Goal: Check status: Check status

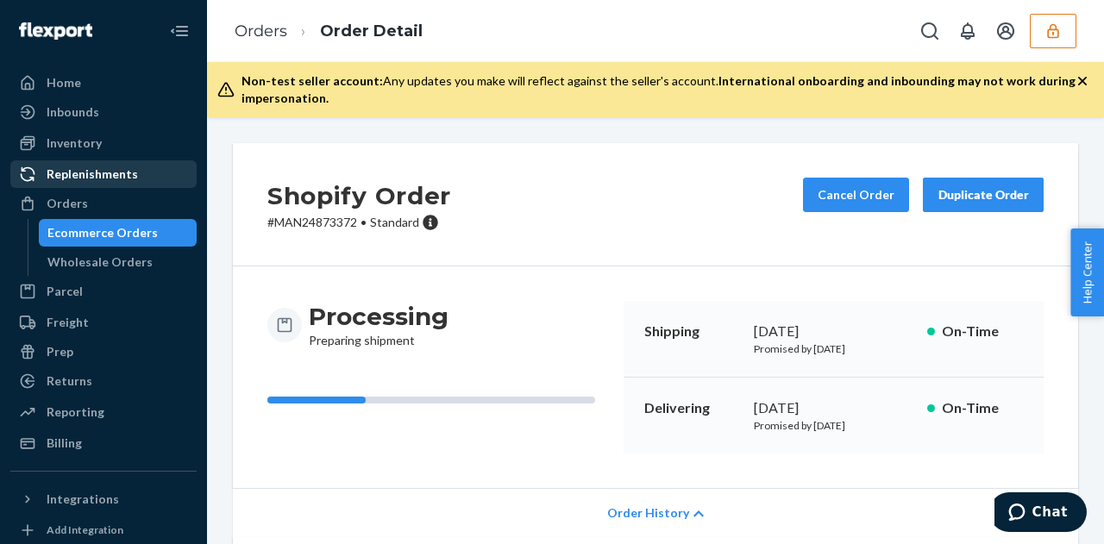
scroll to position [286, 0]
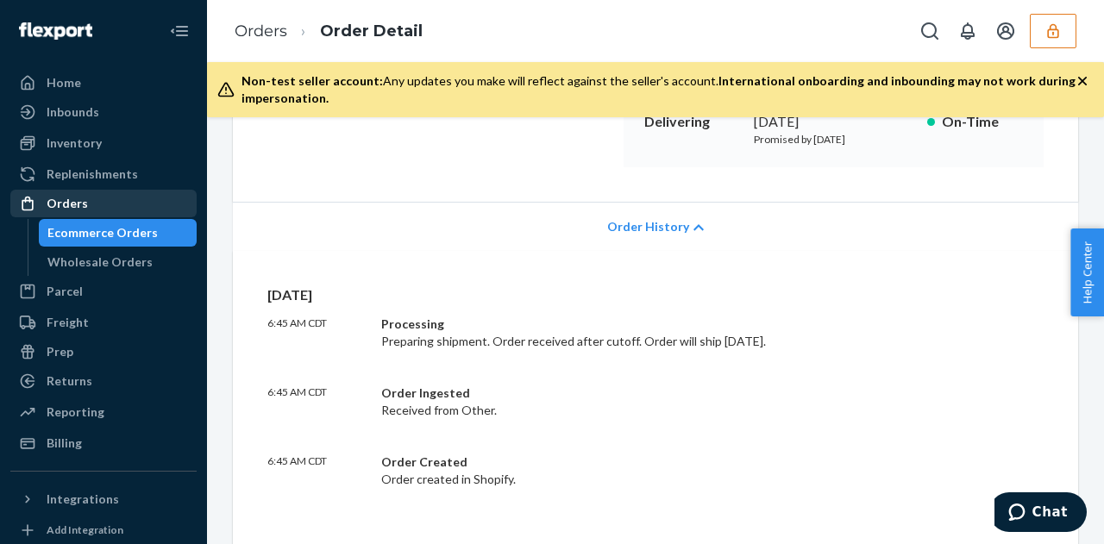
click at [97, 204] on div "Orders" at bounding box center [103, 203] width 183 height 24
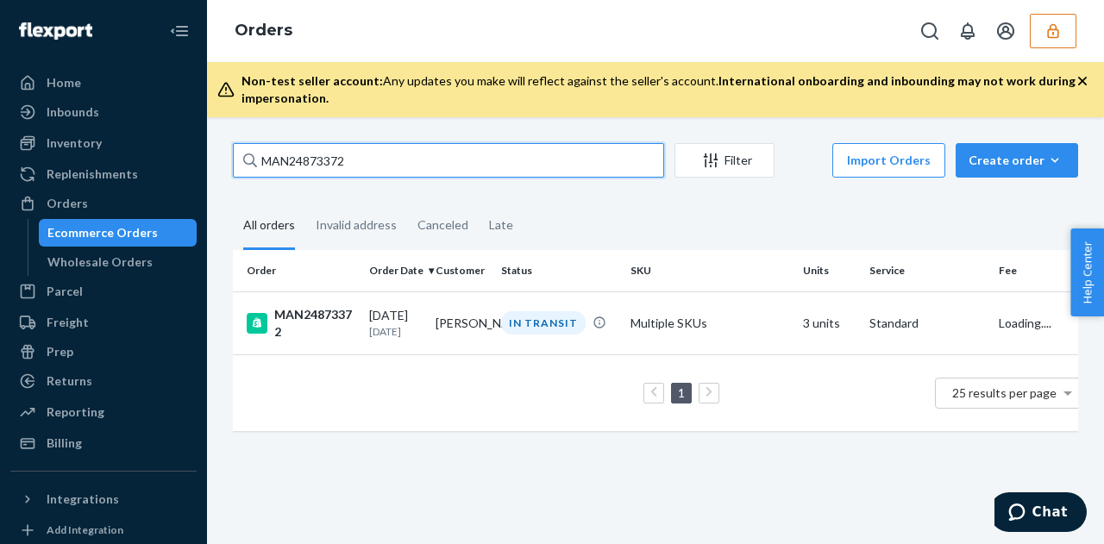
click at [402, 163] on input "MAN24873372" at bounding box center [448, 160] width 431 height 34
paste input "6614"
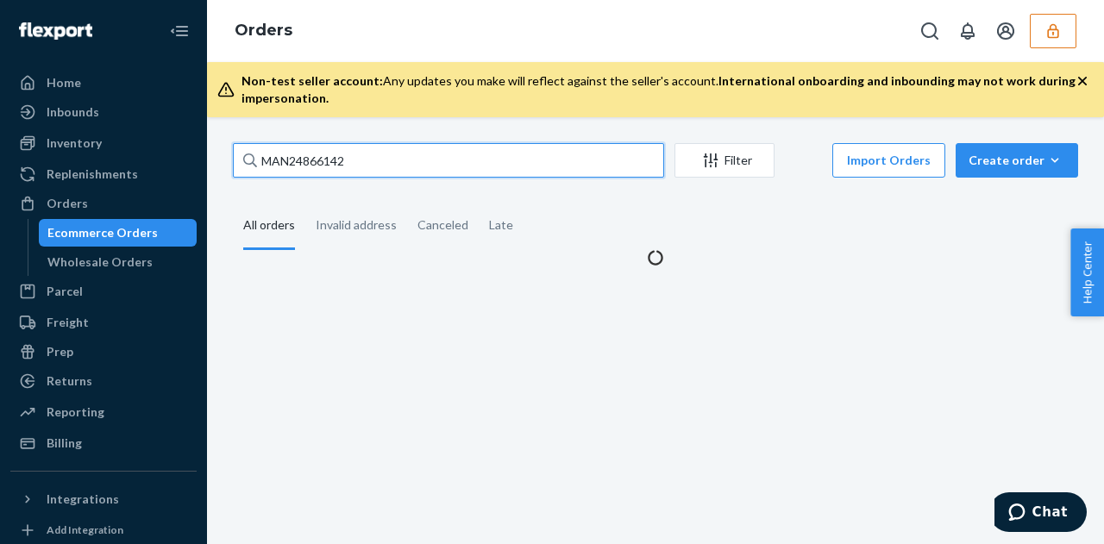
type input "MAN24866142"
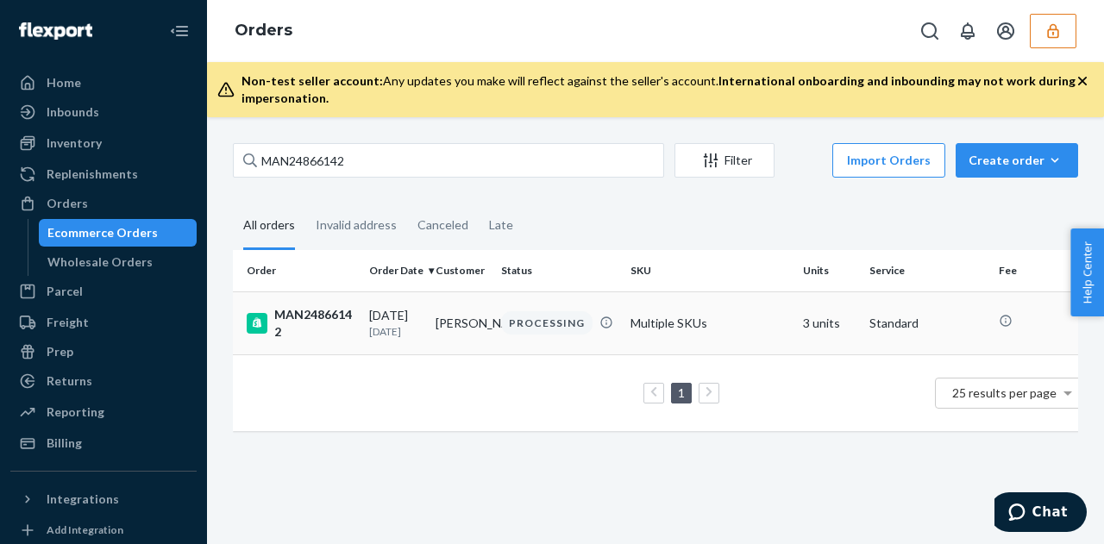
click at [381, 318] on div "09/19/2025 4 days ago" at bounding box center [395, 323] width 53 height 32
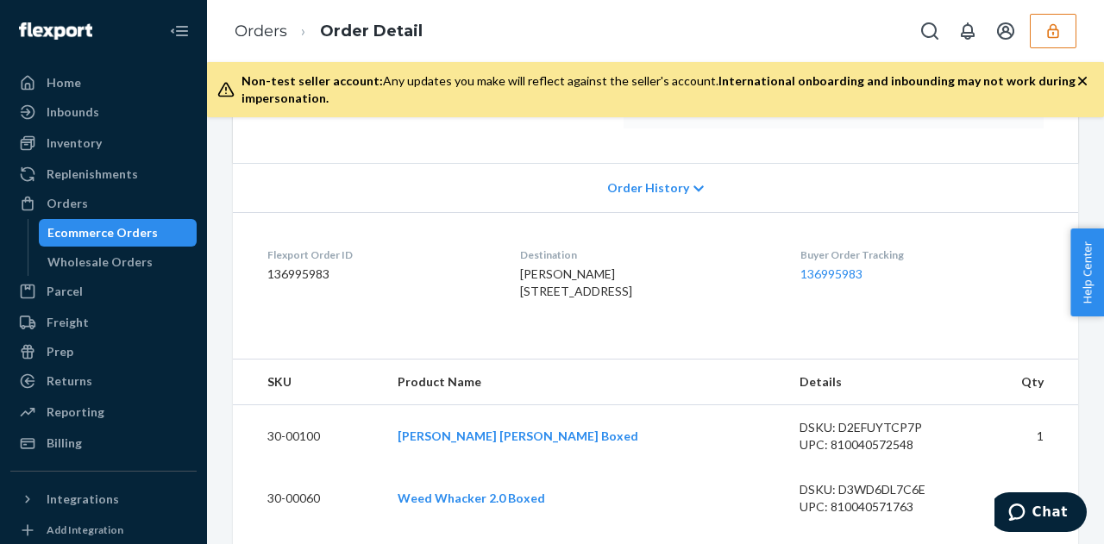
scroll to position [286, 0]
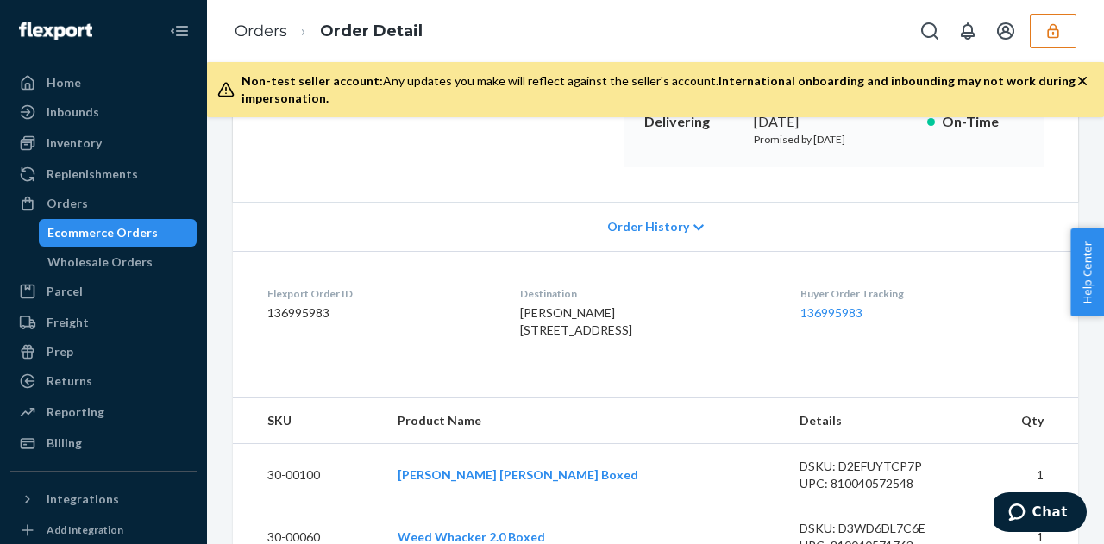
click at [655, 215] on div "Order History" at bounding box center [655, 226] width 845 height 49
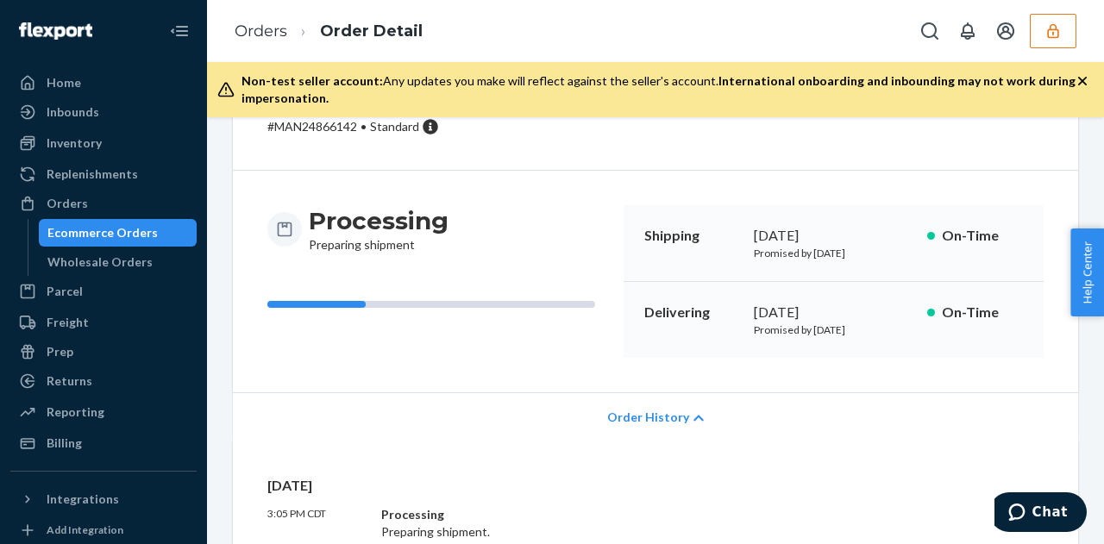
scroll to position [0, 0]
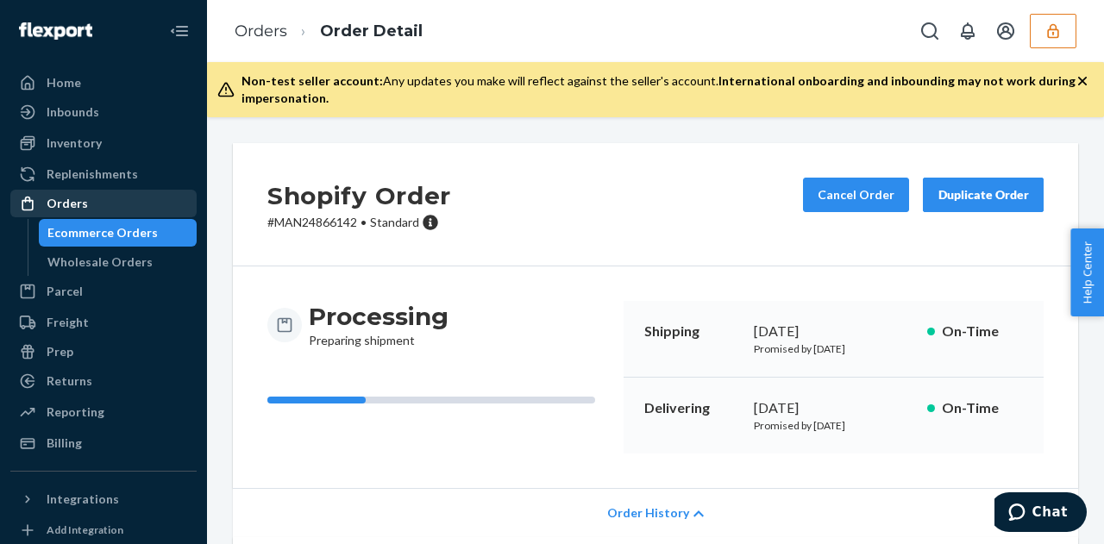
click at [140, 199] on div "Orders" at bounding box center [103, 203] width 183 height 24
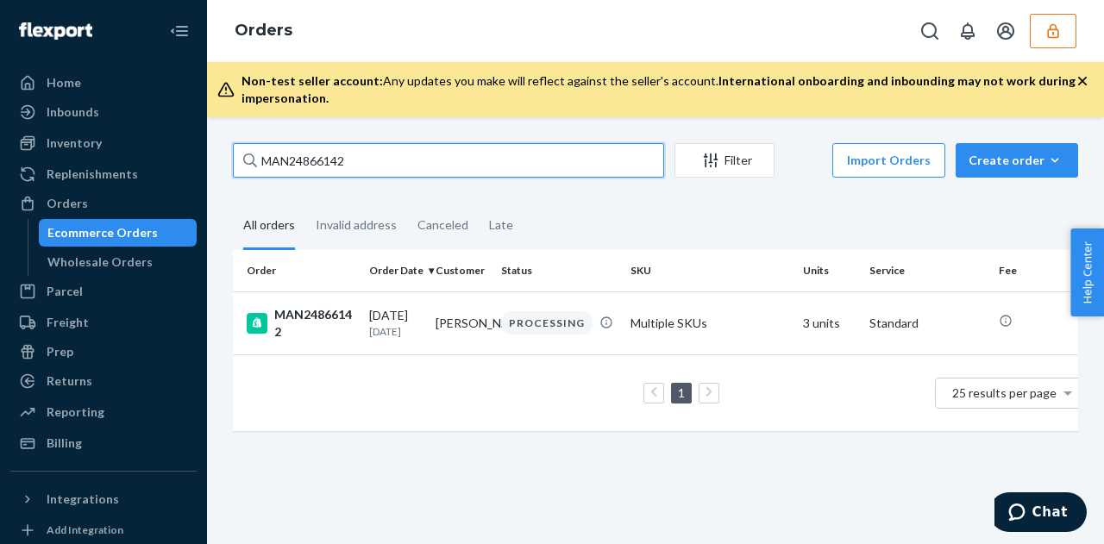
click at [352, 165] on input "MAN24866142" at bounding box center [448, 160] width 431 height 34
paste input "4109"
type input "MAN24864109"
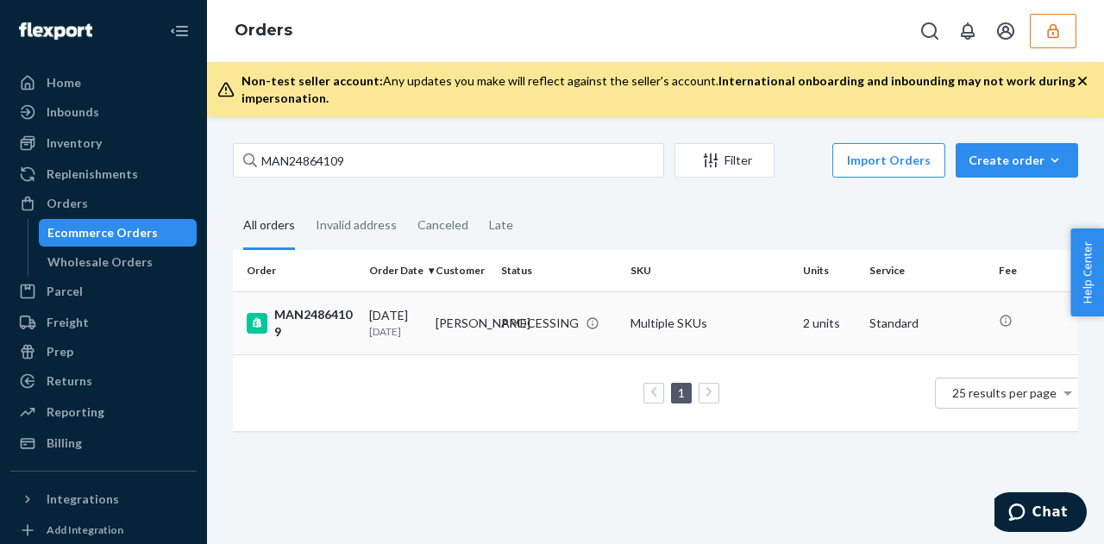
click at [397, 310] on div "09/22/2025 1 day ago" at bounding box center [395, 323] width 53 height 32
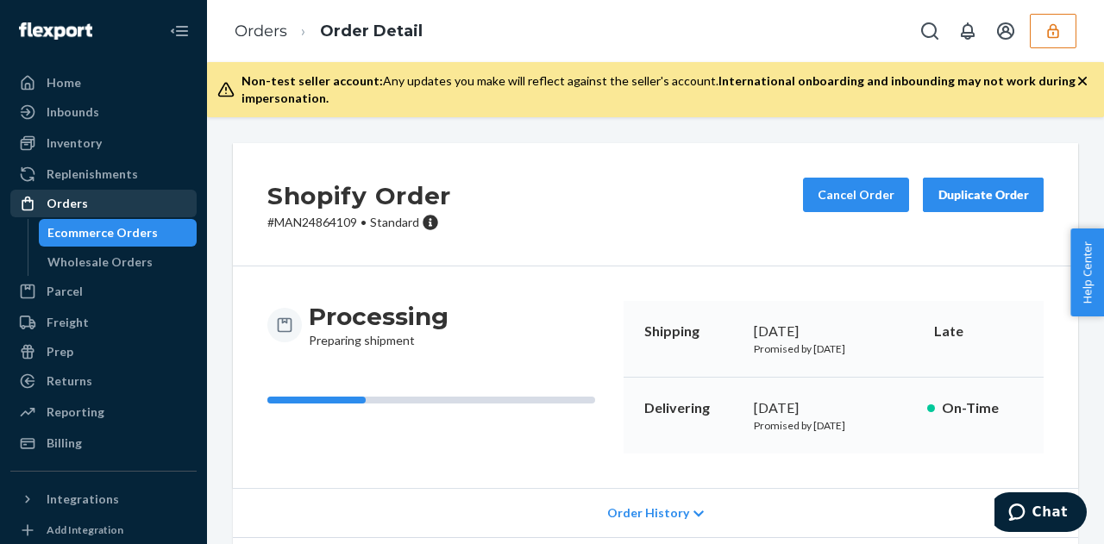
click at [94, 203] on div "Orders" at bounding box center [103, 203] width 183 height 24
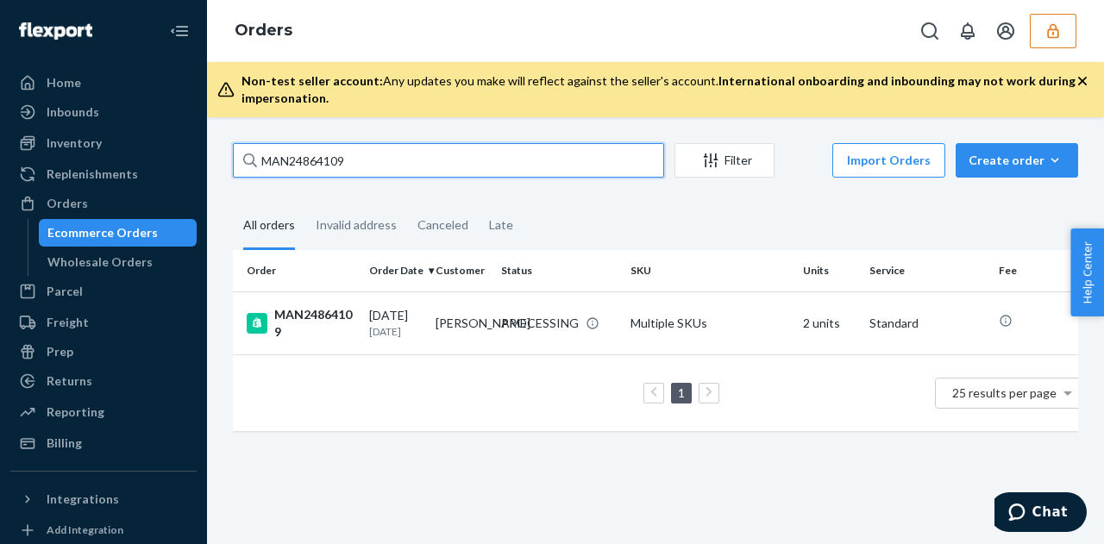
click at [342, 165] on input "MAN24864109" at bounding box center [448, 160] width 431 height 34
paste input "MAN24844972"
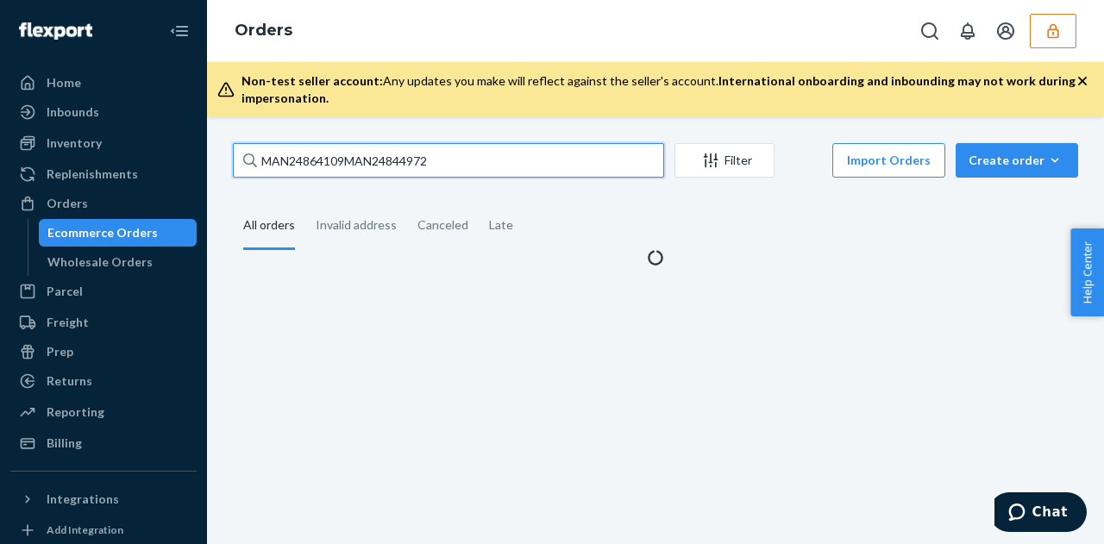
click at [342, 165] on input "MAN24864109MAN24844972" at bounding box center [448, 160] width 431 height 34
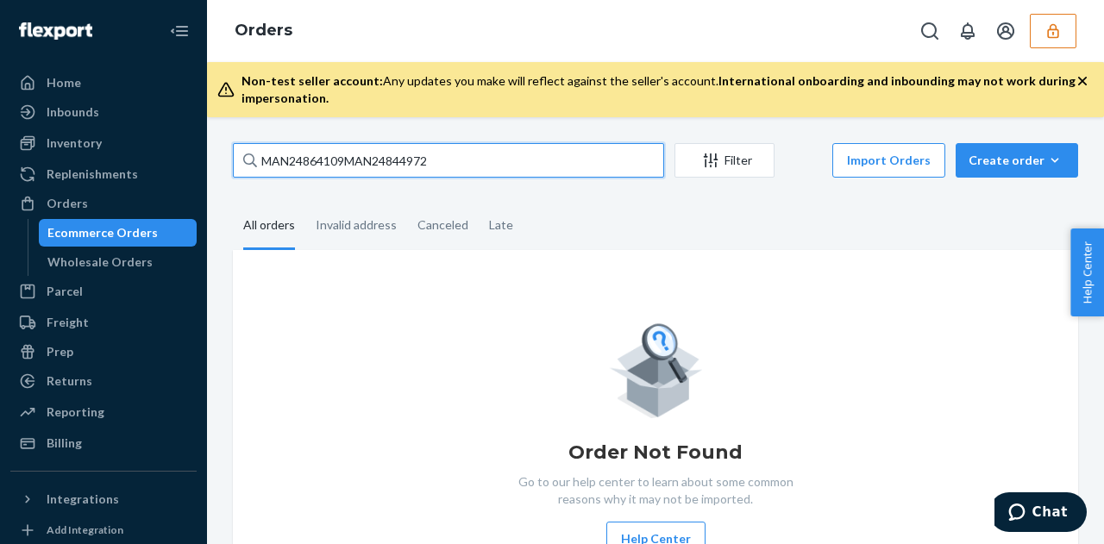
paste input "text"
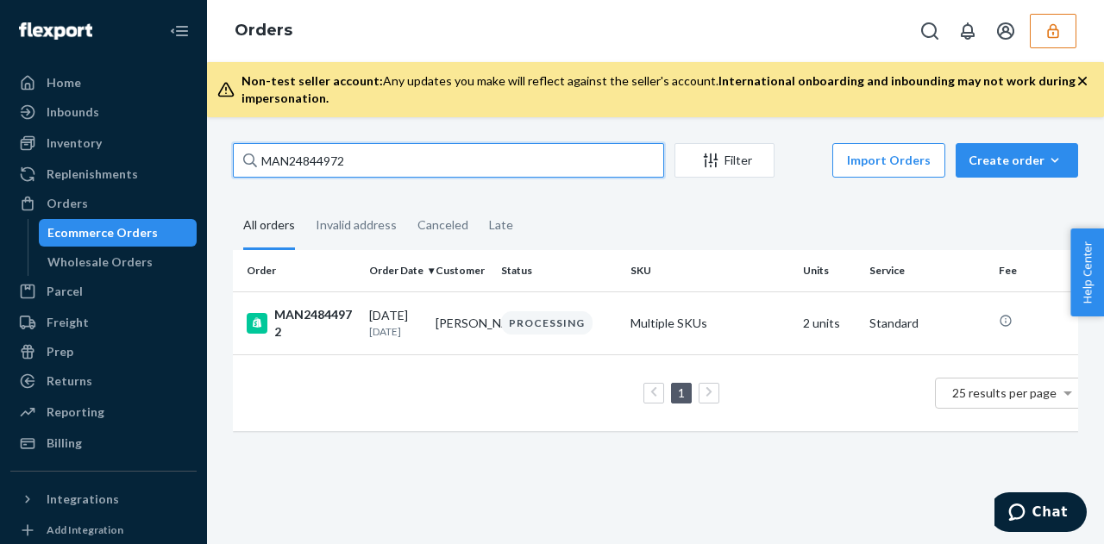
type input "MAN24844972"
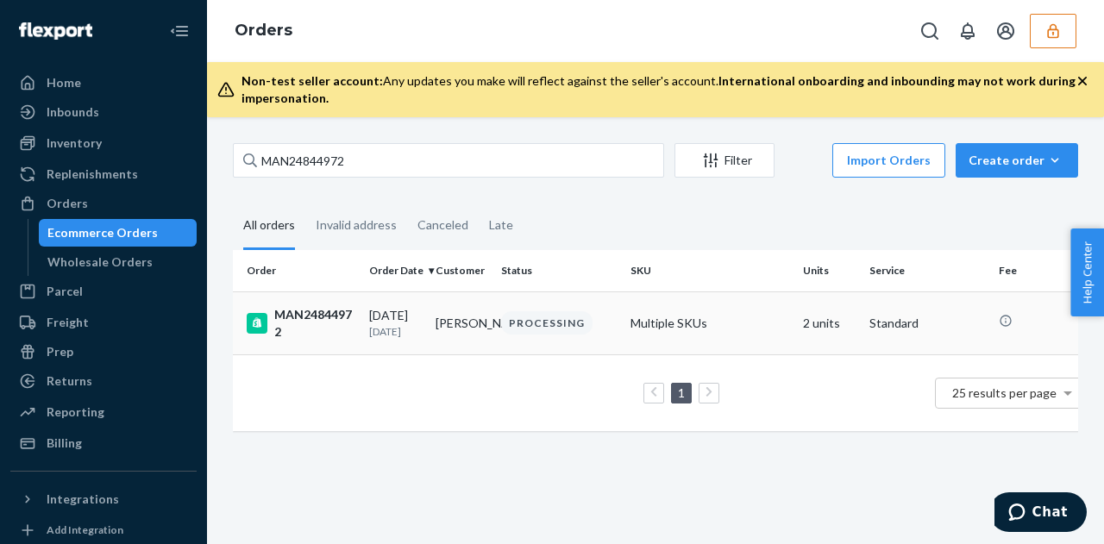
click at [395, 323] on div "09/15/2025 8 days ago" at bounding box center [395, 323] width 53 height 32
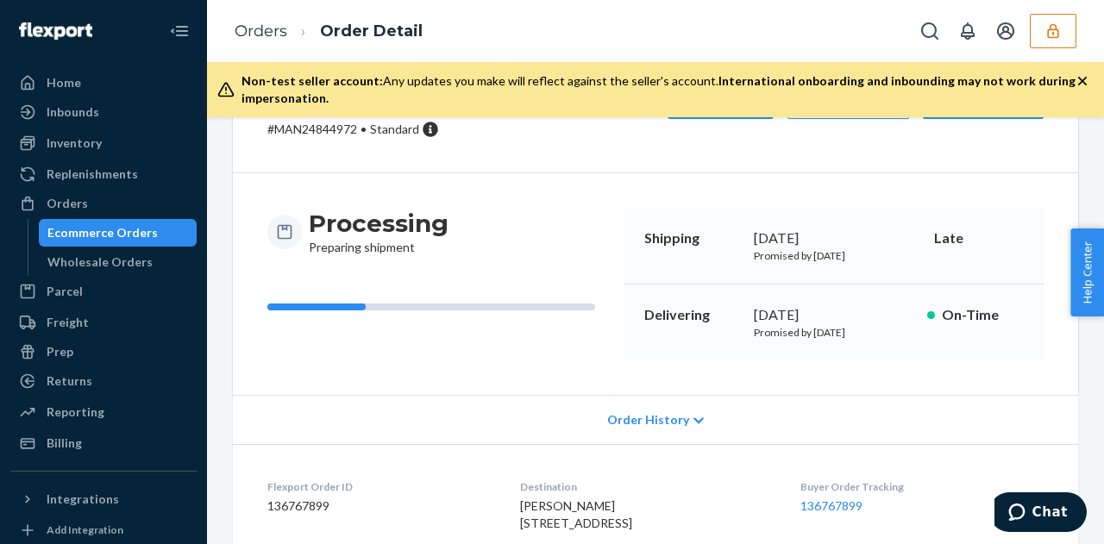
scroll to position [113, 0]
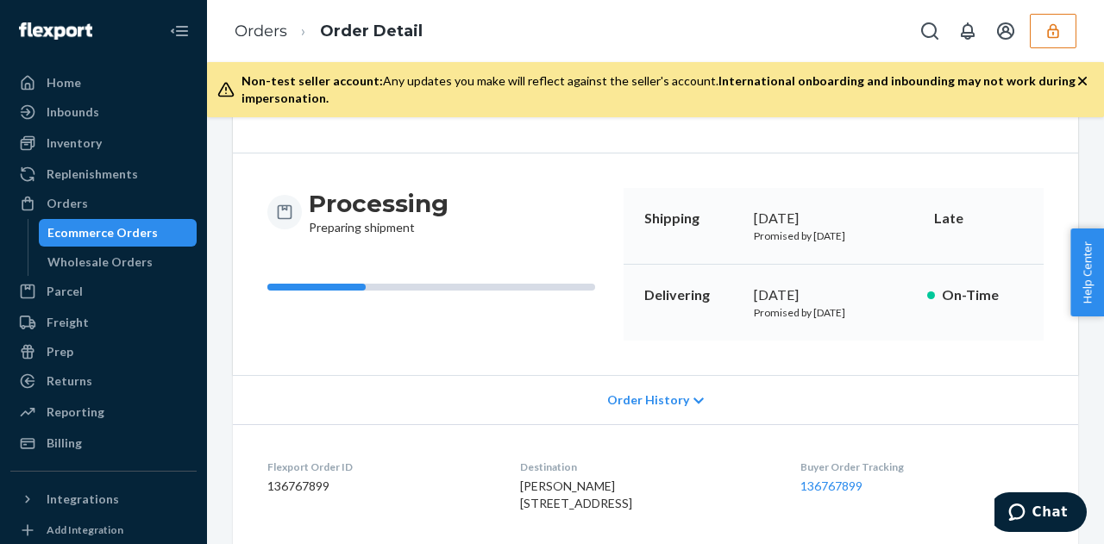
click at [653, 407] on span "Order History" at bounding box center [648, 400] width 82 height 17
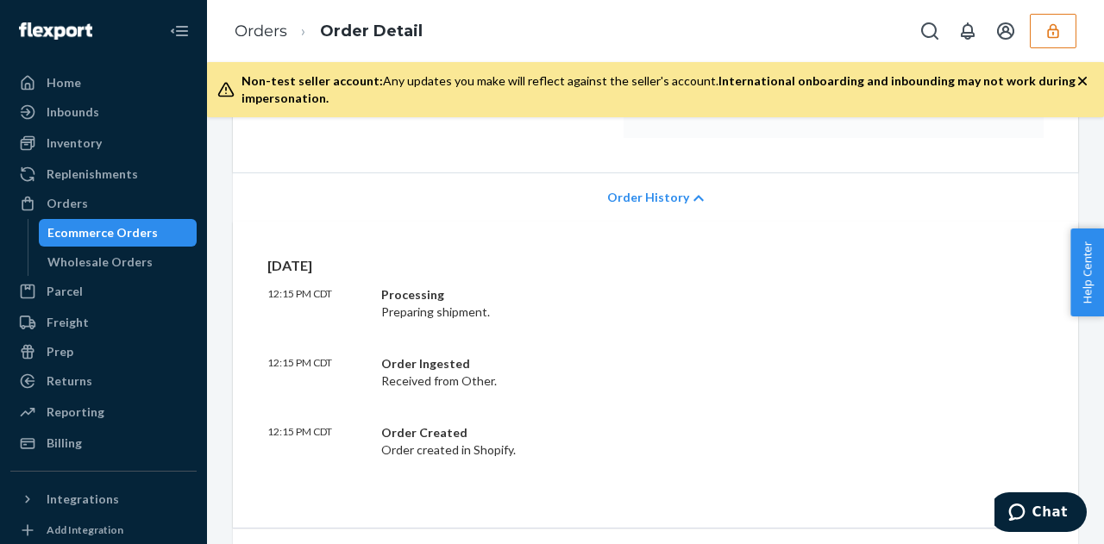
scroll to position [305, 0]
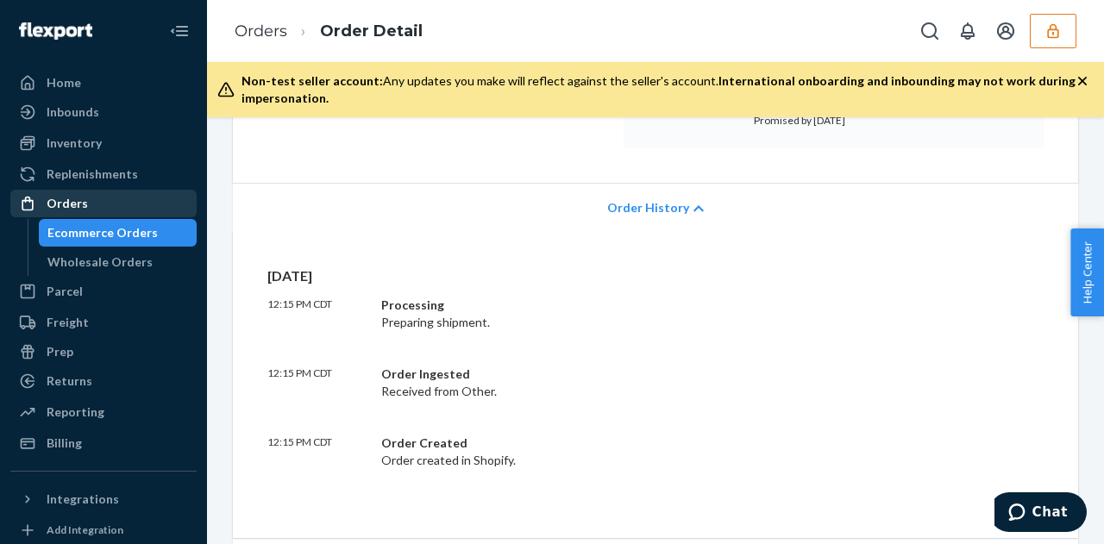
click at [78, 191] on div "Orders" at bounding box center [103, 203] width 183 height 24
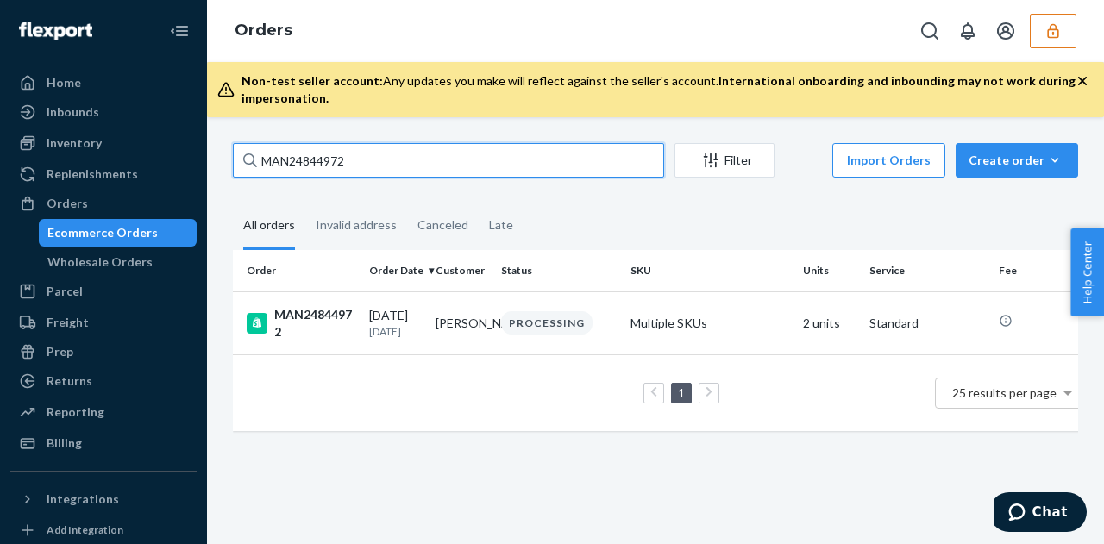
click at [365, 155] on input "MAN24844972" at bounding box center [448, 160] width 431 height 34
paste input "63814"
type input "MAN24863814"
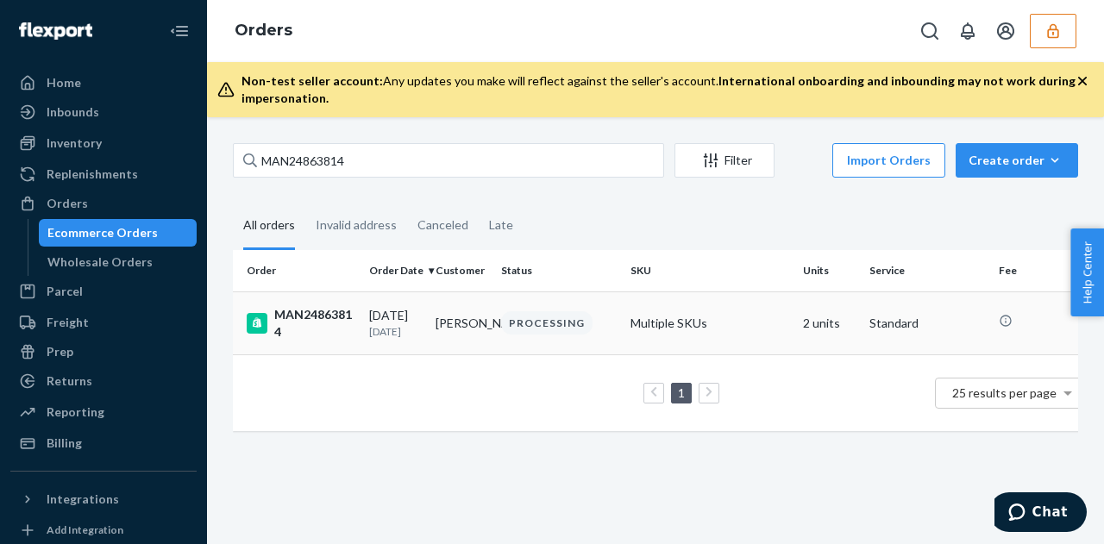
click at [393, 329] on p "1 day ago" at bounding box center [395, 331] width 53 height 15
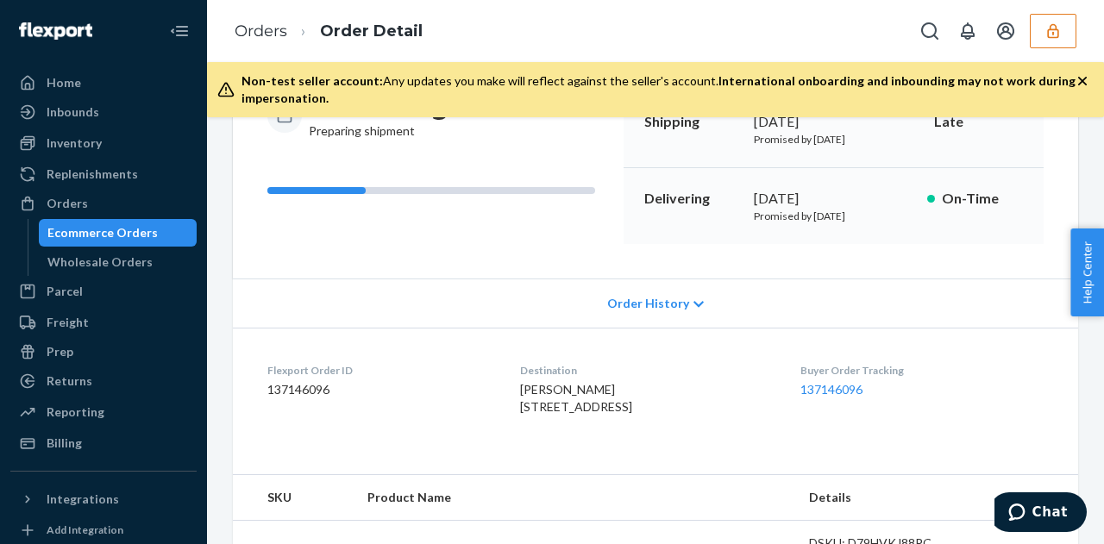
scroll to position [210, 0]
click at [663, 296] on span "Order History" at bounding box center [648, 302] width 82 height 17
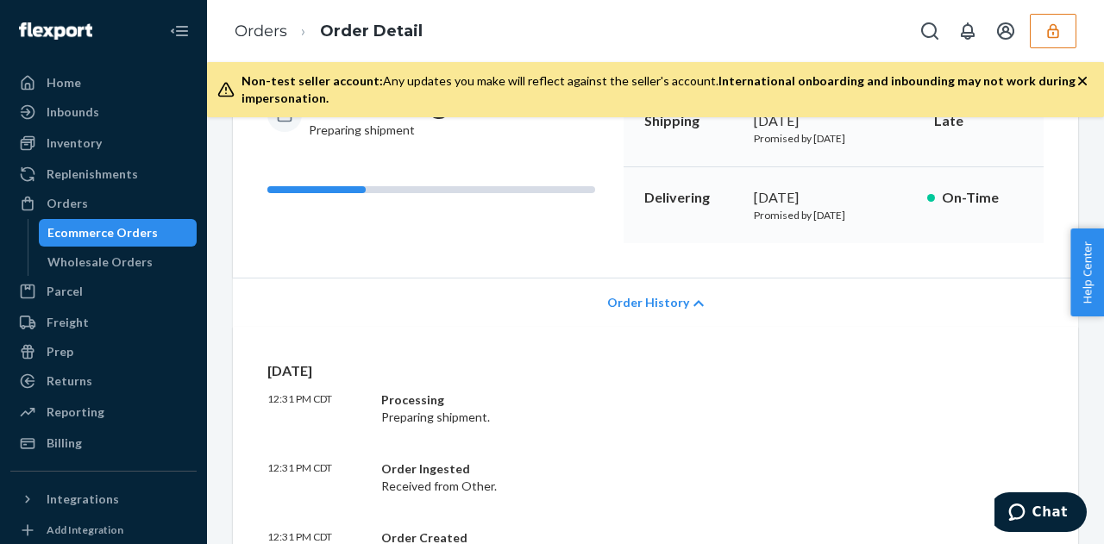
scroll to position [307, 0]
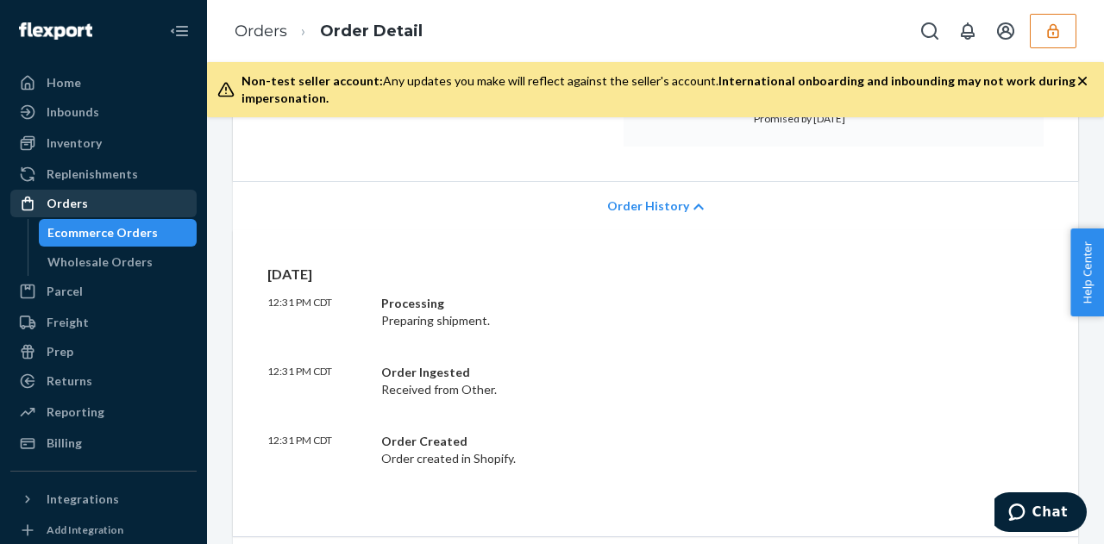
click at [91, 198] on div "Orders" at bounding box center [103, 203] width 183 height 24
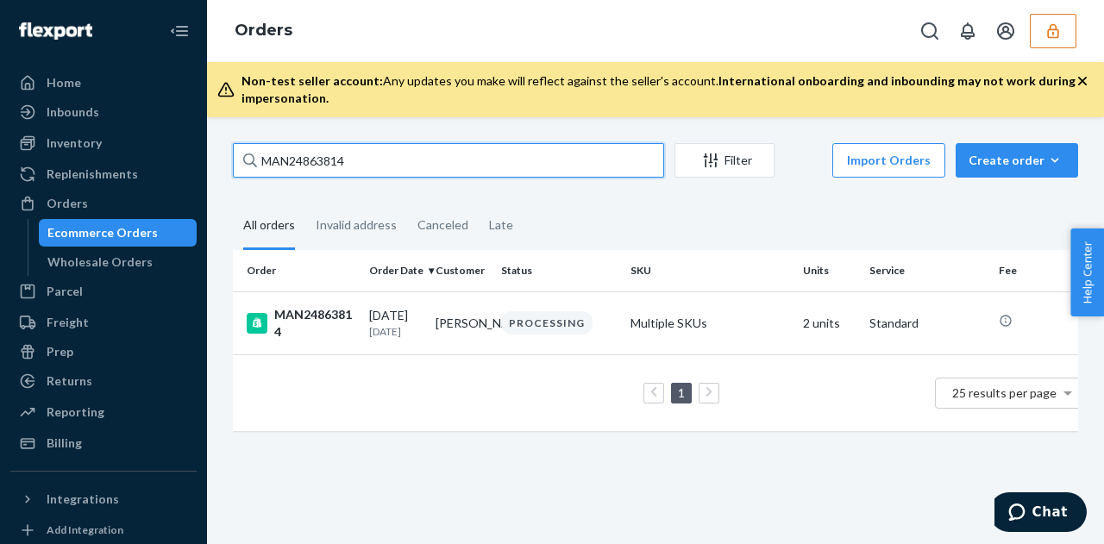
click at [378, 160] on input "MAN24863814" at bounding box center [448, 160] width 431 height 34
paste input "930"
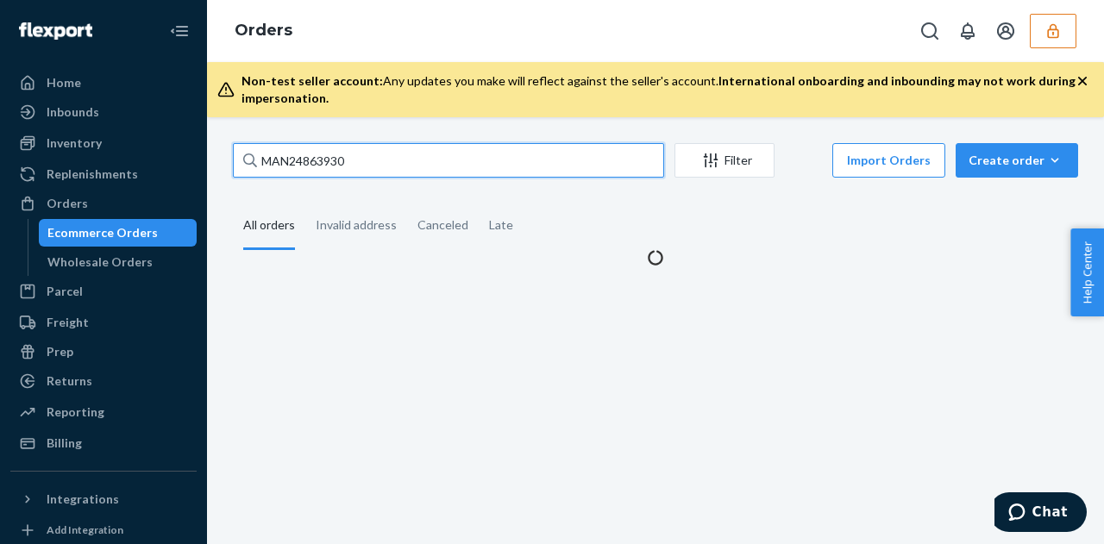
type input "MAN24863930"
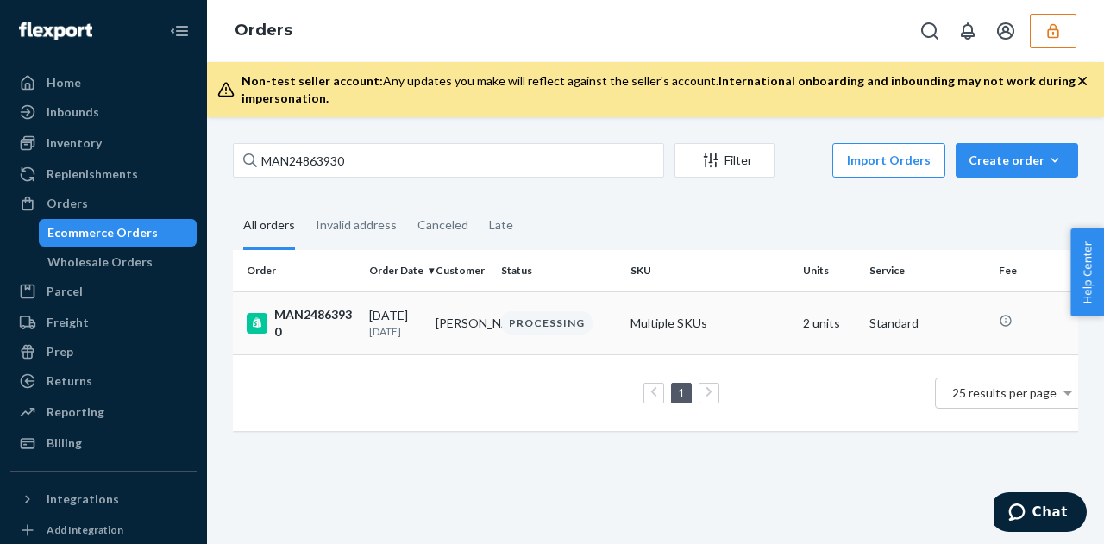
click at [385, 301] on td "09/22/2025 1 day ago" at bounding box center [395, 323] width 66 height 63
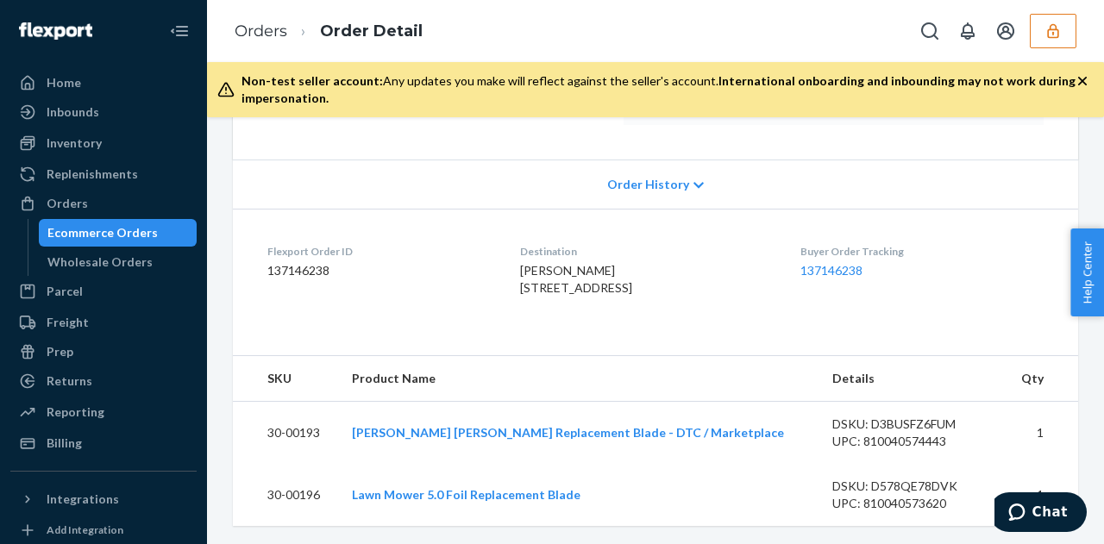
scroll to position [329, 0]
click at [670, 167] on div "Order History" at bounding box center [655, 183] width 845 height 49
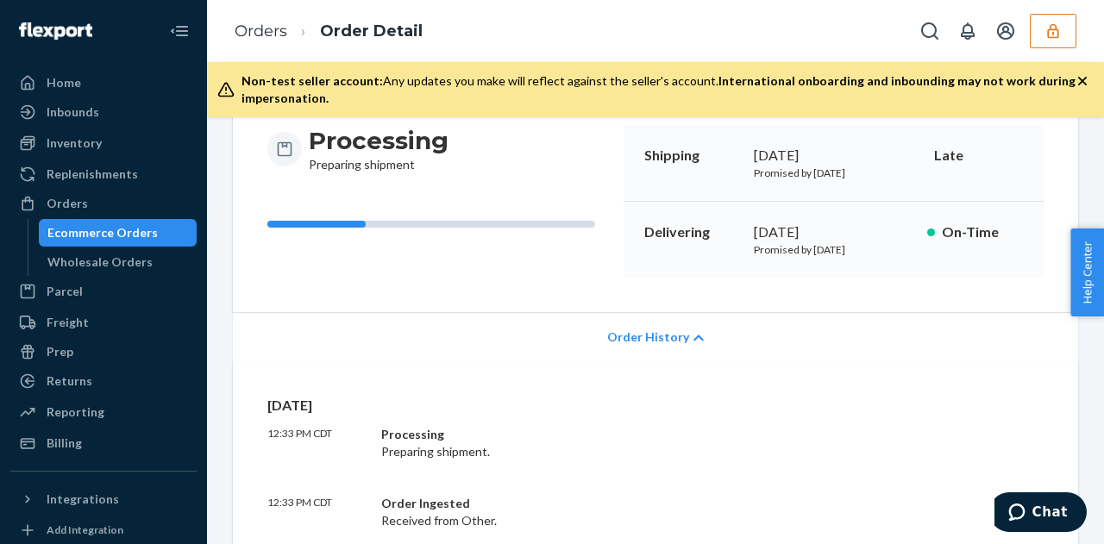
scroll to position [669, 0]
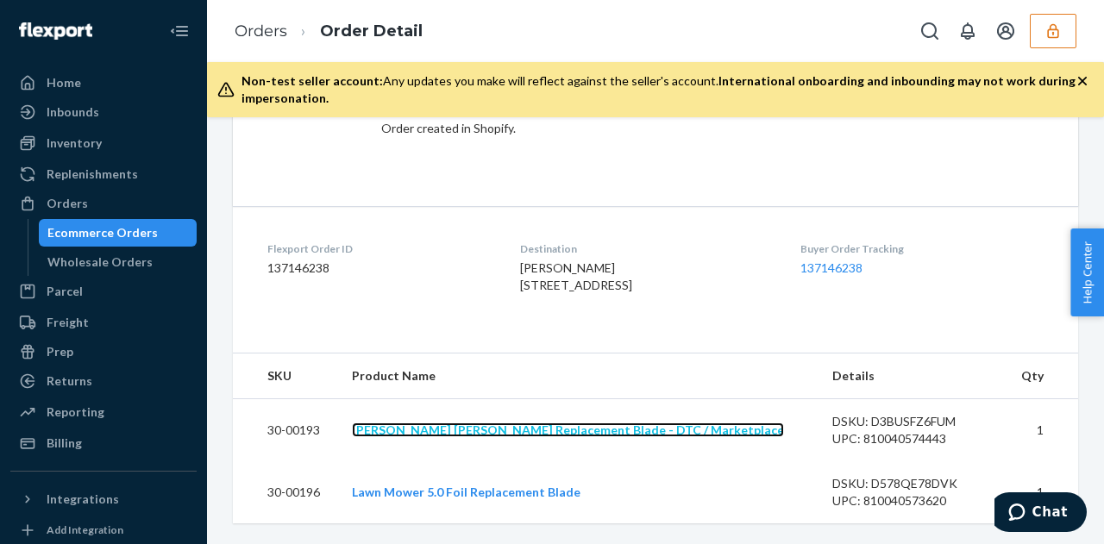
click at [518, 429] on link "Beard Hedger Replacement Blade - DTC / Marketplace" at bounding box center [568, 430] width 432 height 15
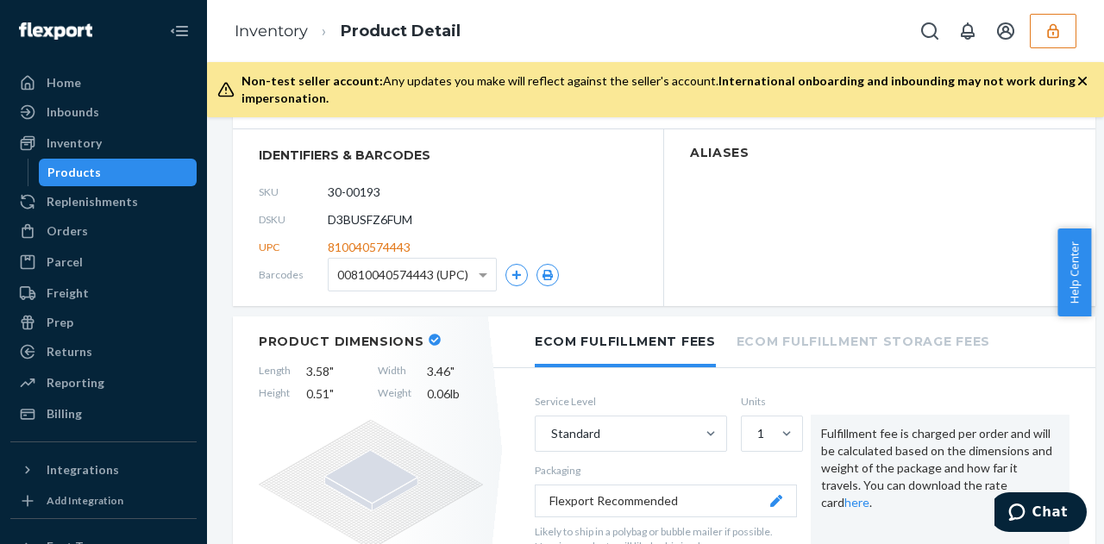
scroll to position [289, 0]
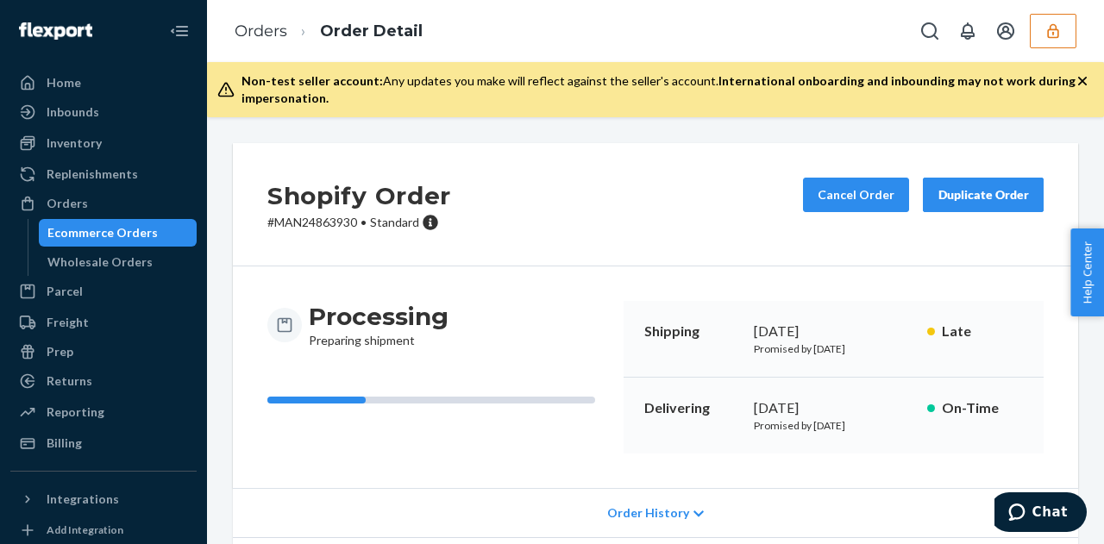
scroll to position [364, 0]
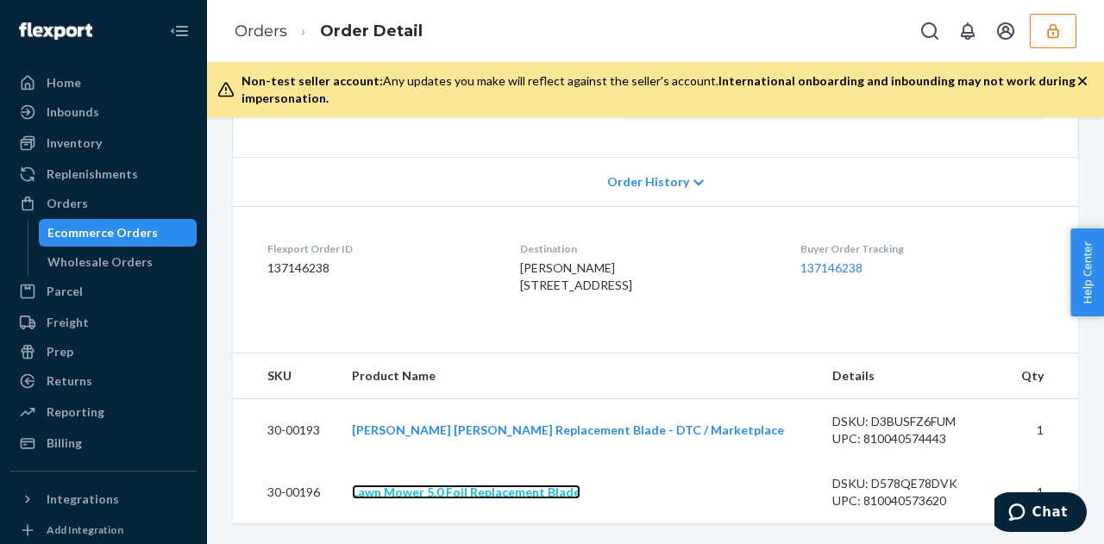
click at [476, 490] on link "Lawn Mower 5.0 Foil Replacement Blade" at bounding box center [466, 492] width 229 height 15
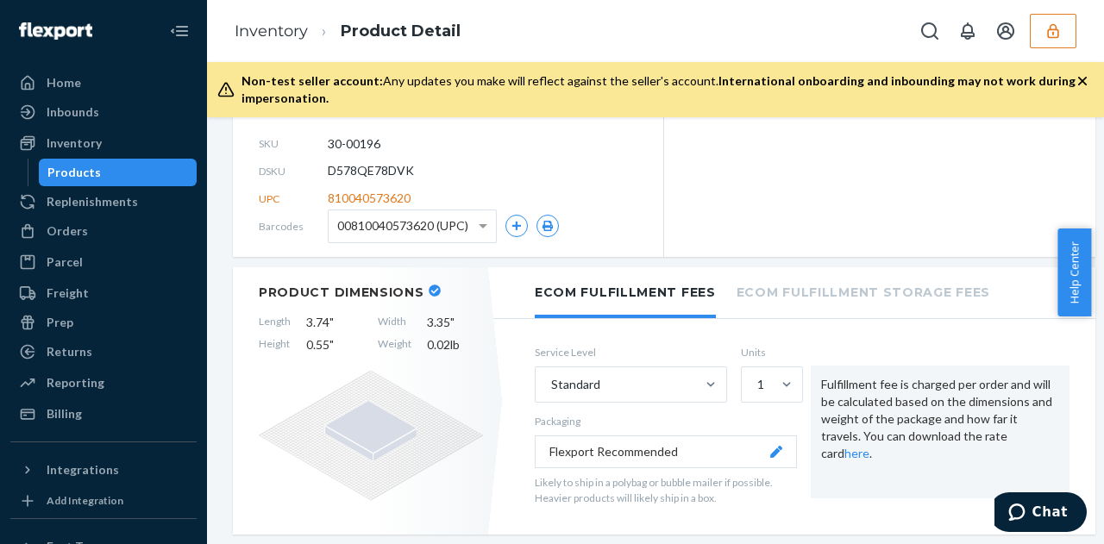
scroll to position [312, 0]
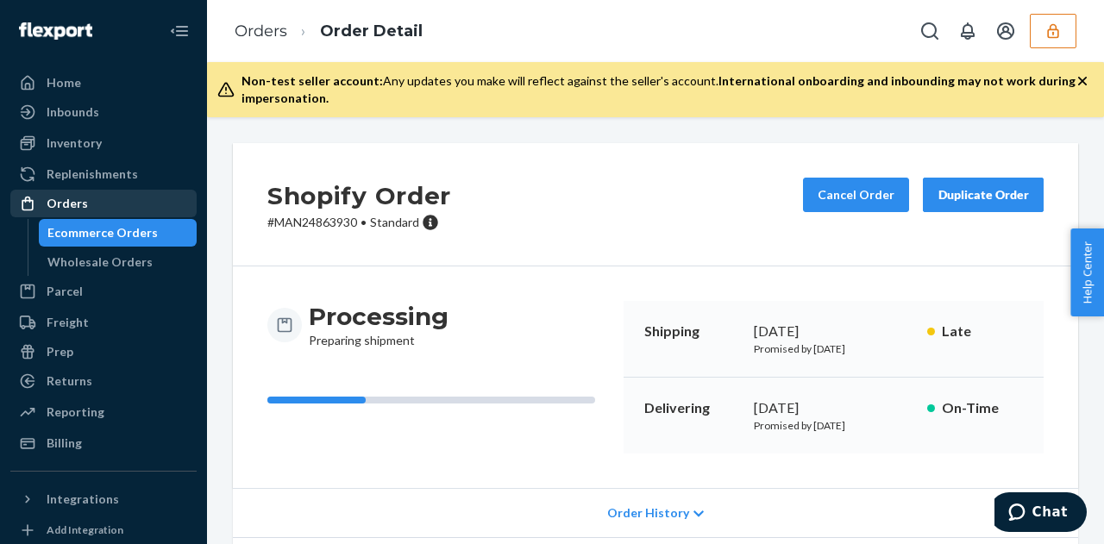
click at [112, 212] on div "Orders" at bounding box center [103, 203] width 183 height 24
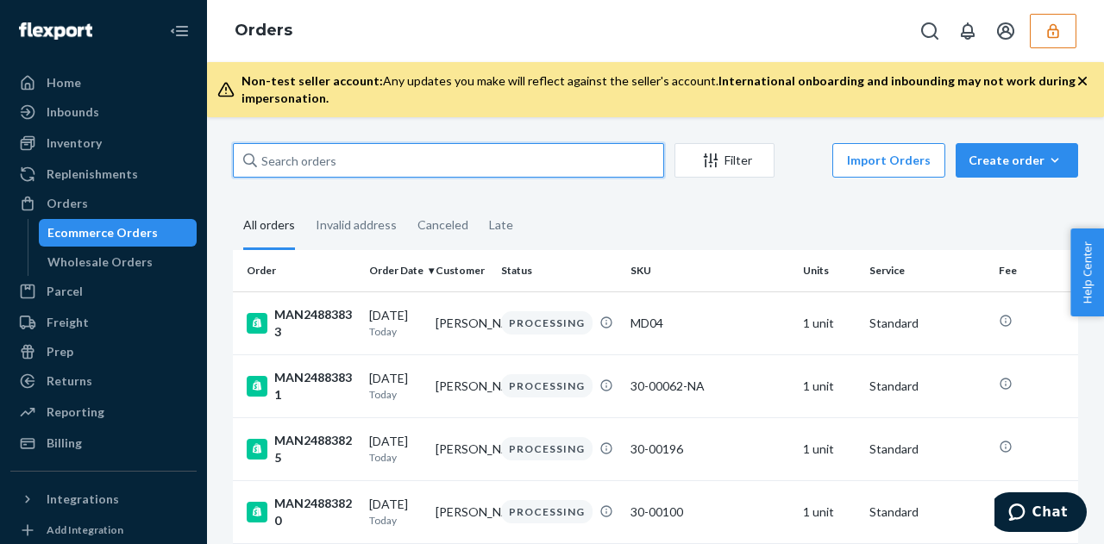
click at [413, 156] on input "text" at bounding box center [448, 160] width 431 height 34
paste input "MAN24863931"
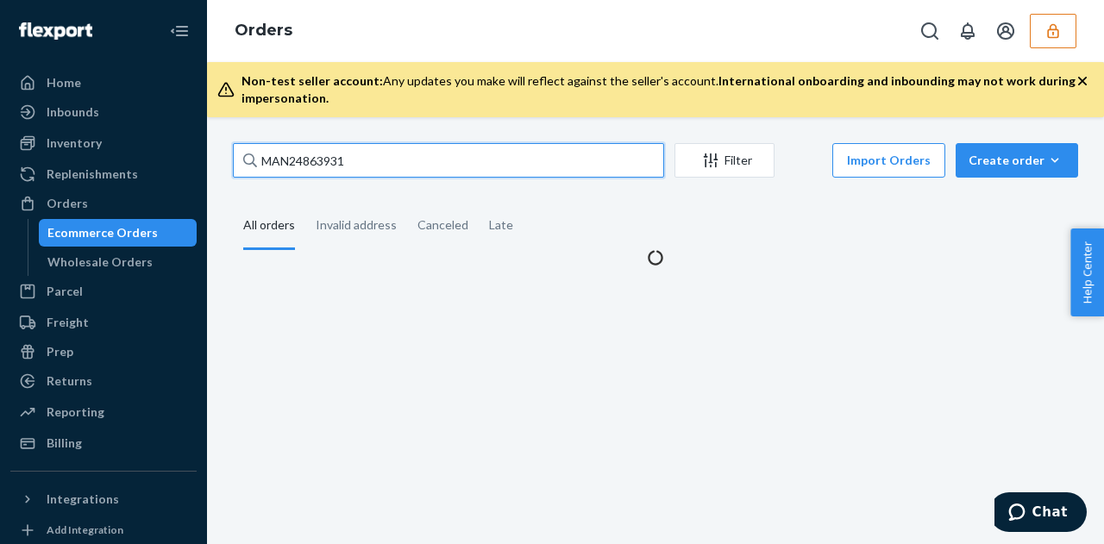
type input "MAN24863931"
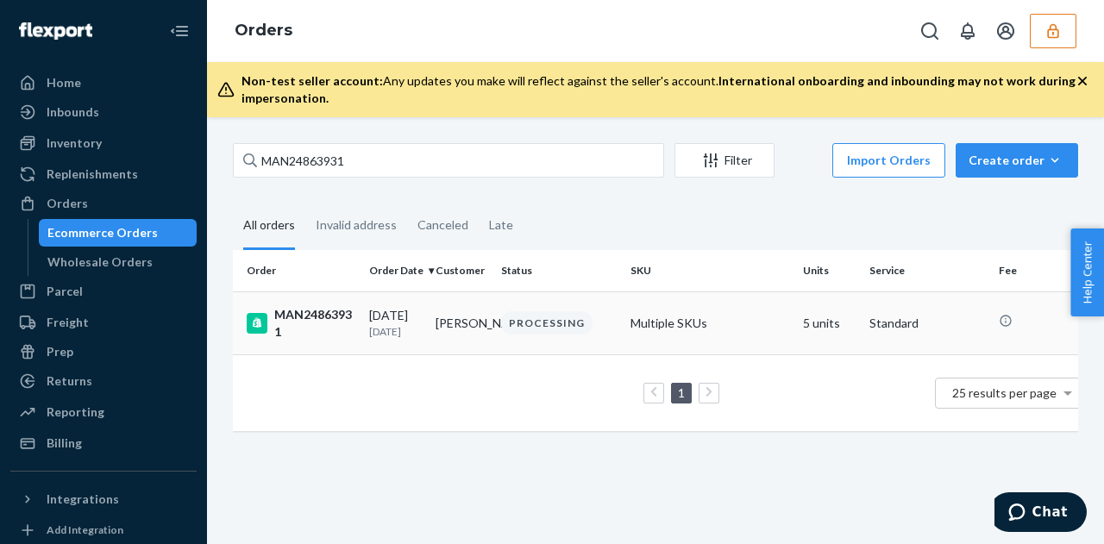
click at [414, 315] on div "09/22/2025 1 day ago" at bounding box center [395, 323] width 53 height 32
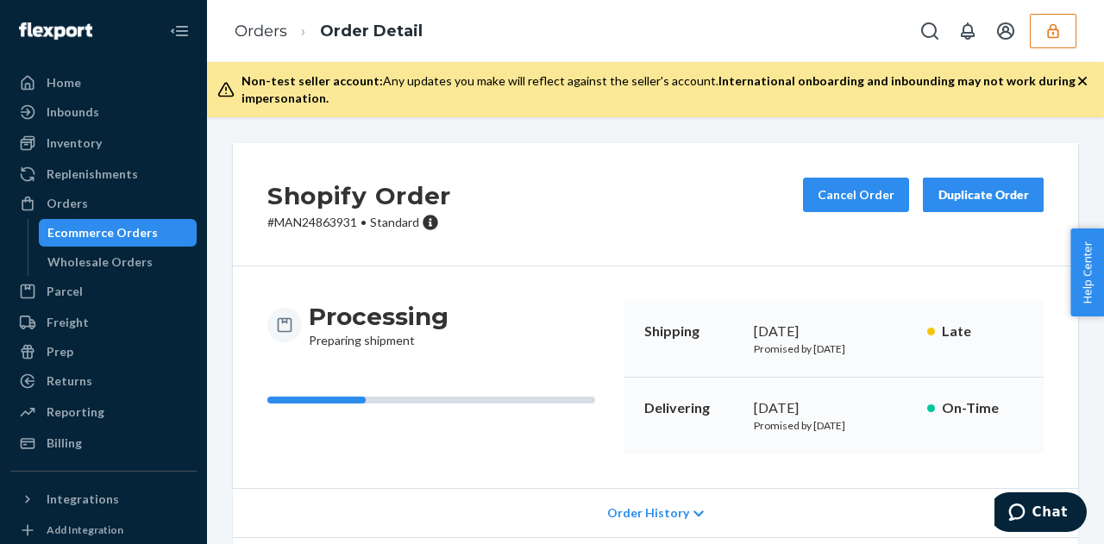
click at [1078, 72] on icon "button" at bounding box center [1082, 80] width 17 height 17
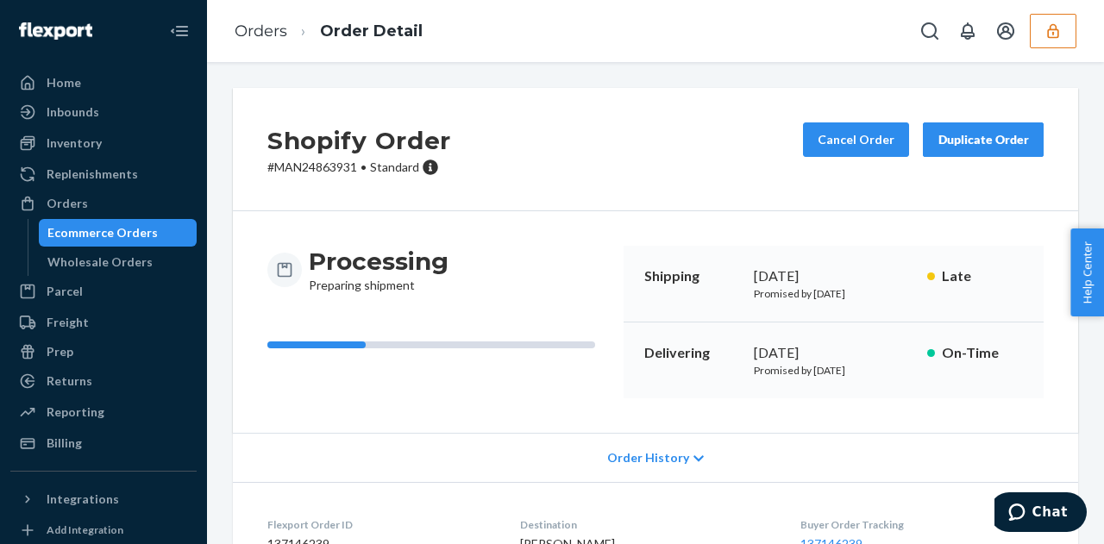
click at [666, 458] on span "Order History" at bounding box center [648, 457] width 82 height 17
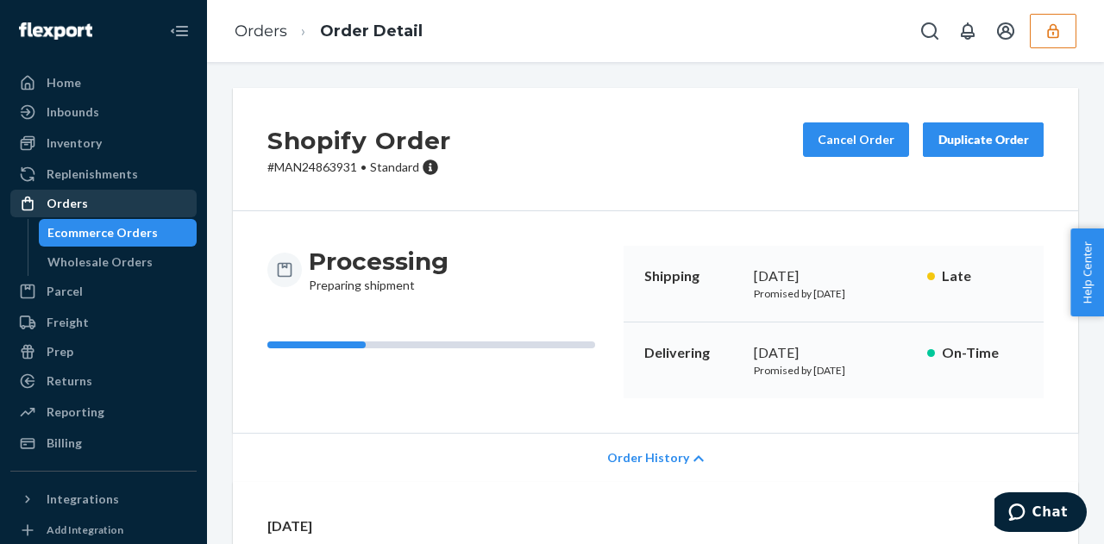
click at [115, 210] on div "Orders" at bounding box center [103, 203] width 183 height 24
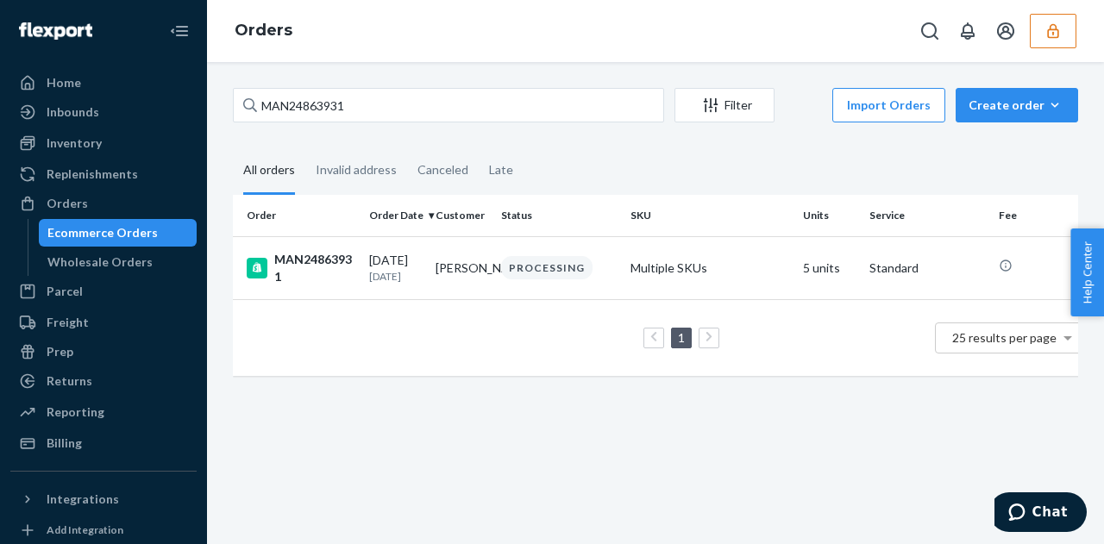
drag, startPoint x: 115, startPoint y: 210, endPoint x: 349, endPoint y: 116, distance: 252.4
click at [349, 116] on div "Home Inbounds Shipping Plans Problems Inventory Products Replenishments Orders …" at bounding box center [552, 272] width 1104 height 544
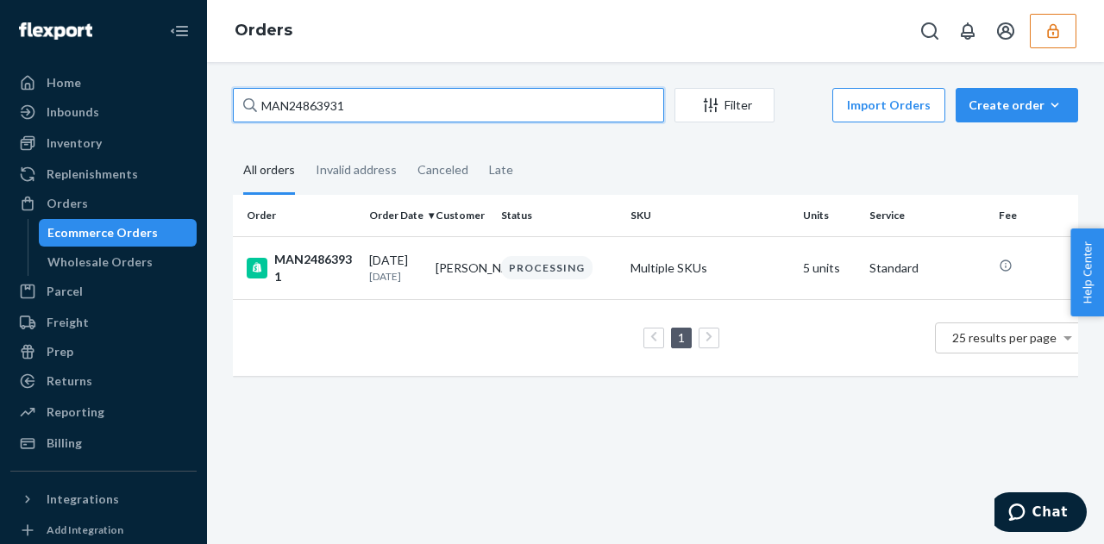
click at [349, 116] on input "MAN24863931" at bounding box center [448, 105] width 431 height 34
paste input "77289"
type input "MAN24877289"
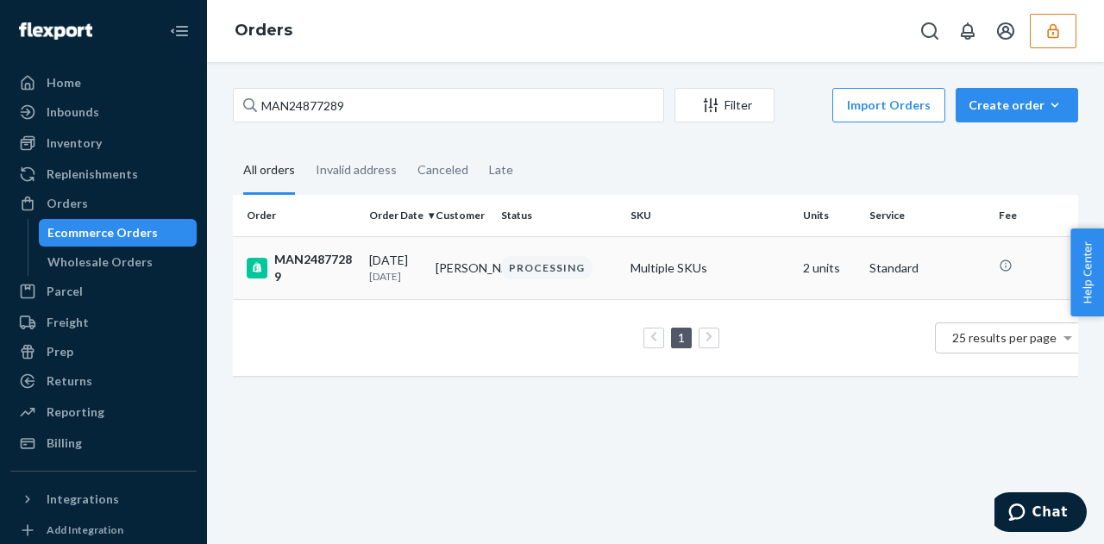
click at [448, 260] on td "Justin Nash" at bounding box center [462, 267] width 66 height 63
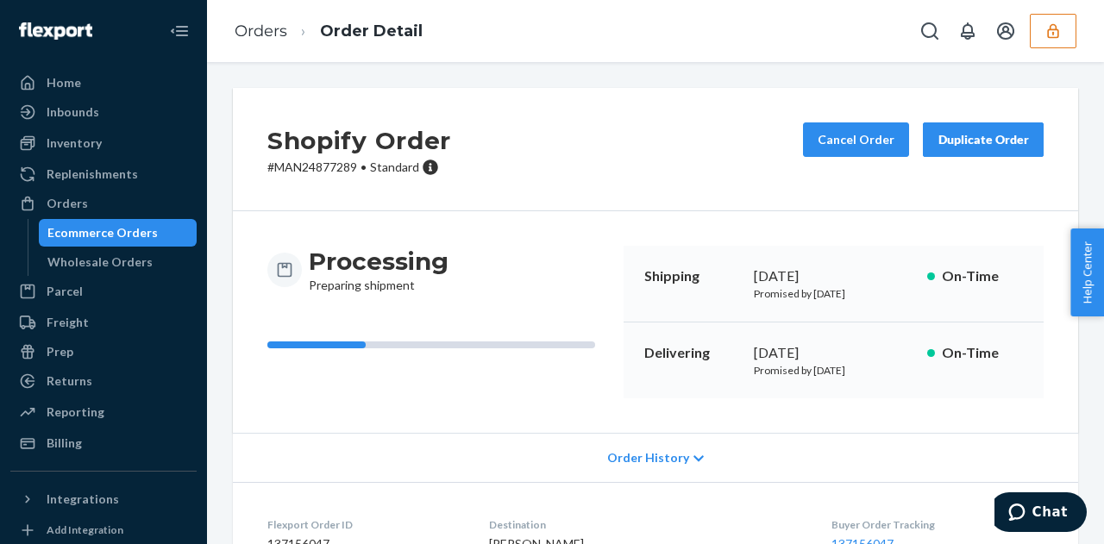
scroll to position [157, 0]
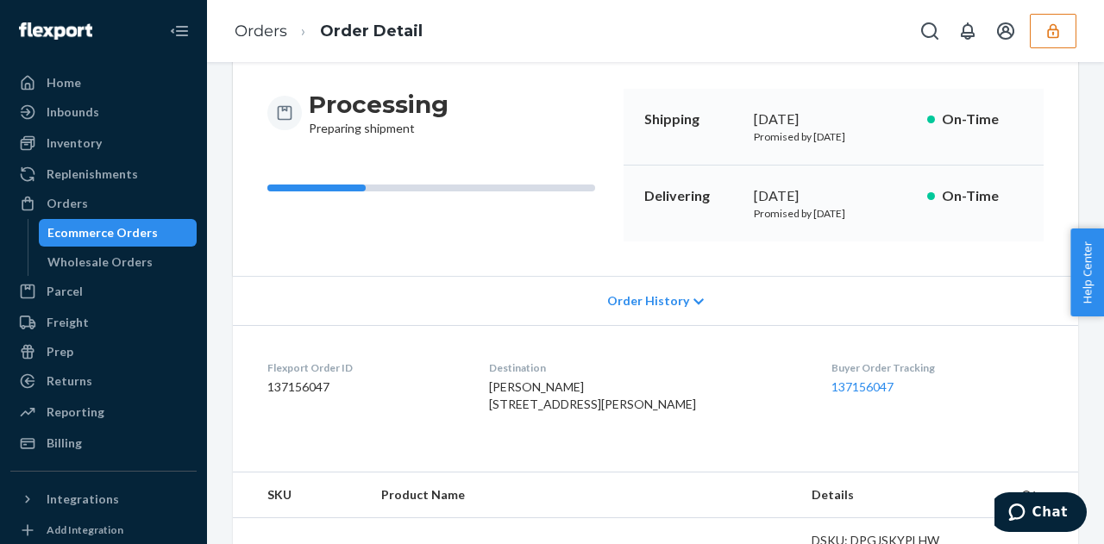
click at [674, 309] on div "Order History" at bounding box center [655, 300] width 845 height 49
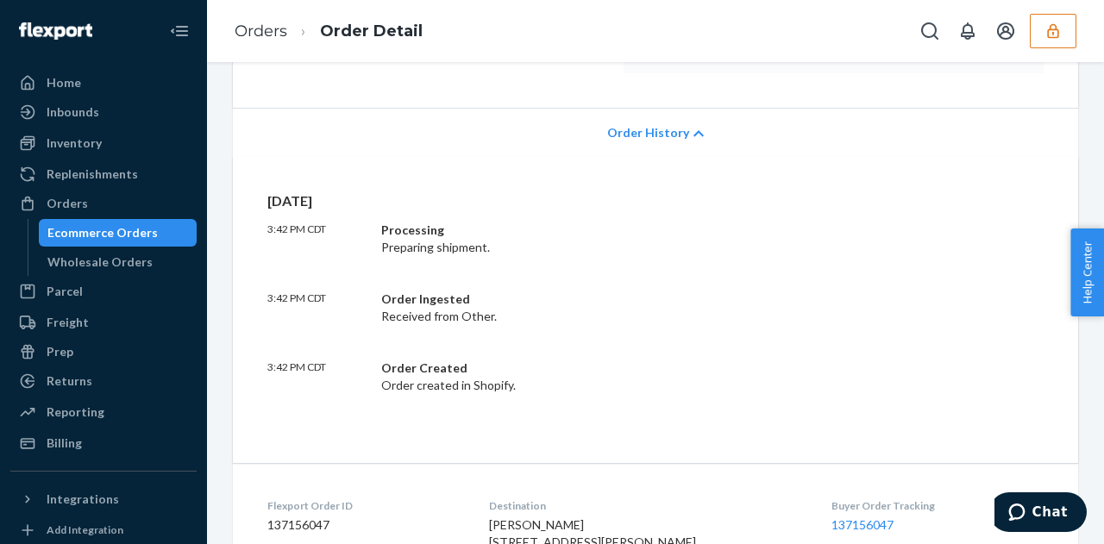
scroll to position [0, 0]
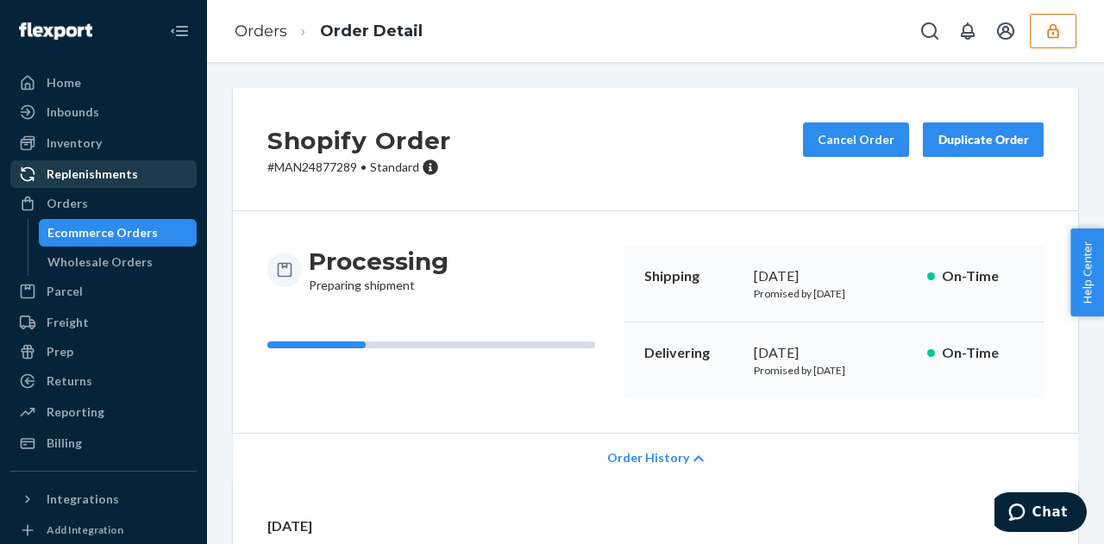
click at [114, 185] on div "Replenishments" at bounding box center [103, 174] width 183 height 24
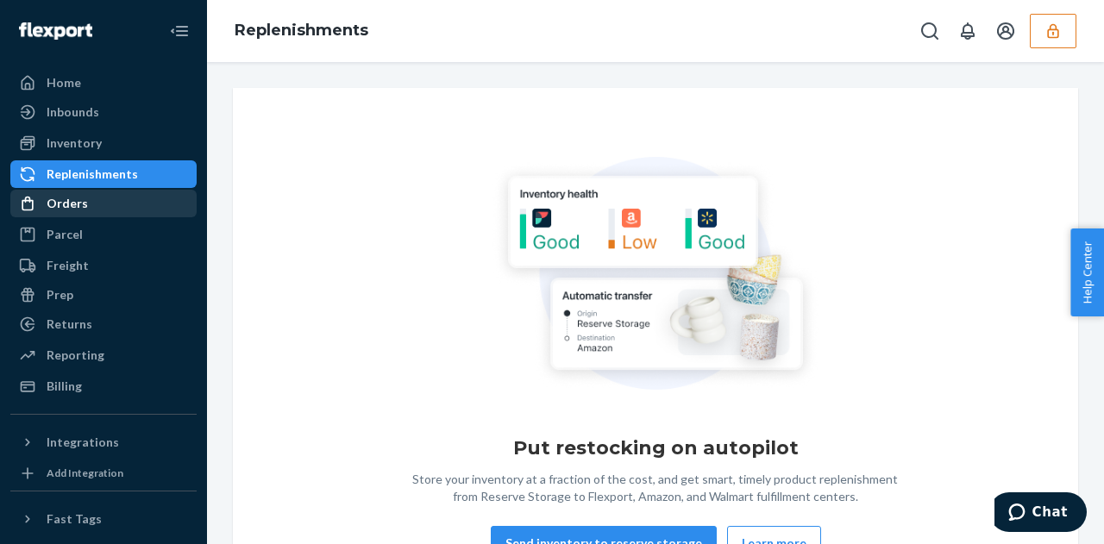
click at [98, 197] on div "Orders" at bounding box center [103, 203] width 183 height 24
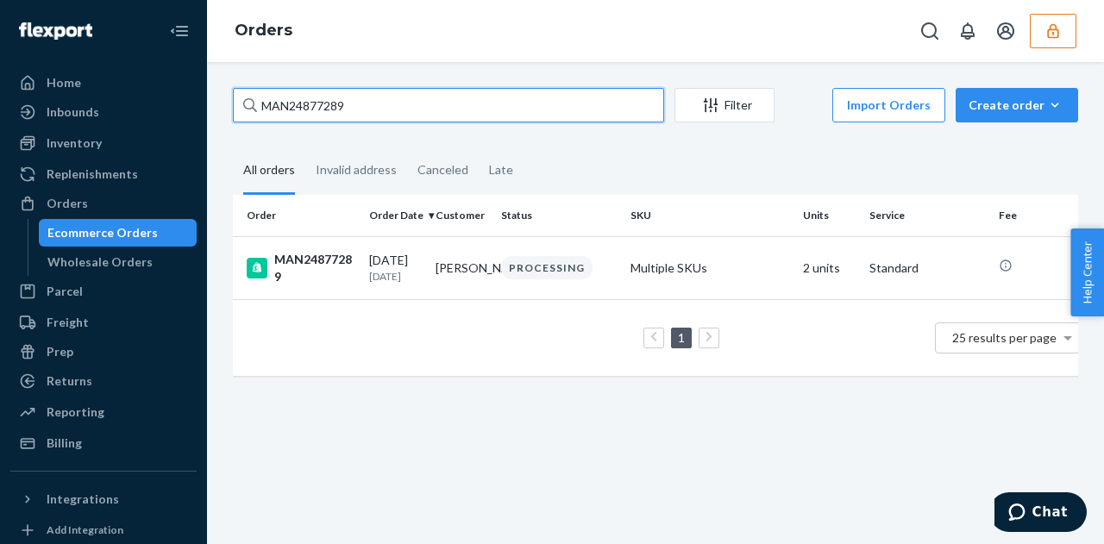
click at [366, 96] on input "MAN24877289" at bounding box center [448, 105] width 431 height 34
paste input "6410"
type input "MAN24864109"
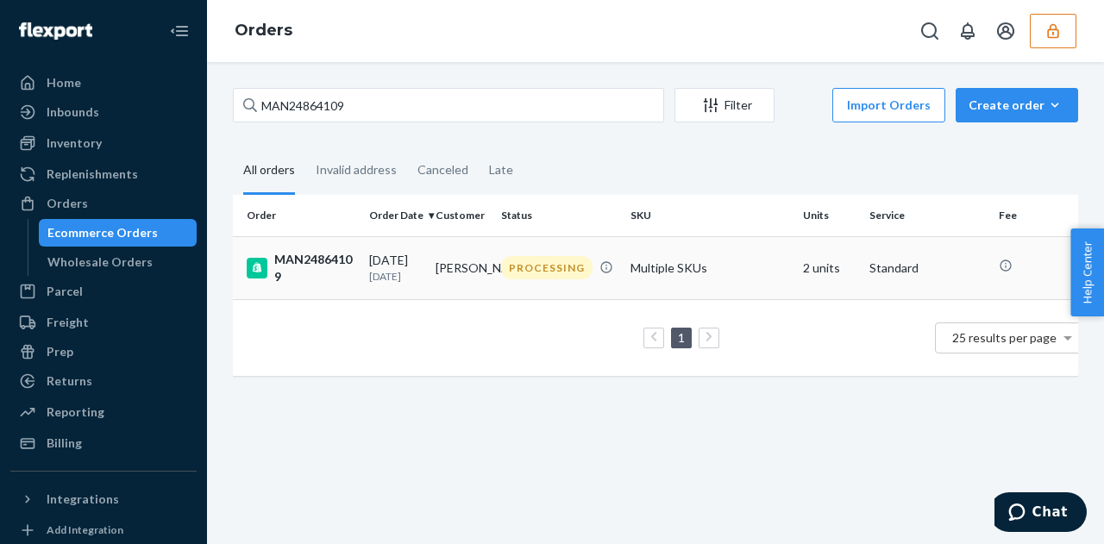
click at [437, 265] on td "Alexander Hersch" at bounding box center [462, 267] width 66 height 63
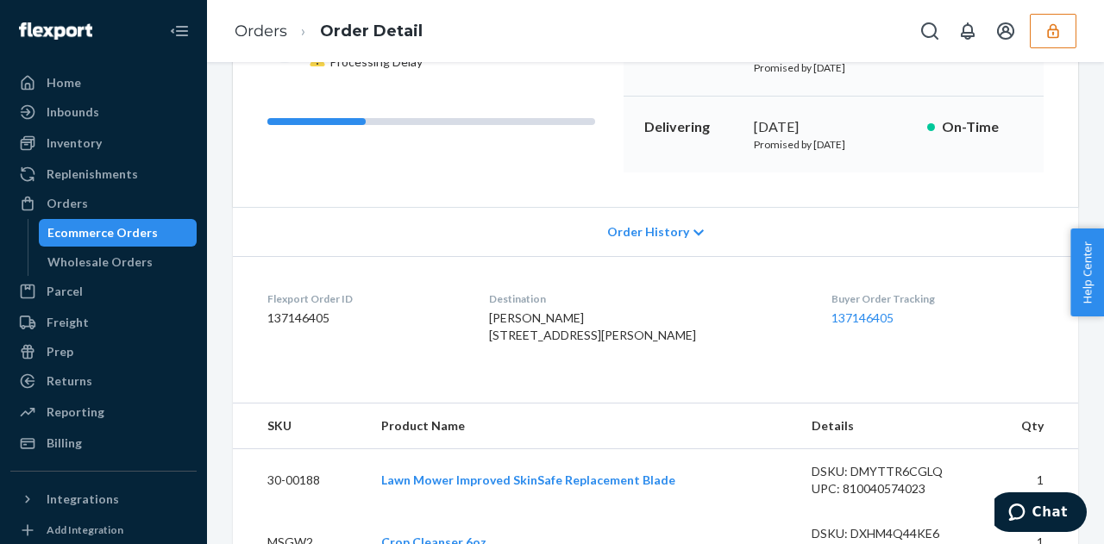
scroll to position [163, 0]
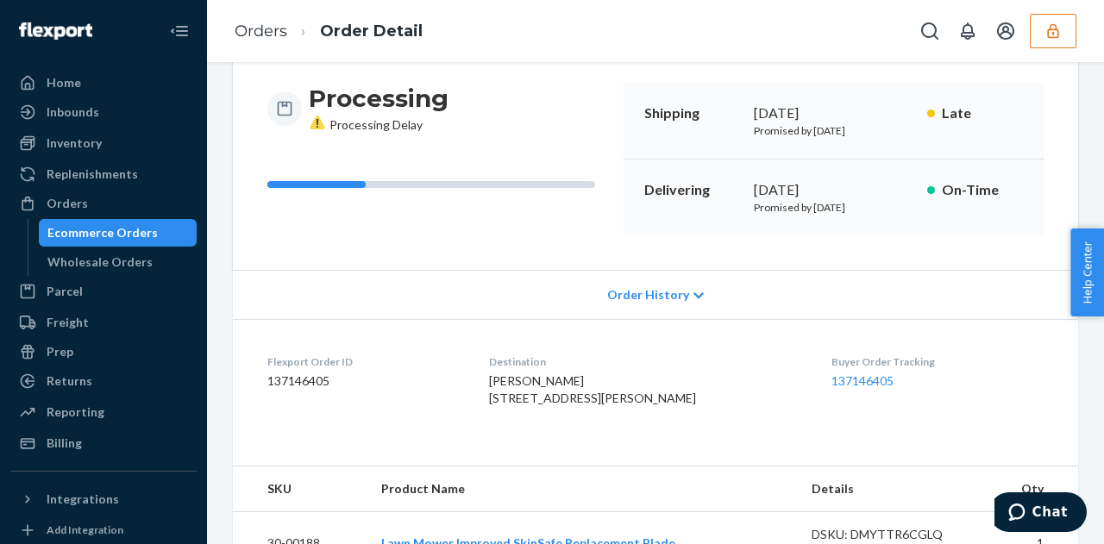
click at [651, 291] on span "Order History" at bounding box center [648, 294] width 82 height 17
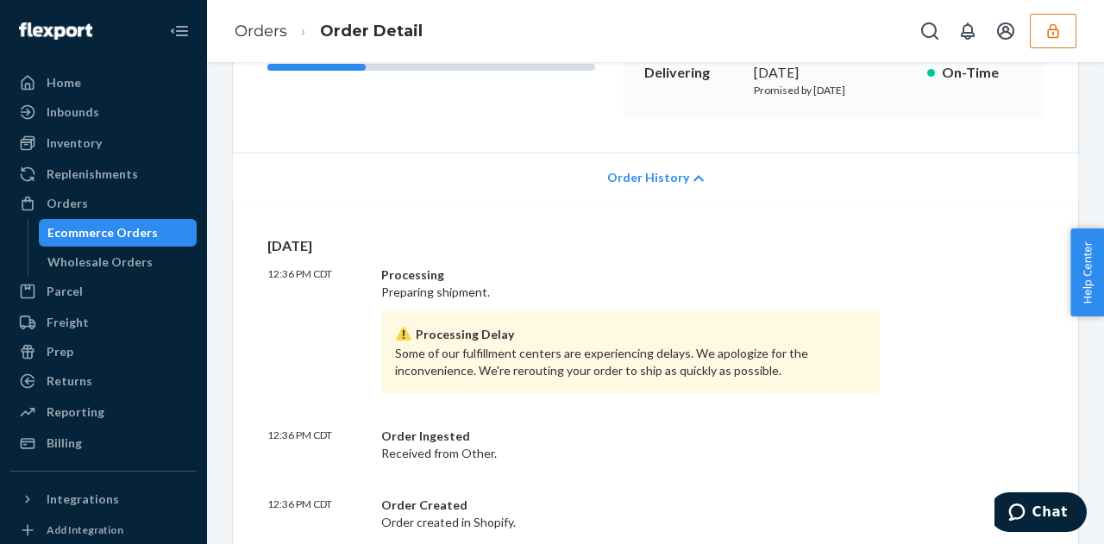
scroll to position [281, 0]
click at [674, 166] on div "Order History" at bounding box center [655, 176] width 845 height 49
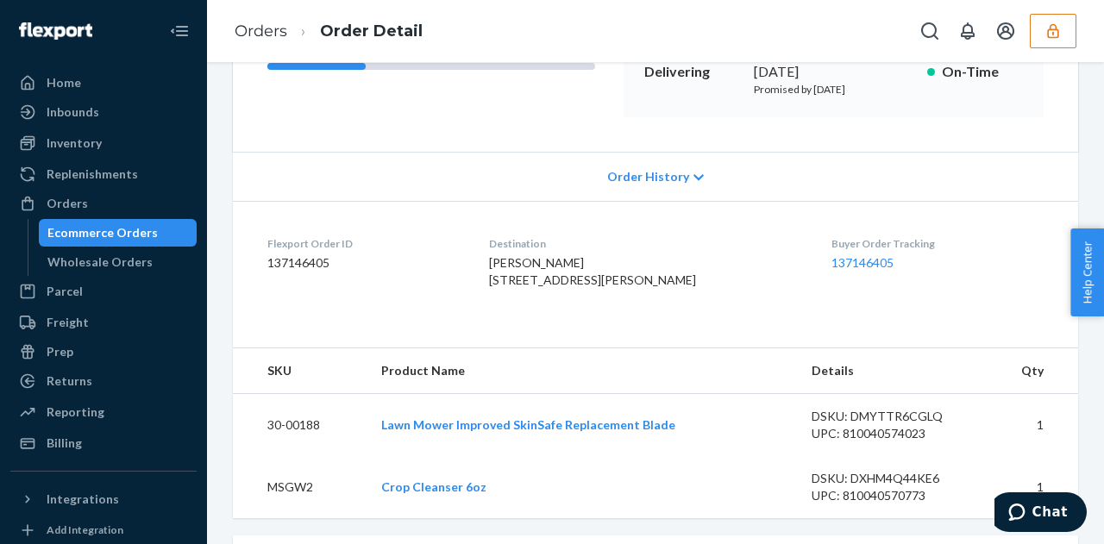
click at [302, 263] on dd "137146405" at bounding box center [364, 262] width 194 height 17
copy dd "137146405"
click at [413, 296] on div "Flexport Order ID 137146405" at bounding box center [364, 266] width 194 height 60
click at [125, 202] on div "Orders" at bounding box center [103, 203] width 183 height 24
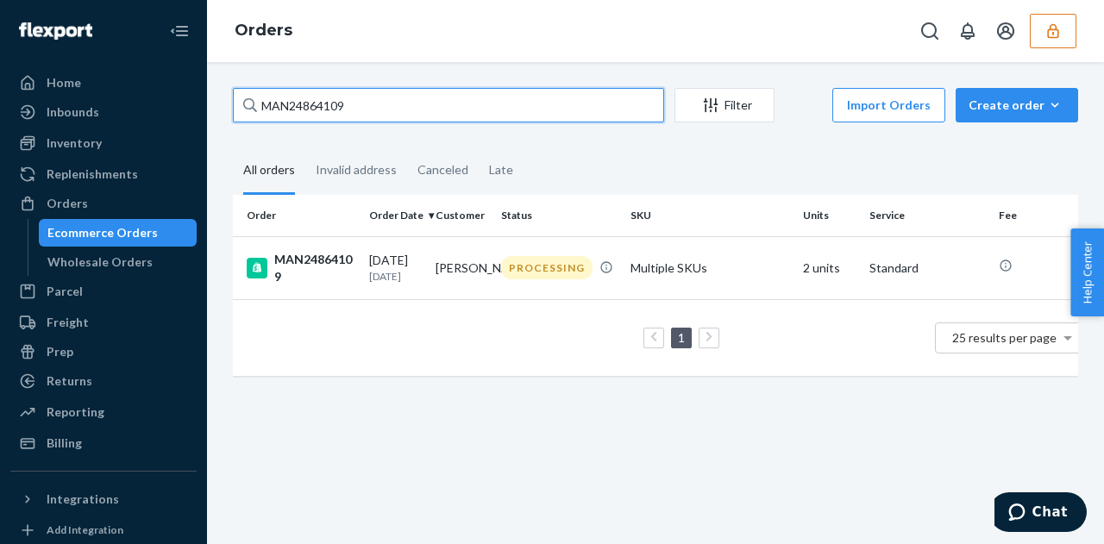
click at [440, 99] on input "MAN24864109" at bounding box center [448, 105] width 431 height 34
paste input "6142"
type input "MAN24866142"
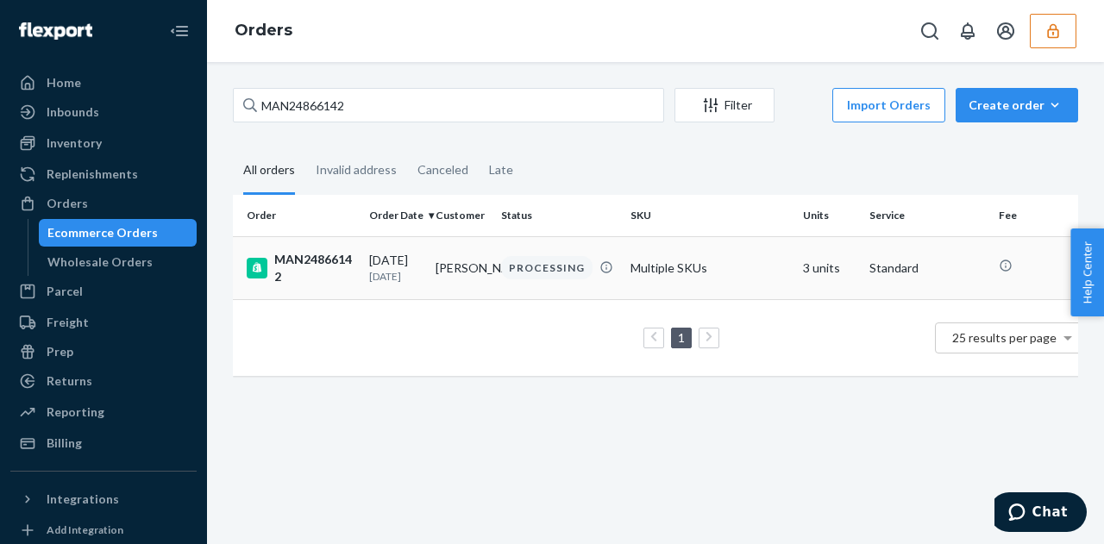
click at [405, 240] on td "09/19/2025 4 days ago" at bounding box center [395, 267] width 66 height 63
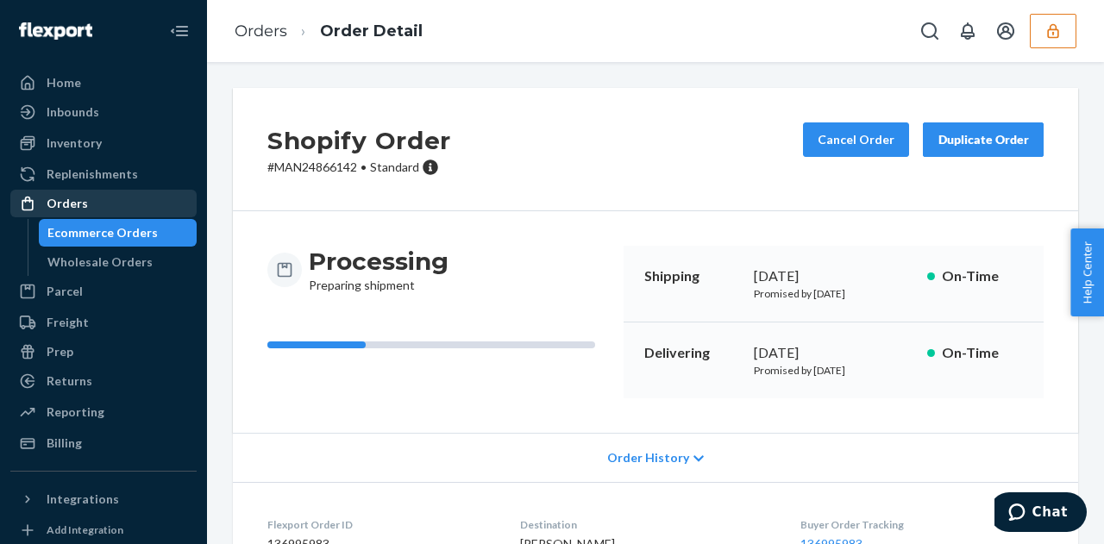
click at [74, 197] on div "Orders" at bounding box center [67, 203] width 41 height 17
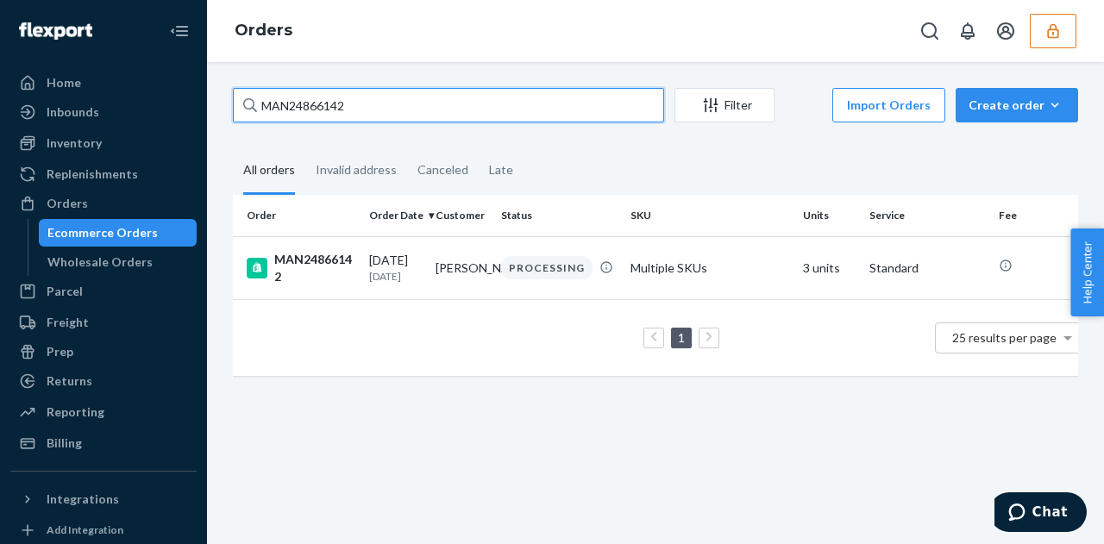
click at [315, 91] on input "MAN24866142" at bounding box center [448, 105] width 431 height 34
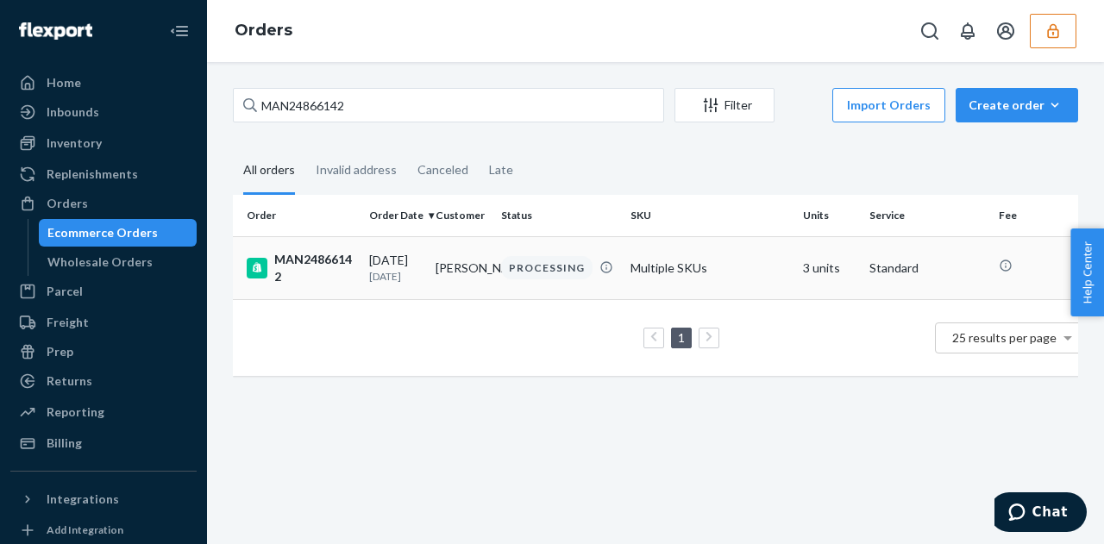
click at [393, 292] on td "09/19/2025 4 days ago" at bounding box center [395, 267] width 66 height 63
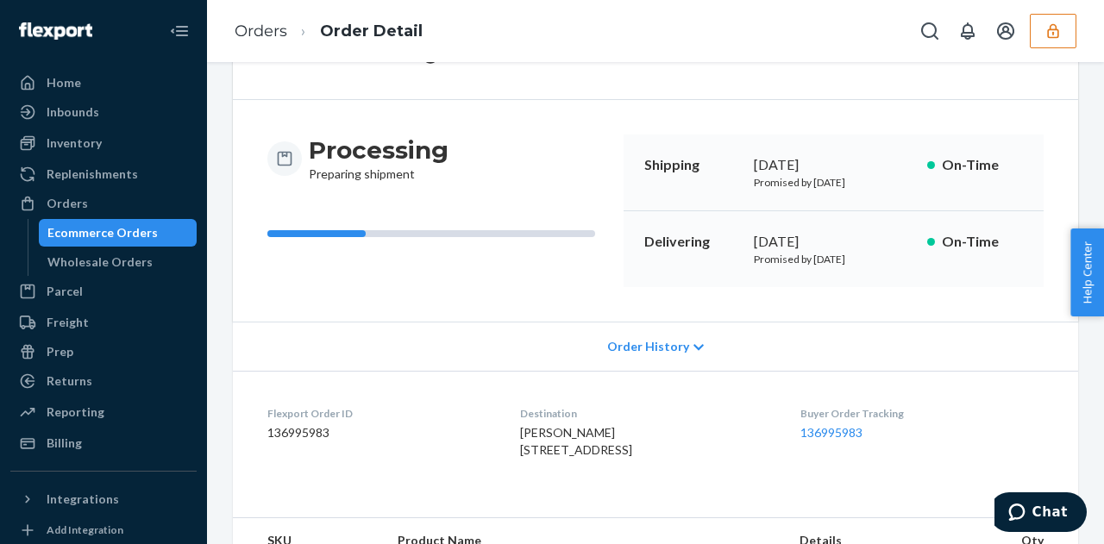
scroll to position [112, 0]
click at [656, 335] on div "Order History" at bounding box center [655, 345] width 845 height 49
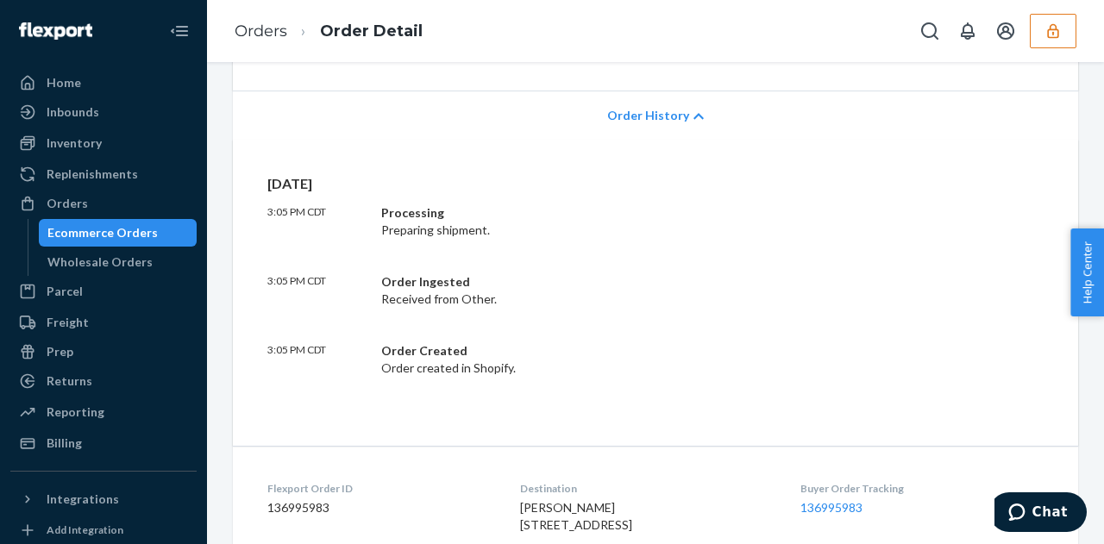
scroll to position [0, 0]
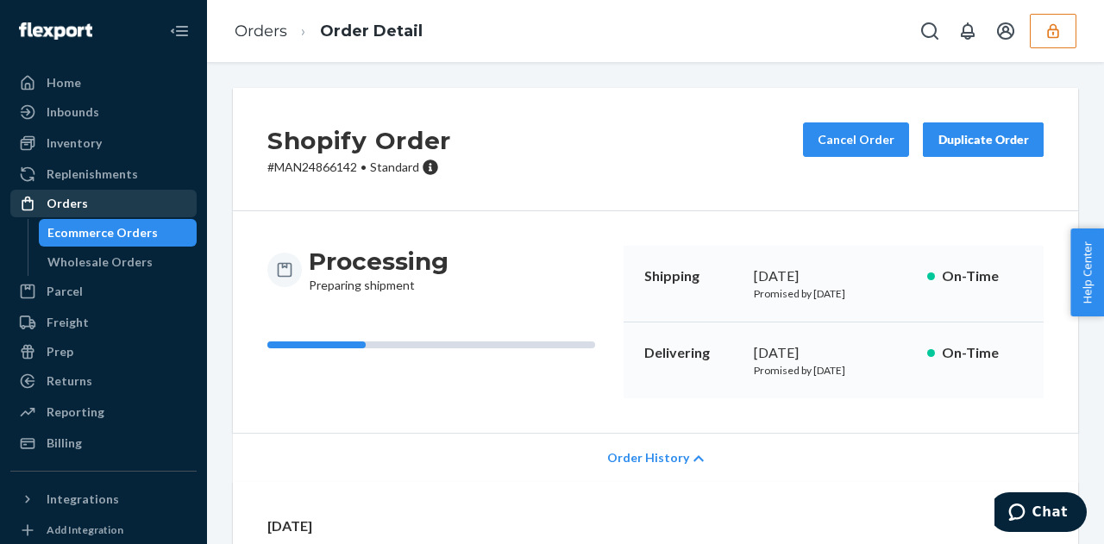
click at [136, 213] on div "Orders" at bounding box center [103, 203] width 183 height 24
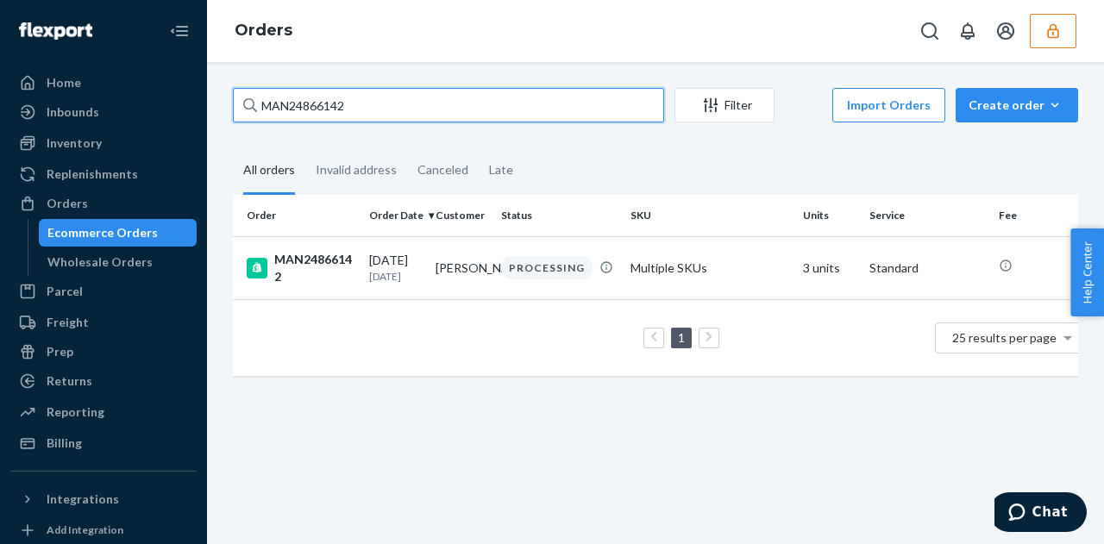
click at [328, 97] on input "MAN24866142" at bounding box center [448, 105] width 431 height 34
paste input "9021"
type input "MAN24869021"
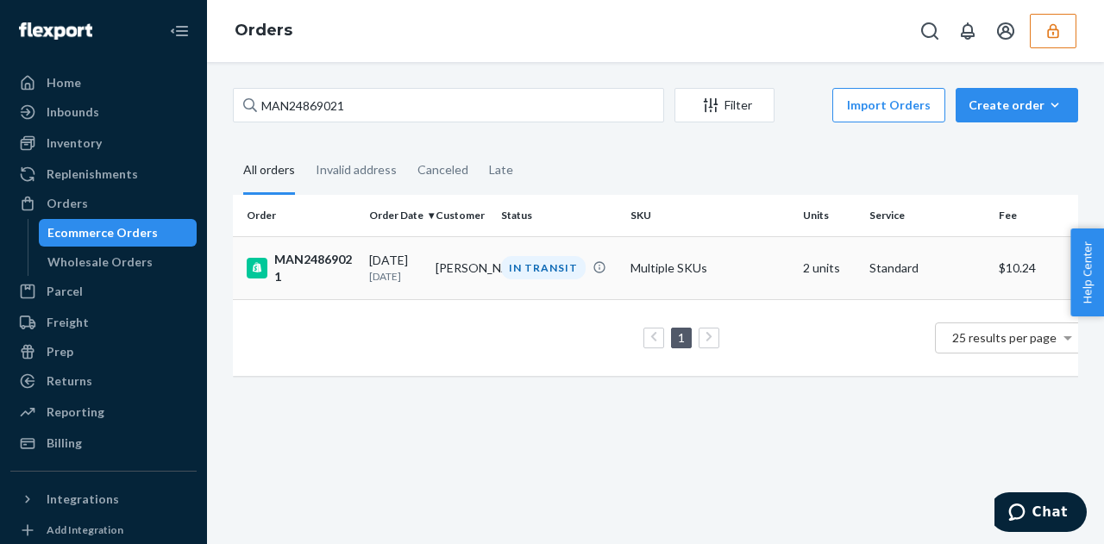
click at [354, 256] on div "MAN24869021" at bounding box center [301, 268] width 109 height 34
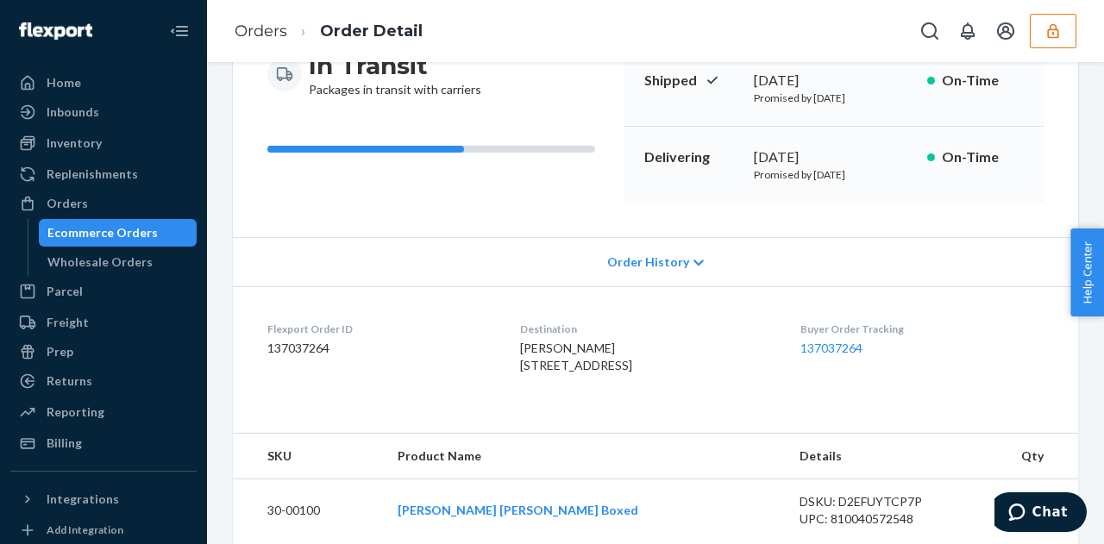
scroll to position [197, 0]
click at [656, 246] on div "Order History" at bounding box center [655, 260] width 845 height 49
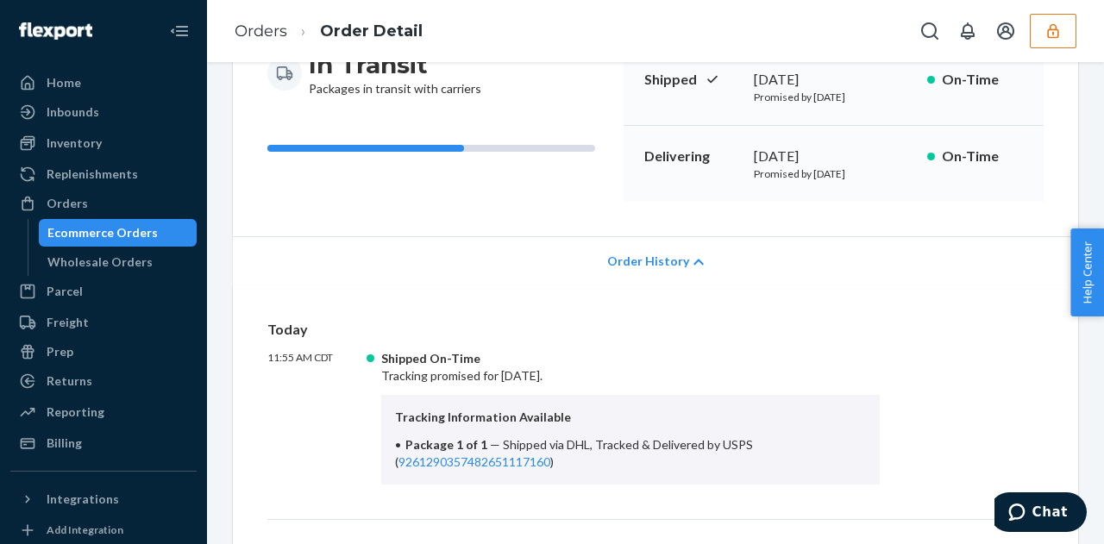
scroll to position [0, 0]
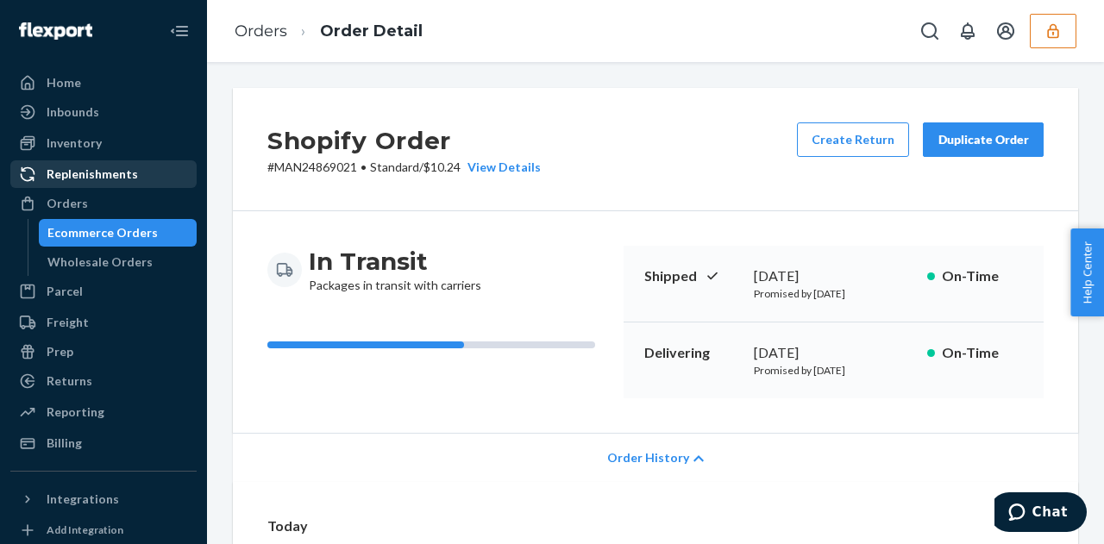
click at [103, 187] on link "Replenishments" at bounding box center [103, 174] width 186 height 28
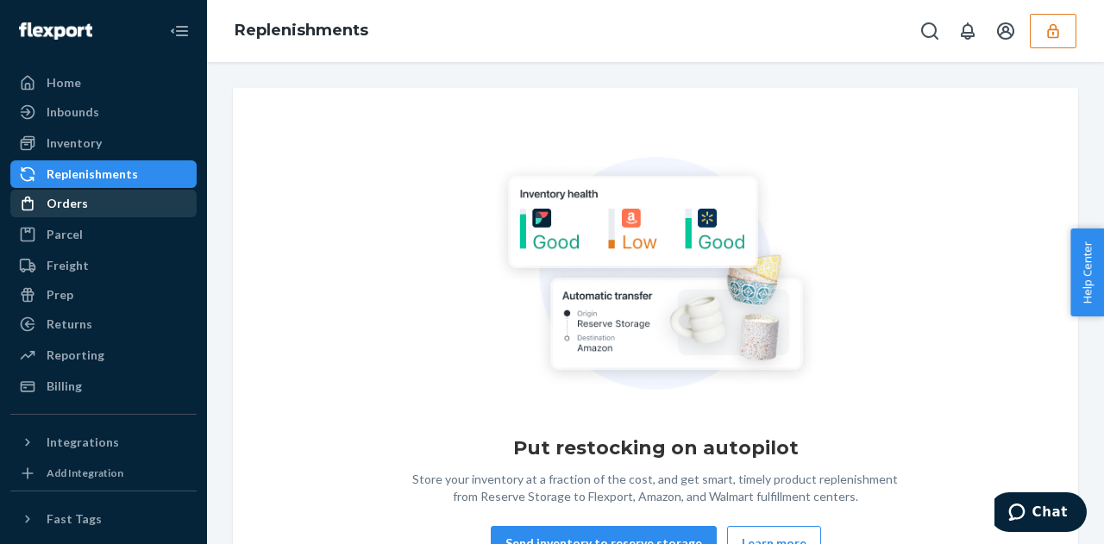
click at [98, 202] on div "Orders" at bounding box center [103, 203] width 183 height 24
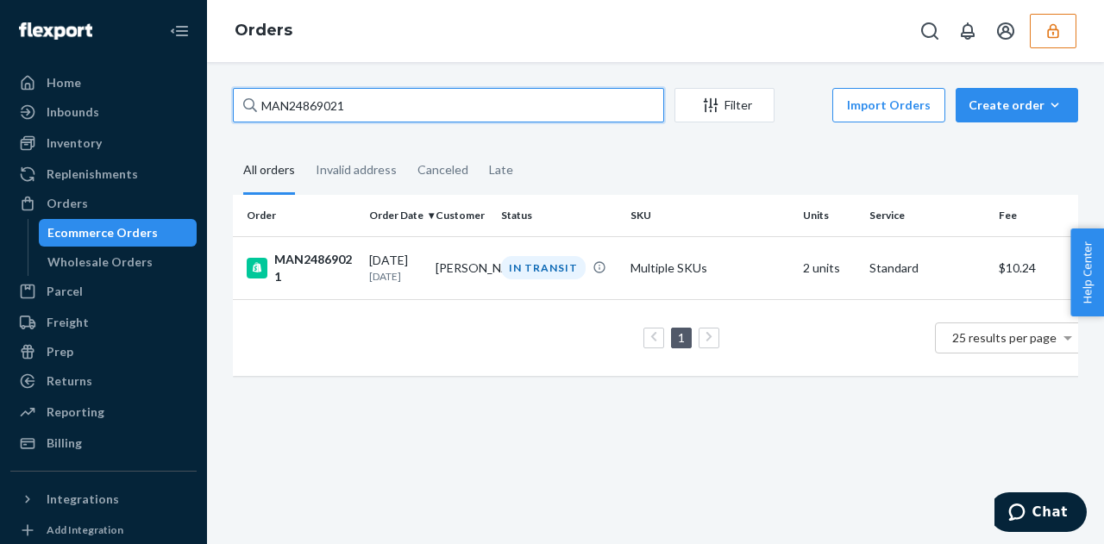
click at [357, 92] on input "MAN24869021" at bounding box center [448, 105] width 431 height 34
paste input "196"
type input "MAN24869196"
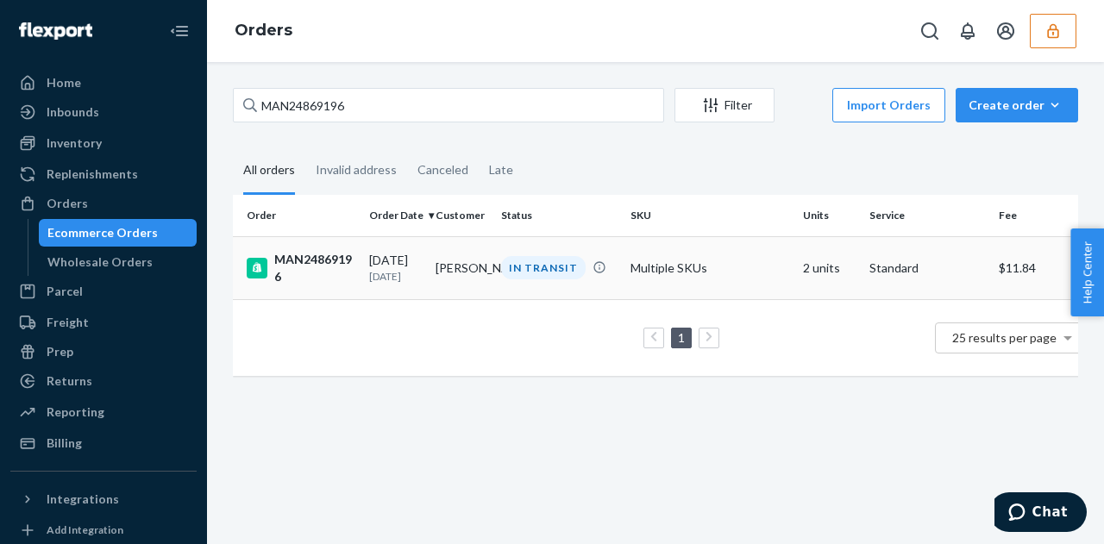
click at [473, 249] on td "Samantha Rebert" at bounding box center [462, 267] width 66 height 63
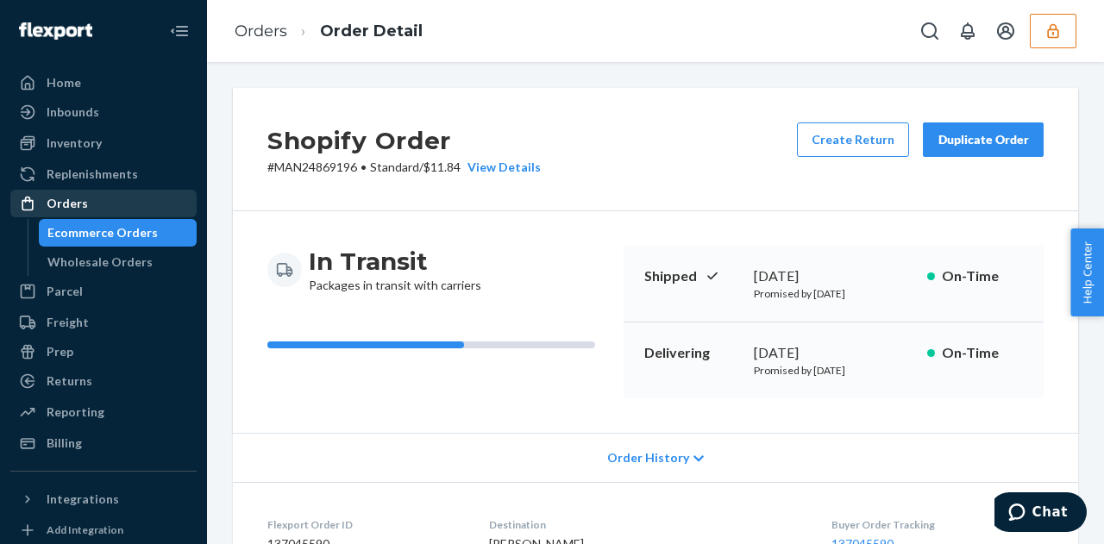
click at [101, 210] on div "Orders" at bounding box center [103, 203] width 183 height 24
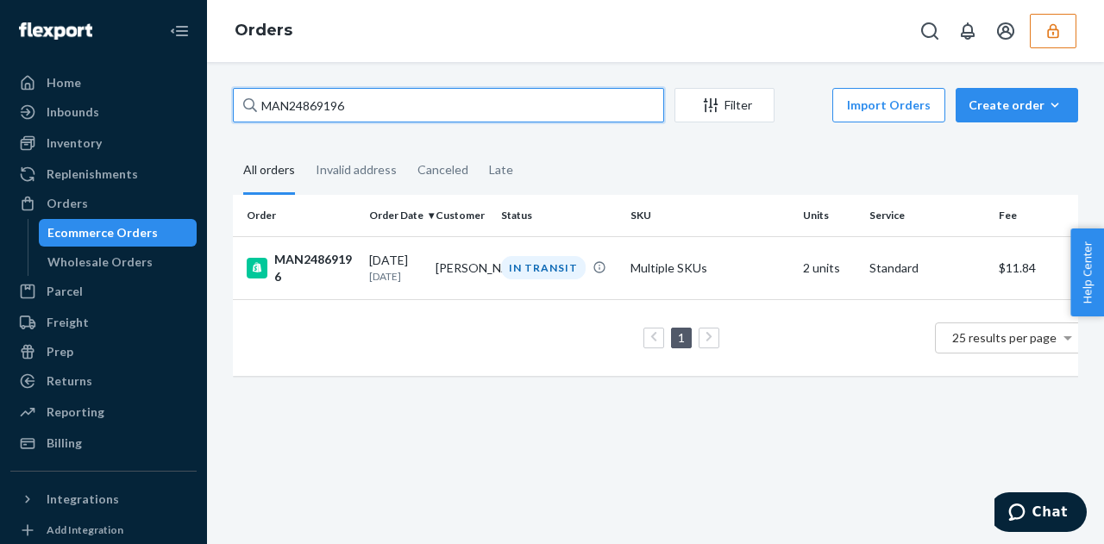
click at [327, 97] on input "MAN24869196" at bounding box center [448, 105] width 431 height 34
paste input "845"
type input "MAN24869845"
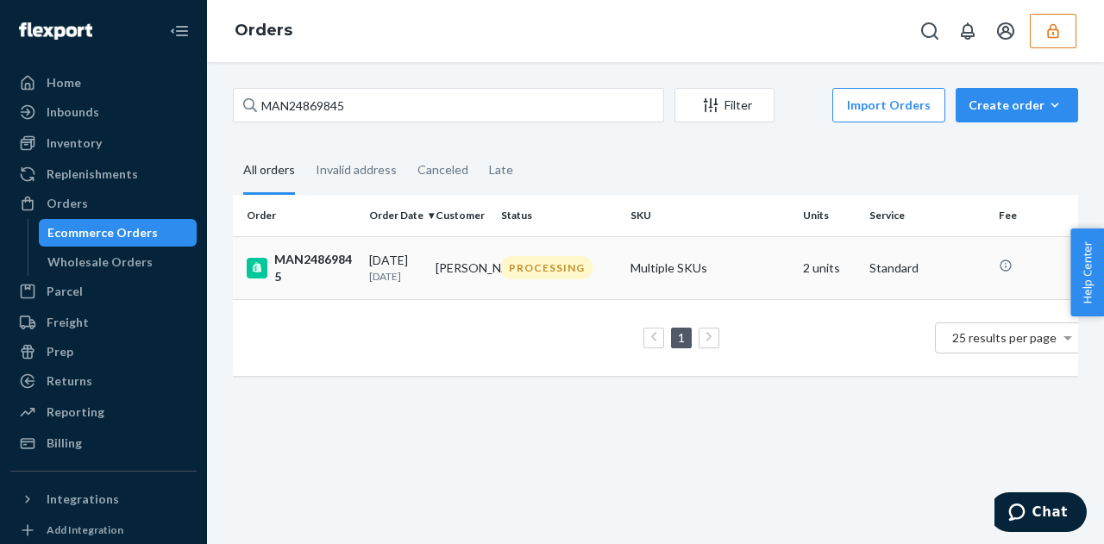
click at [480, 286] on td "Isabel Rose" at bounding box center [462, 267] width 66 height 63
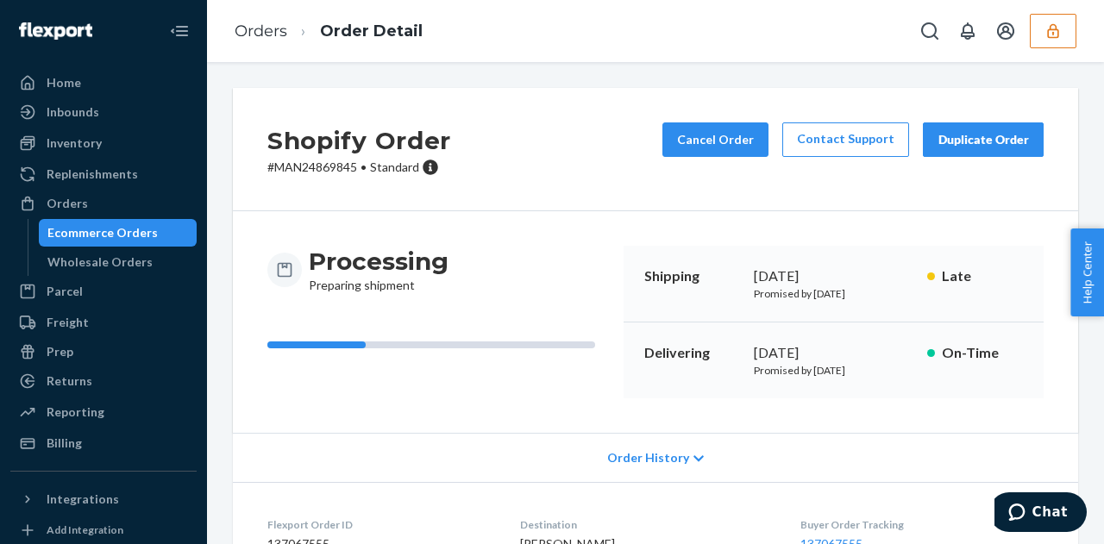
scroll to position [273, 0]
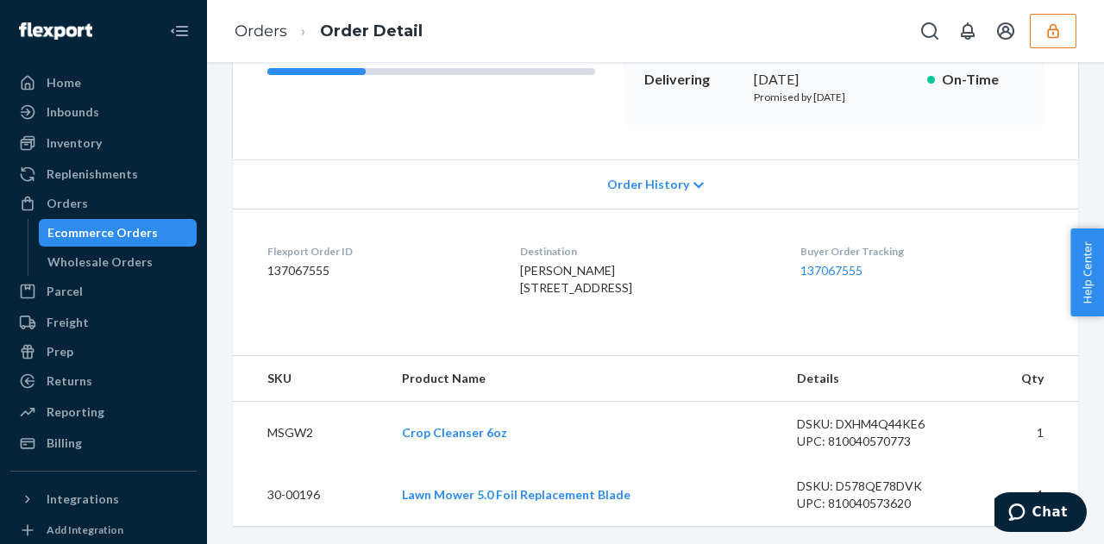
click at [659, 186] on span "Order History" at bounding box center [648, 184] width 82 height 17
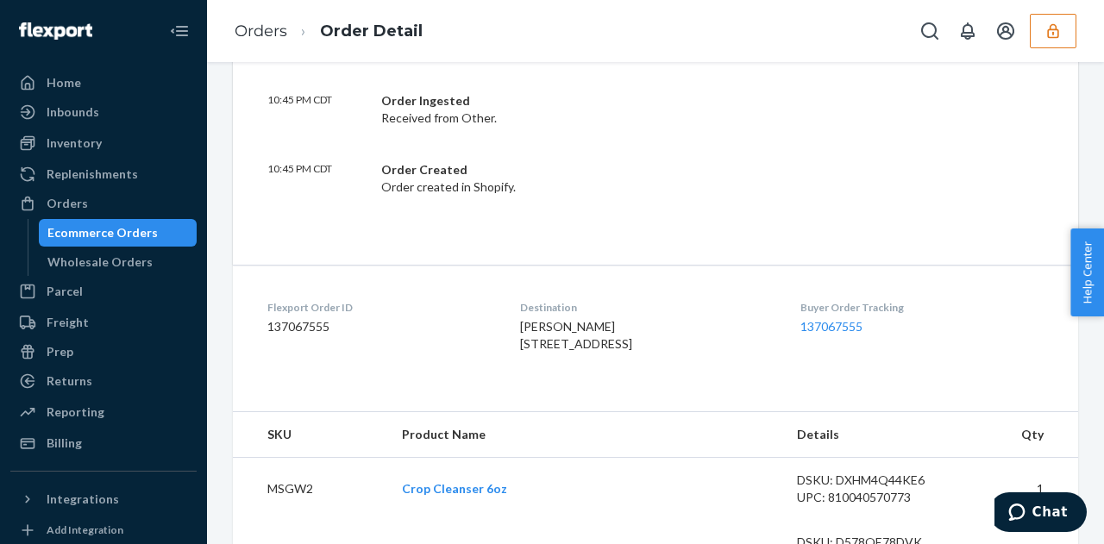
scroll to position [614, 0]
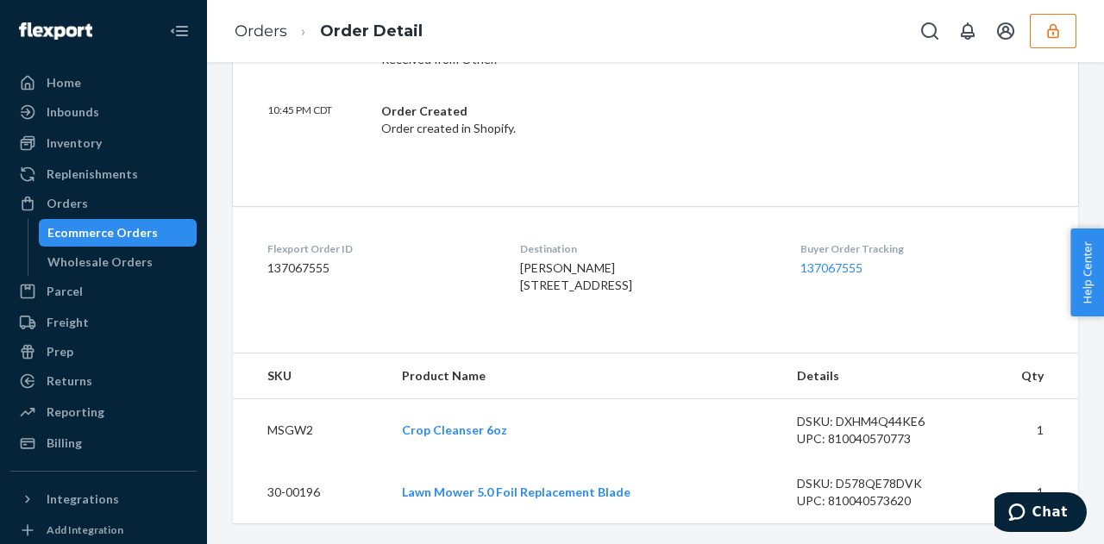
drag, startPoint x: 659, startPoint y: 186, endPoint x: 492, endPoint y: 241, distance: 175.9
click at [492, 241] on dl "Flexport Order ID 137067555 Destination Isabel Rose 215 Madison St Oconto, WI 5…" at bounding box center [655, 270] width 845 height 129
click at [442, 434] on link "Crop Cleanser 6oz" at bounding box center [454, 430] width 105 height 15
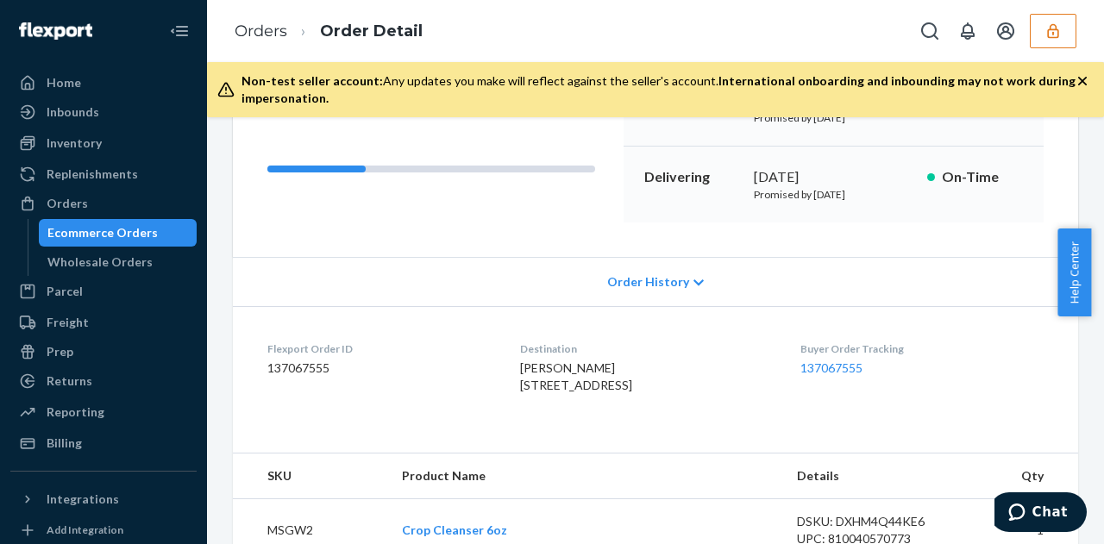
scroll to position [239, 0]
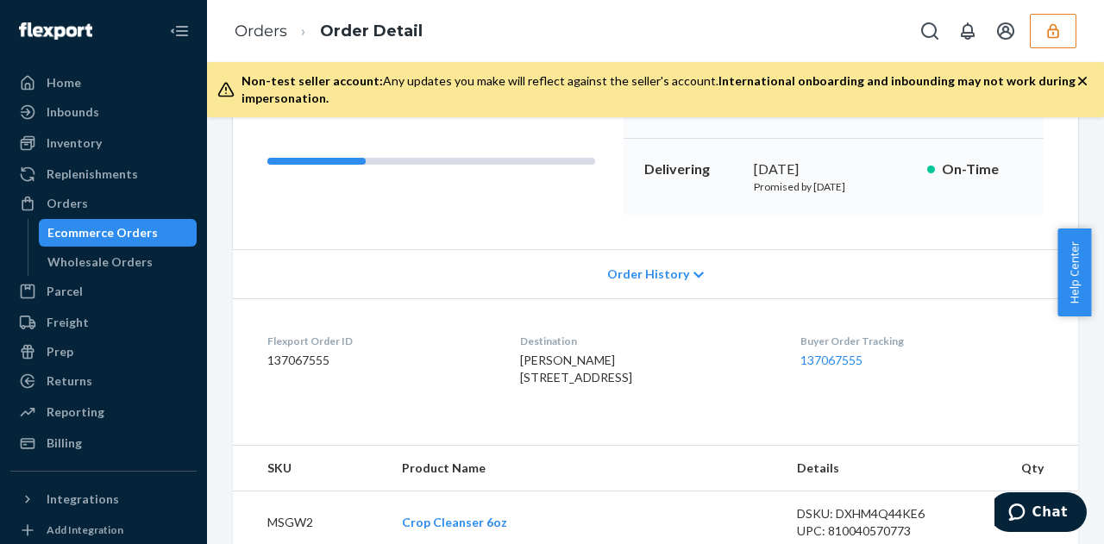
click at [294, 357] on dd "137067555" at bounding box center [379, 360] width 225 height 17
copy dd "137067555"
click at [304, 358] on dd "137067555" at bounding box center [379, 360] width 225 height 17
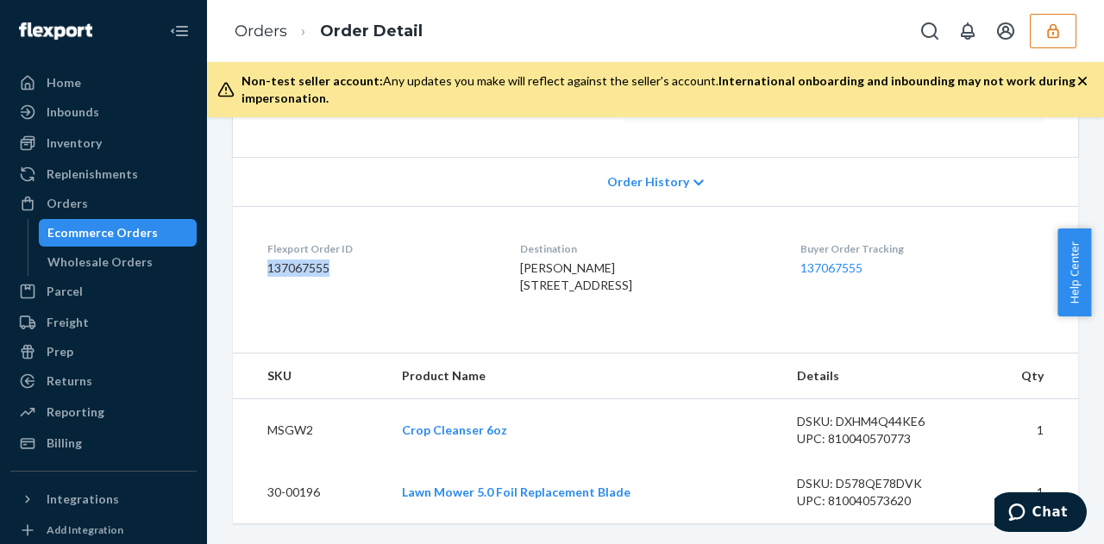
scroll to position [327, 0]
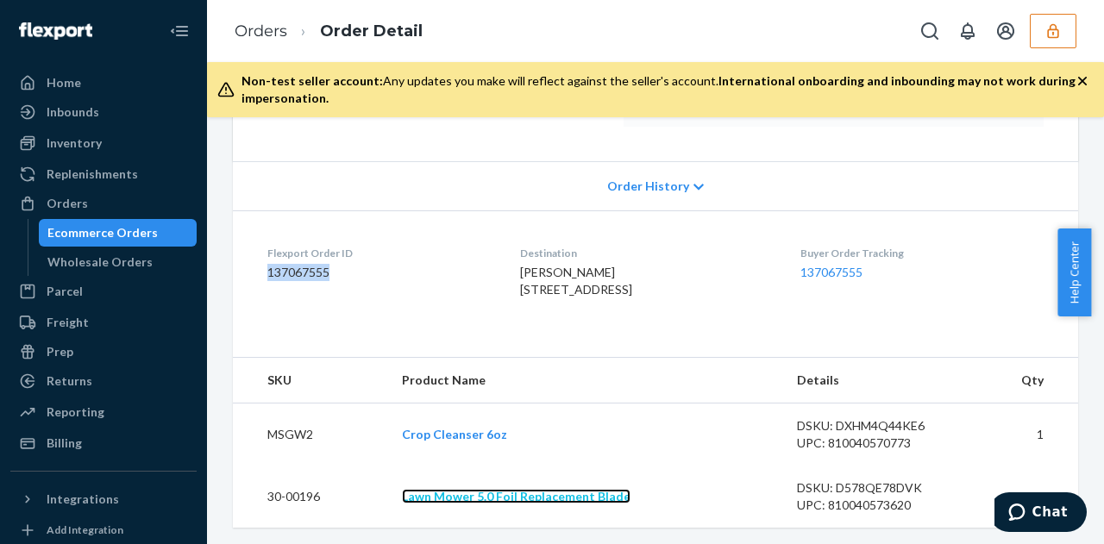
click at [491, 504] on link "Lawn Mower 5.0 Foil Replacement Blade" at bounding box center [516, 496] width 229 height 15
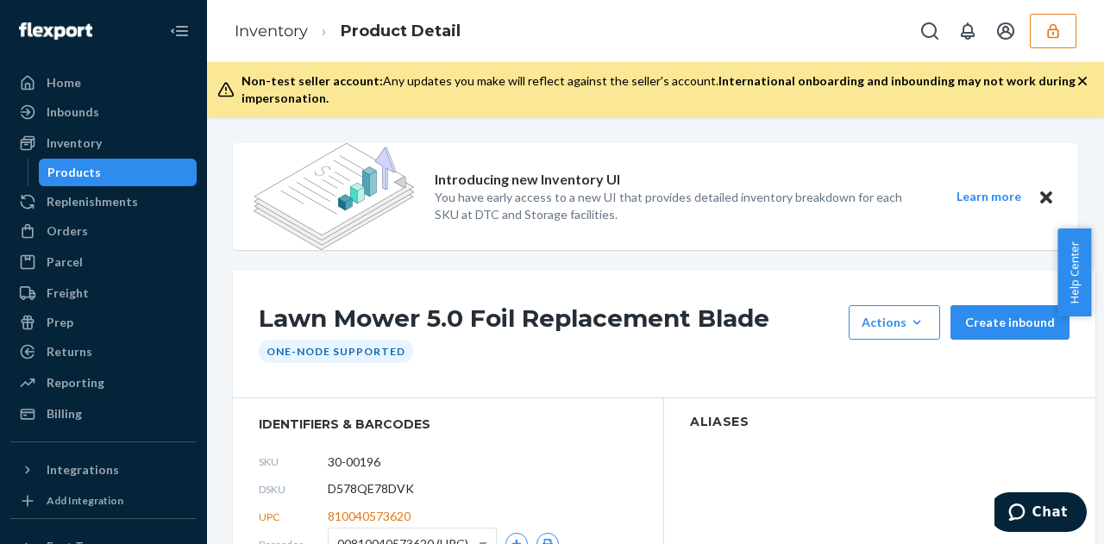
scroll to position [245, 0]
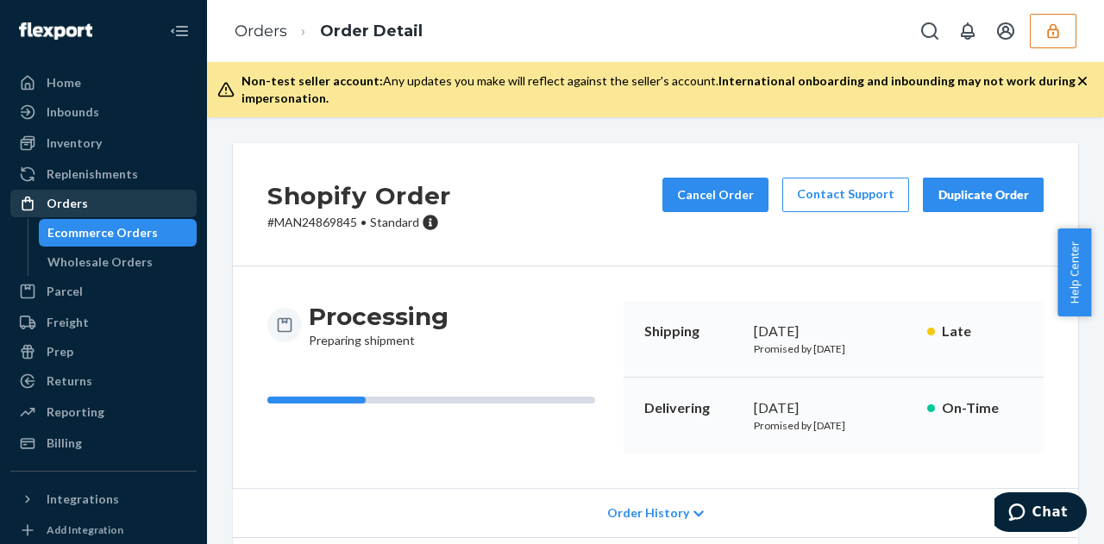
click at [103, 198] on div "Orders" at bounding box center [103, 203] width 183 height 24
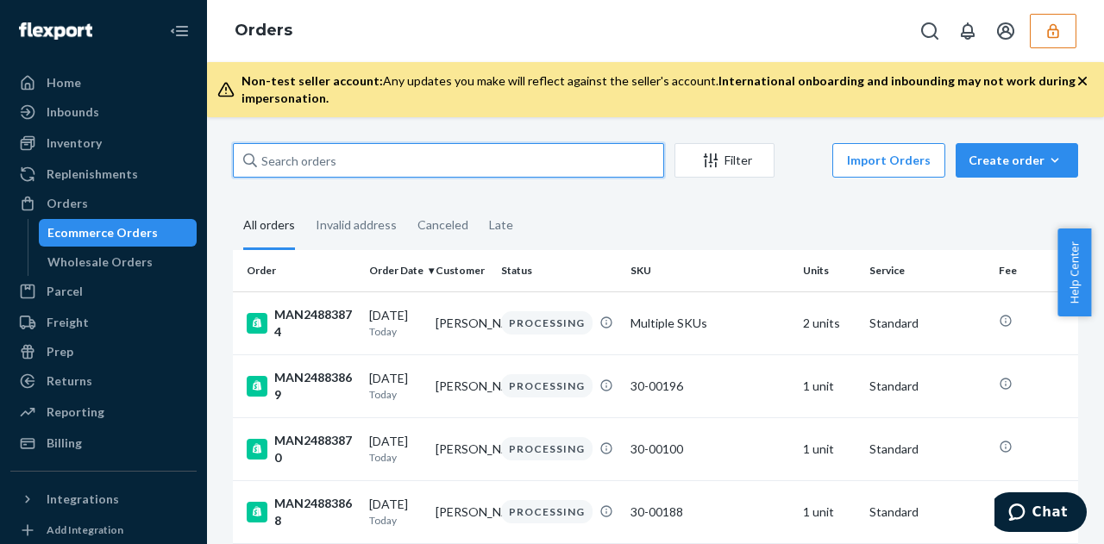
click at [373, 157] on input "text" at bounding box center [448, 160] width 431 height 34
paste input "137116046"
type input "137116046"
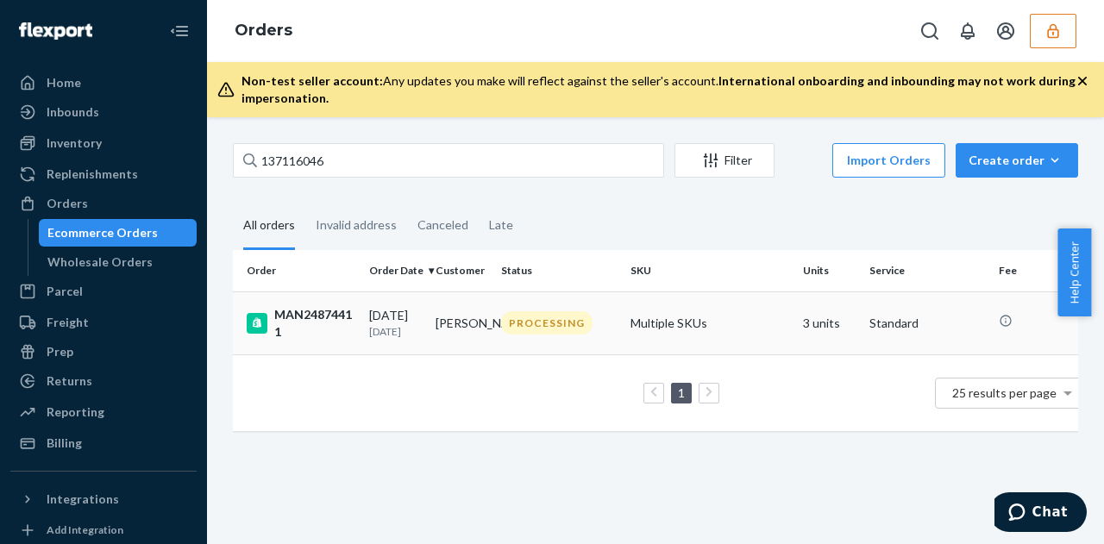
click at [395, 323] on div "09/21/2025 2 days ago" at bounding box center [395, 323] width 53 height 32
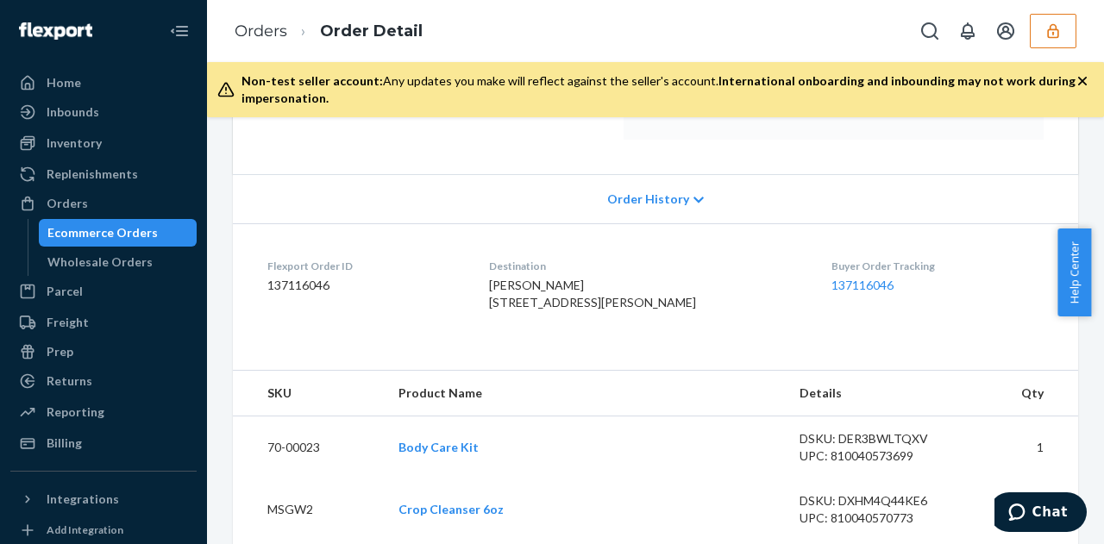
scroll to position [317, 0]
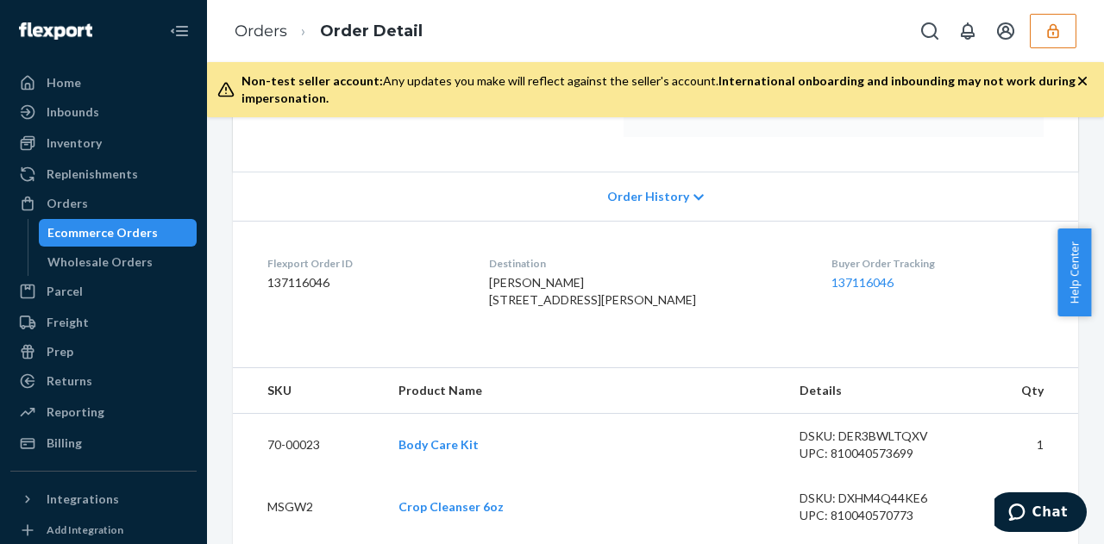
click at [280, 285] on dd "137116046" at bounding box center [364, 282] width 194 height 17
copy dd "137116046"
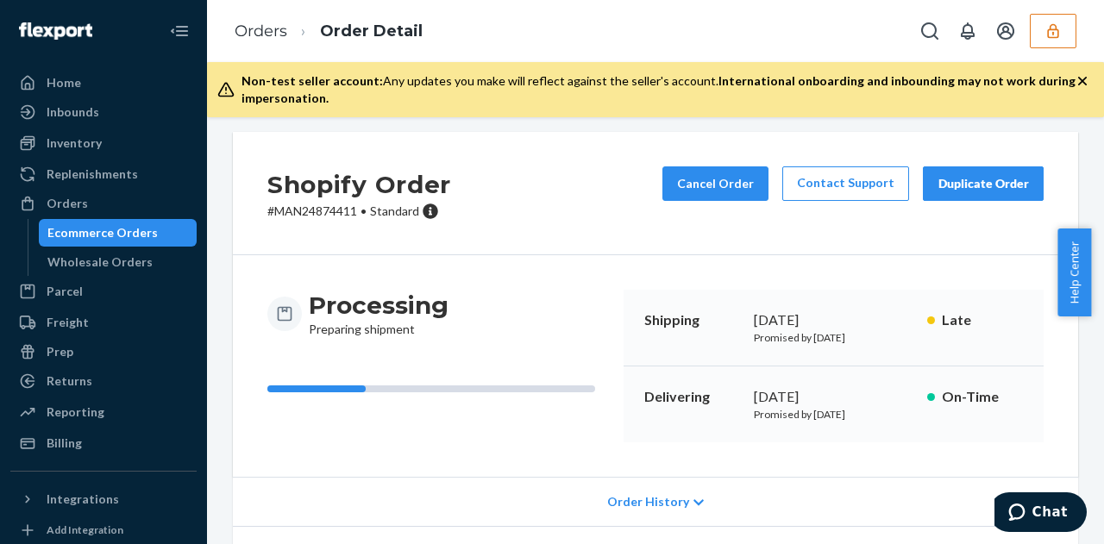
scroll to position [0, 0]
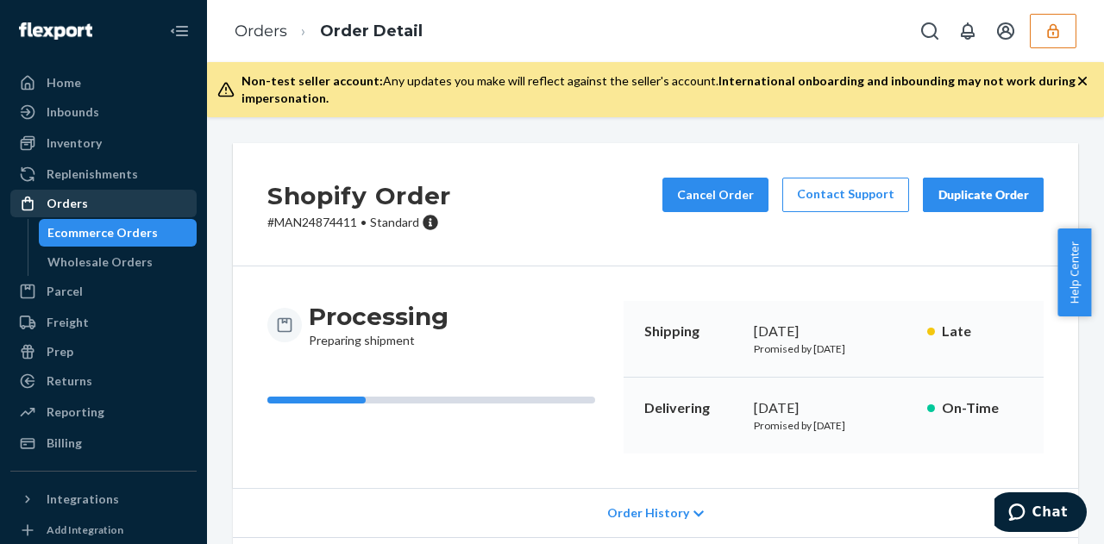
click at [91, 203] on div "Orders" at bounding box center [103, 203] width 183 height 24
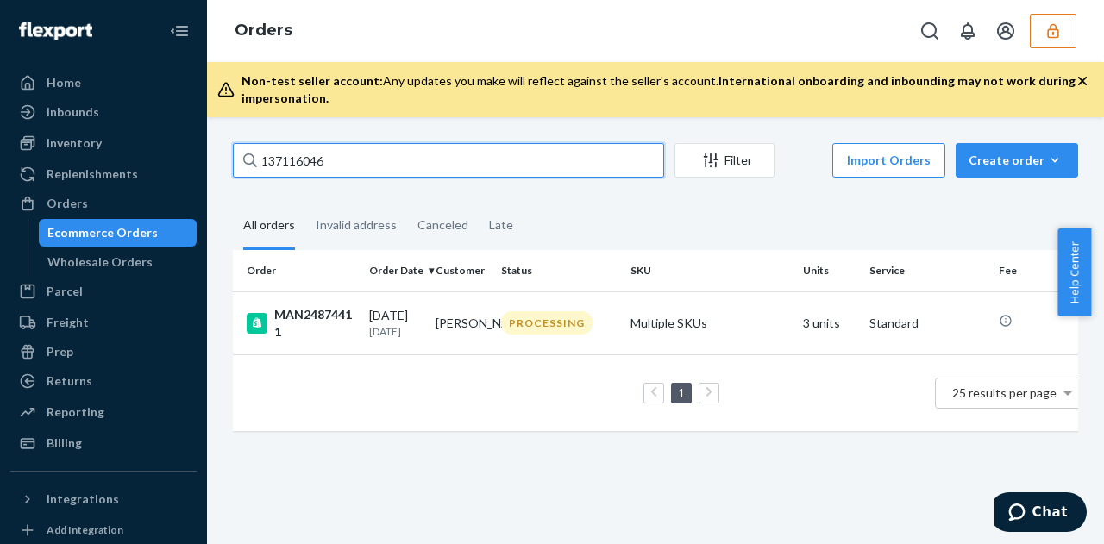
click at [342, 160] on input "137116046" at bounding box center [448, 160] width 431 height 34
paste input "067555"
type input "137067555"
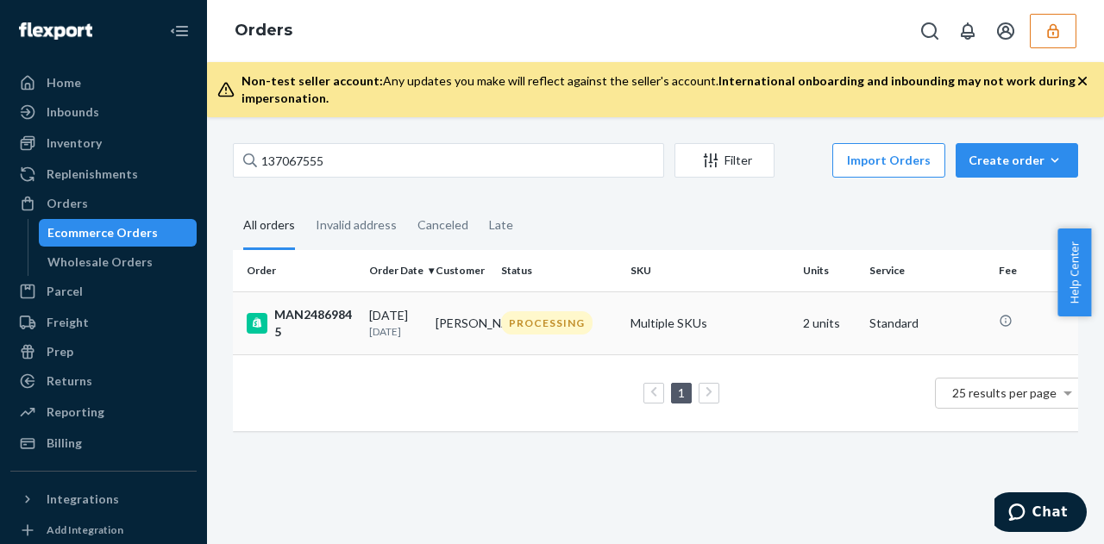
click at [380, 325] on p "3 days ago" at bounding box center [395, 331] width 53 height 15
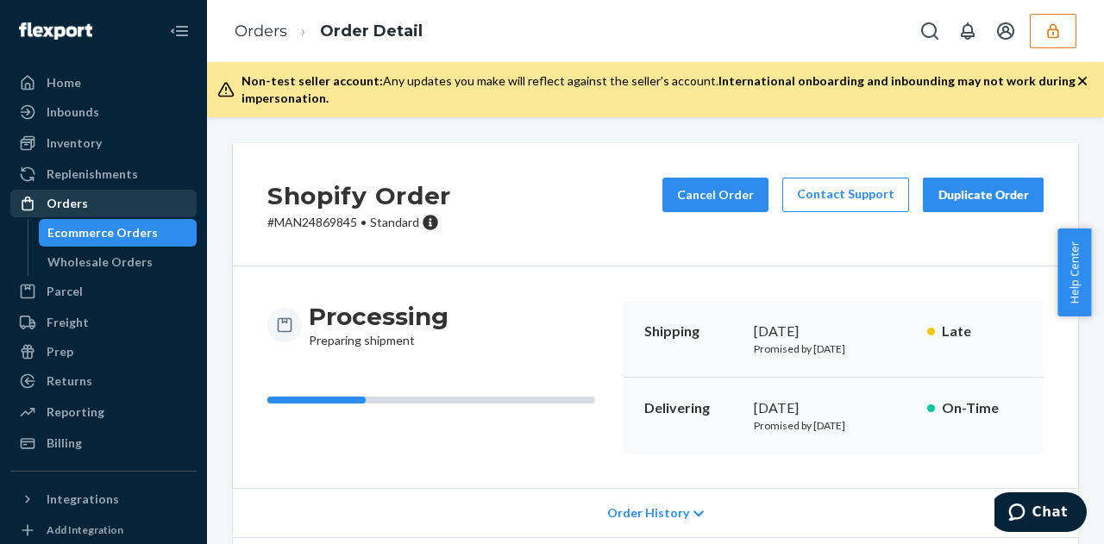
click at [112, 194] on div "Orders" at bounding box center [103, 203] width 183 height 24
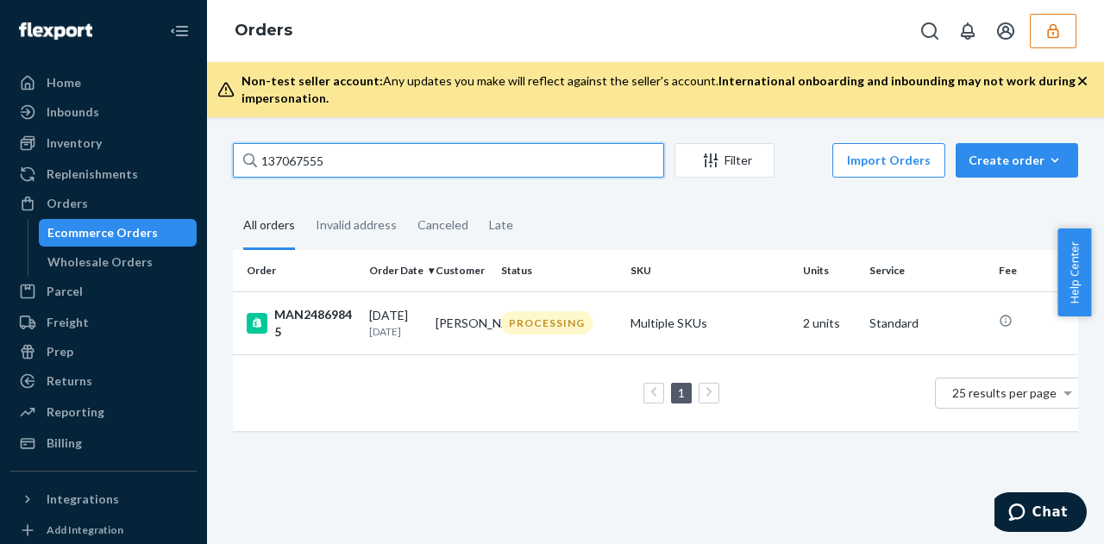
click at [345, 154] on input "137067555" at bounding box center [448, 160] width 431 height 34
paste input "MAN24870113"
type input "MAN24870113"
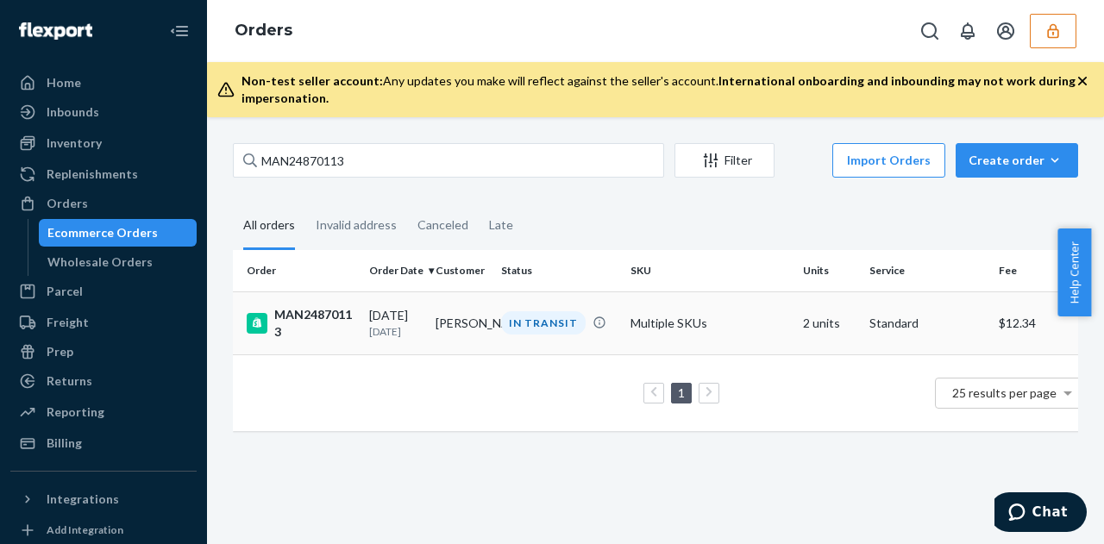
click at [435, 330] on td "Joseph Rodriguez" at bounding box center [462, 323] width 66 height 63
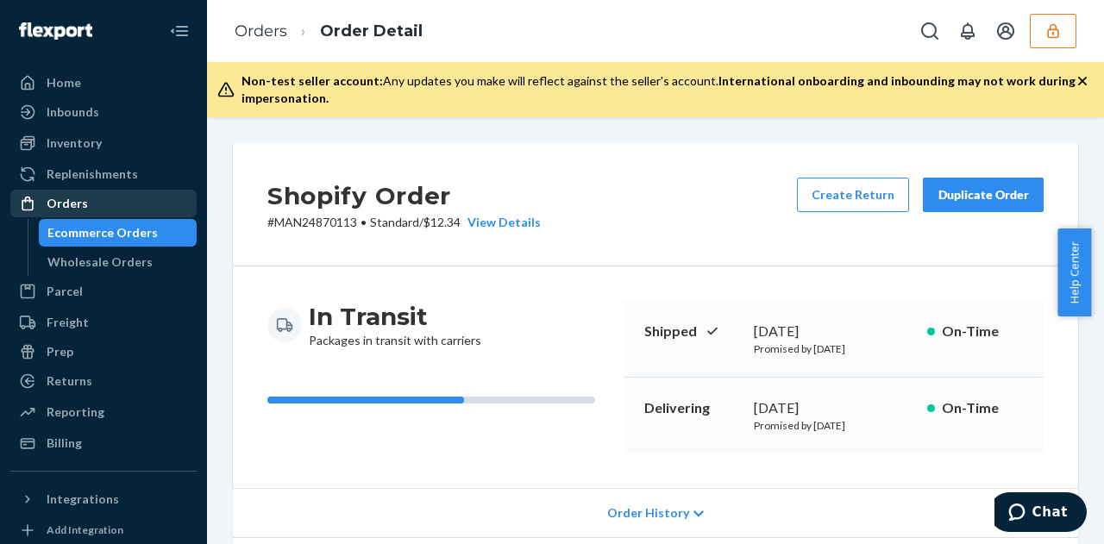
click at [121, 202] on div "Orders" at bounding box center [103, 203] width 183 height 24
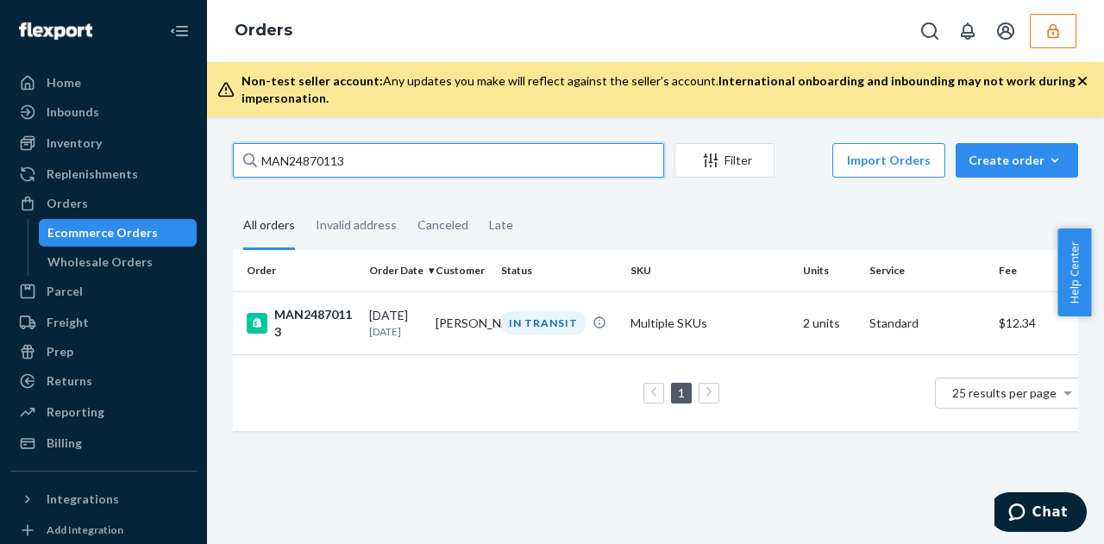
click at [367, 166] on input "MAN24870113" at bounding box center [448, 160] width 431 height 34
paste input "3372"
click at [367, 155] on input "MAN24873372" at bounding box center [448, 160] width 431 height 34
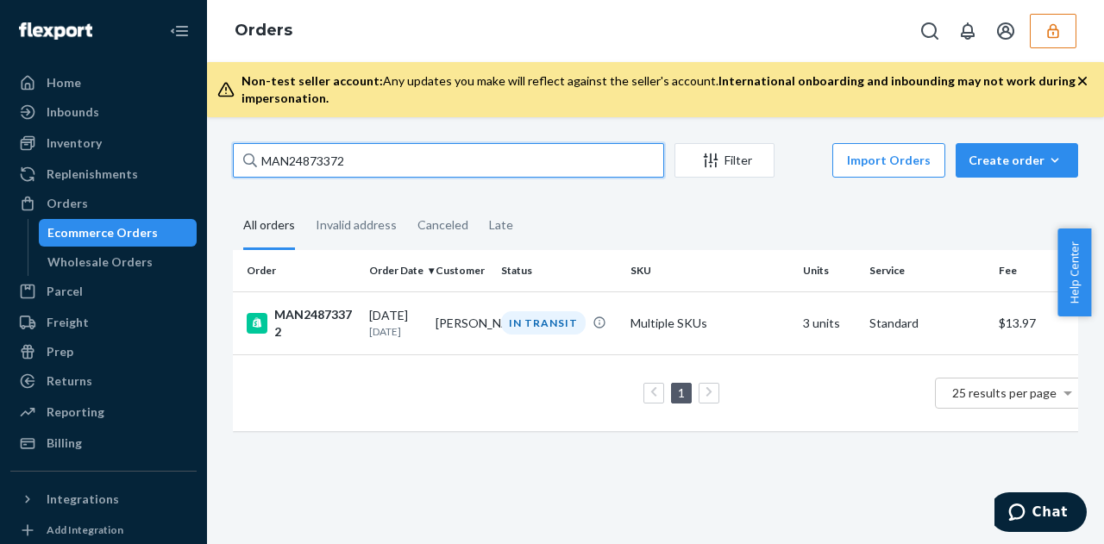
paste input "72"
click at [331, 147] on input "MAN24873722" at bounding box center [448, 160] width 431 height 34
paste input "808"
click at [355, 151] on input "MAN24873808" at bounding box center [448, 160] width 431 height 34
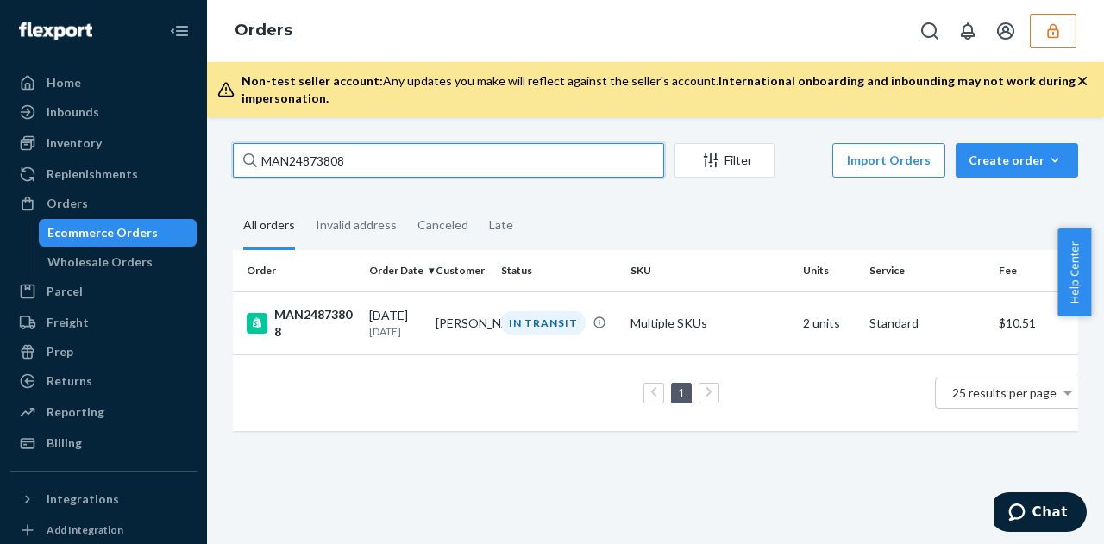
click at [355, 151] on input "MAN24873808" at bounding box center [448, 160] width 431 height 34
paste input "4411"
type input "MAN24874411"
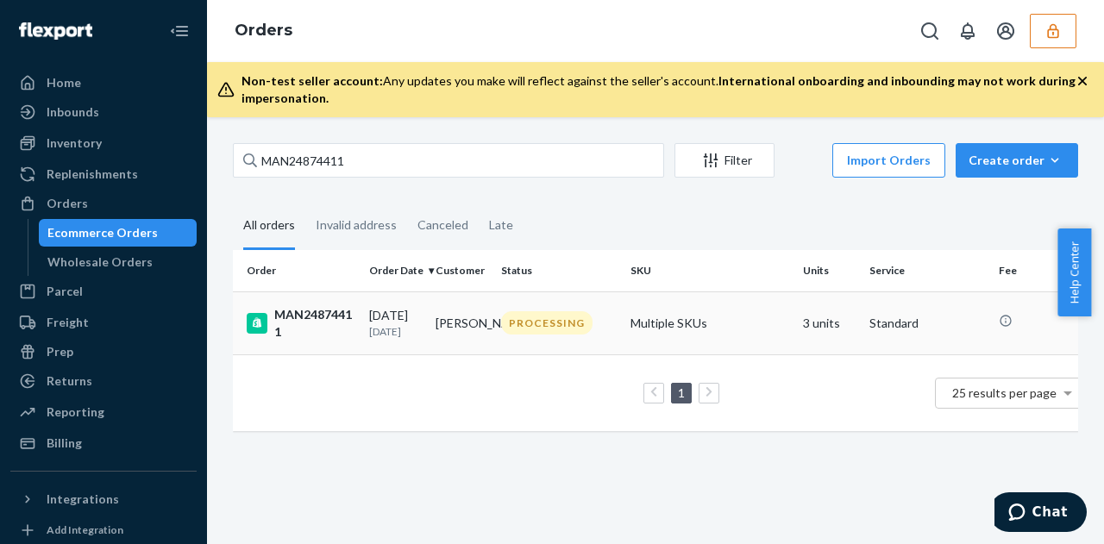
click at [419, 313] on div "09/21/2025 2 days ago" at bounding box center [395, 323] width 53 height 32
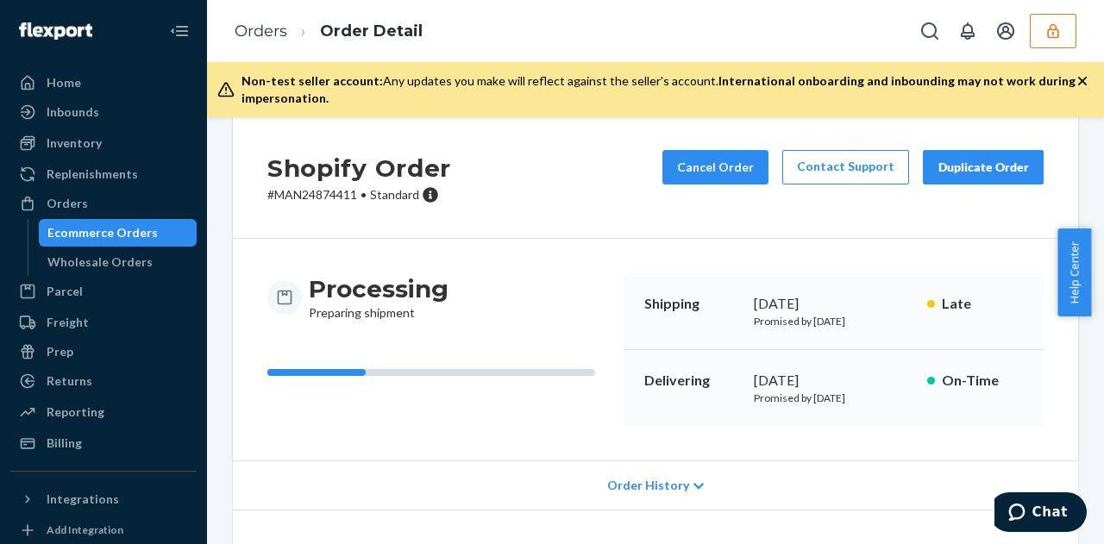
scroll to position [215, 0]
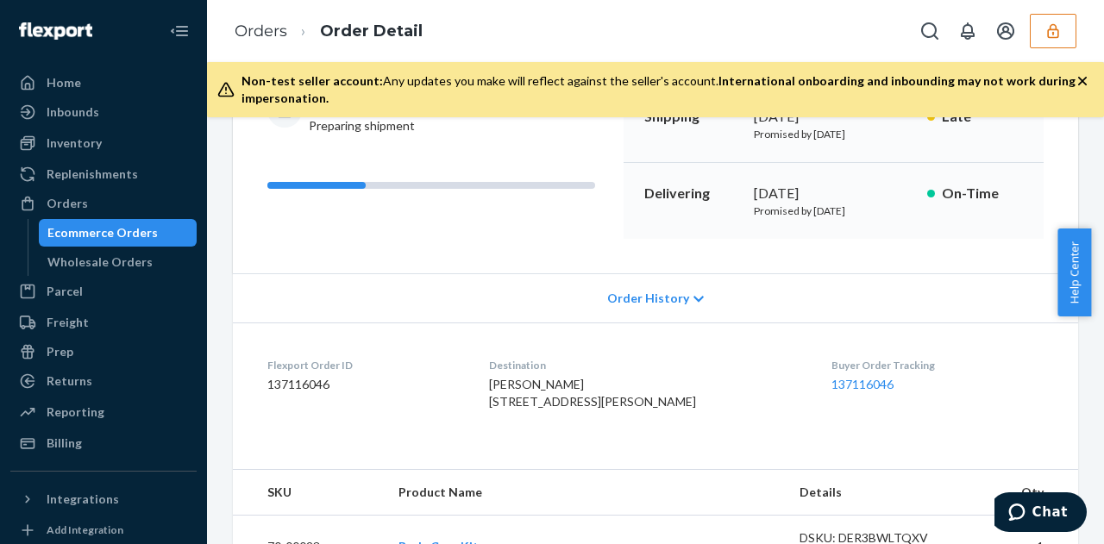
click at [307, 390] on dd "137116046" at bounding box center [364, 384] width 194 height 17
copy dd "137116046"
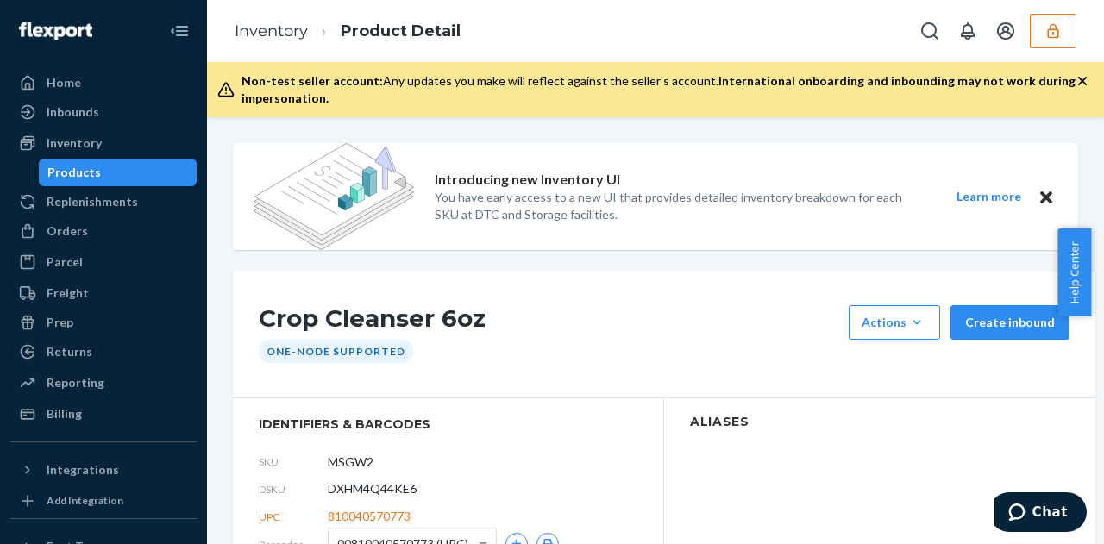
scroll to position [73, 0]
click at [78, 239] on div "Orders" at bounding box center [67, 231] width 41 height 17
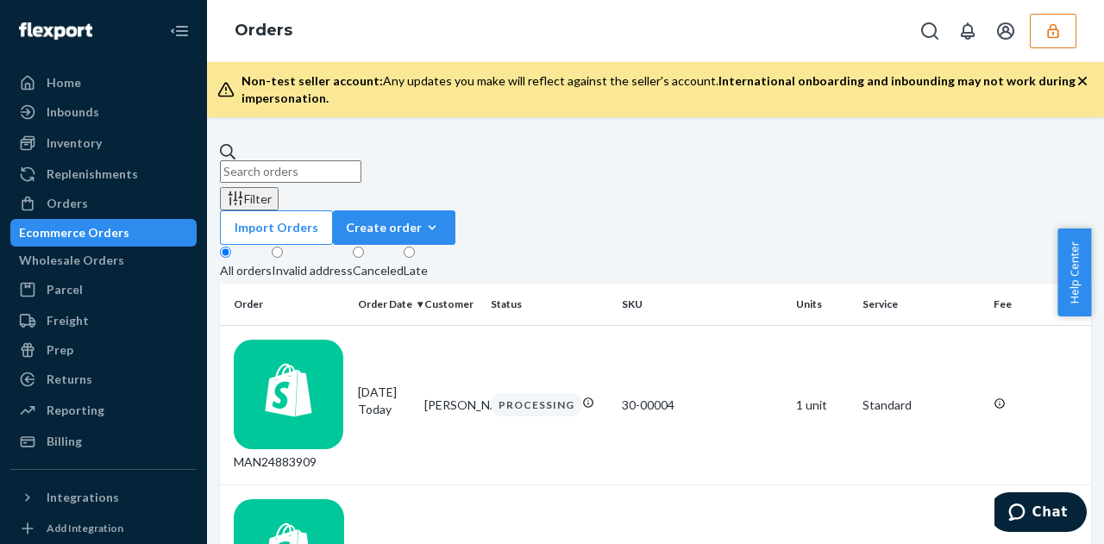
click at [331, 165] on input "text" at bounding box center [290, 171] width 141 height 22
paste input "MAN24866142"
type input "MAN24866142"
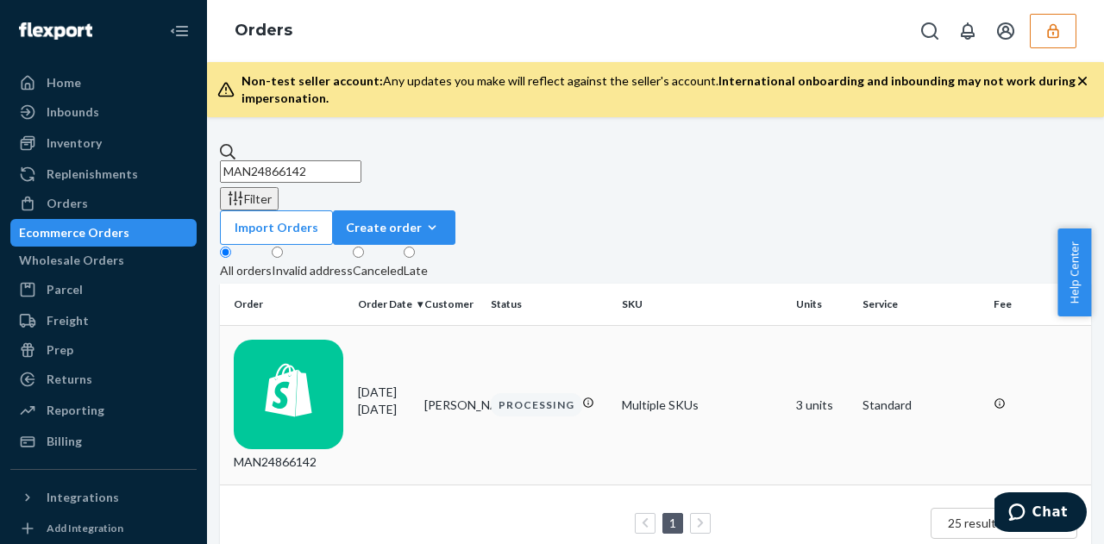
click at [536, 342] on td "PROCESSING" at bounding box center [549, 405] width 131 height 160
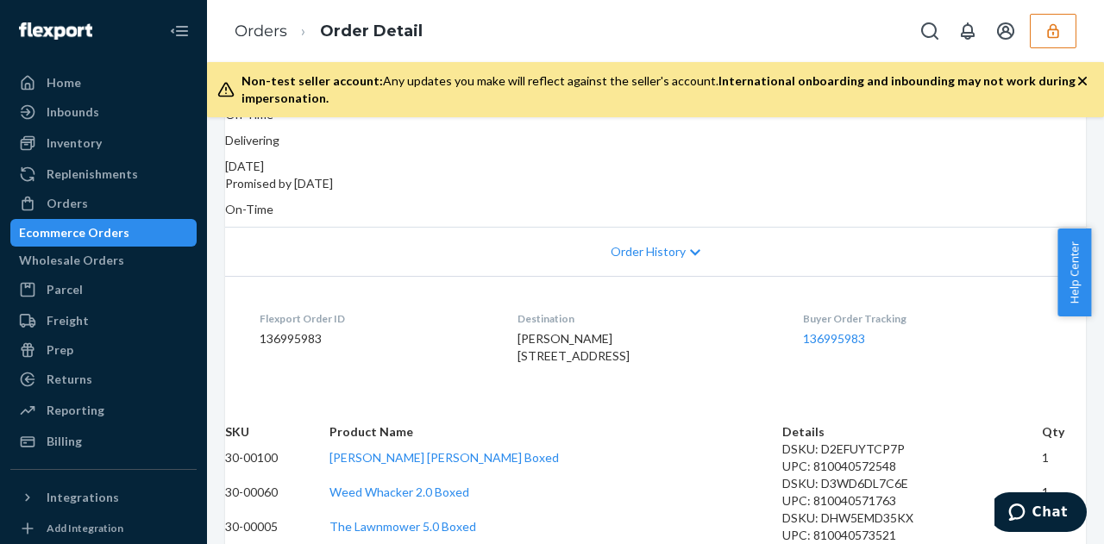
scroll to position [179, 0]
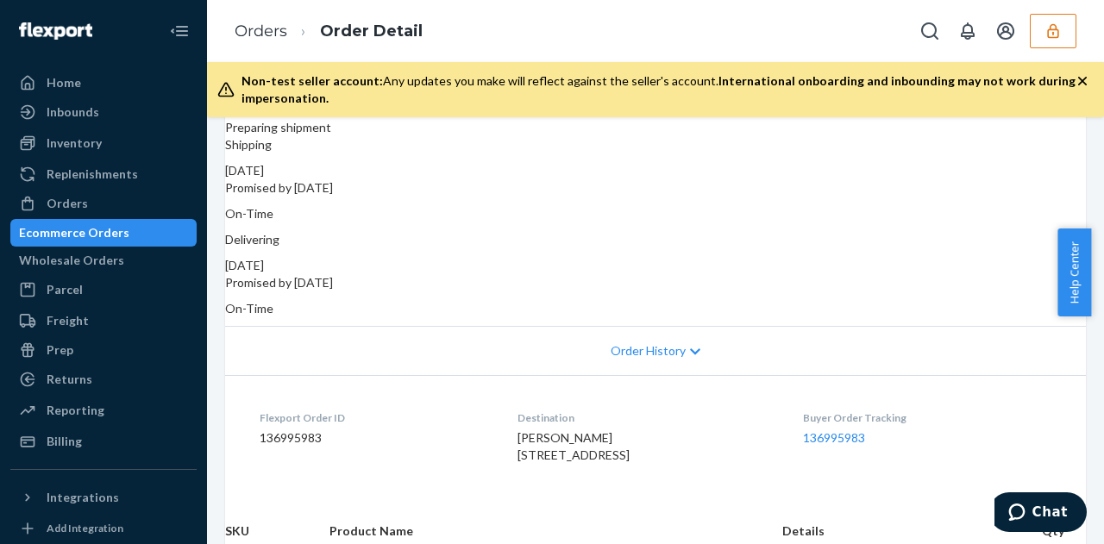
click at [690, 327] on div "Order History" at bounding box center [655, 350] width 861 height 49
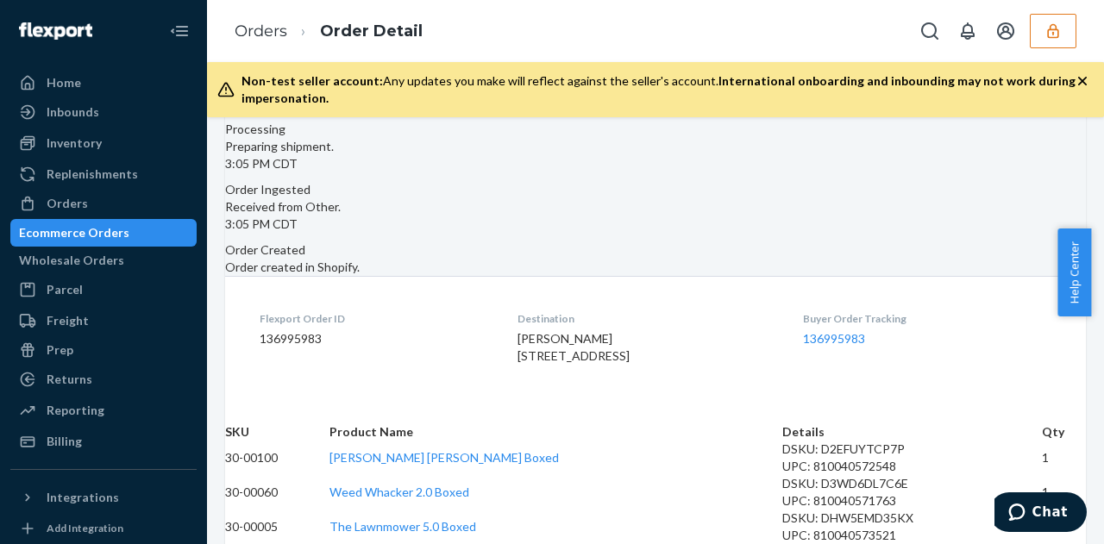
scroll to position [731, 0]
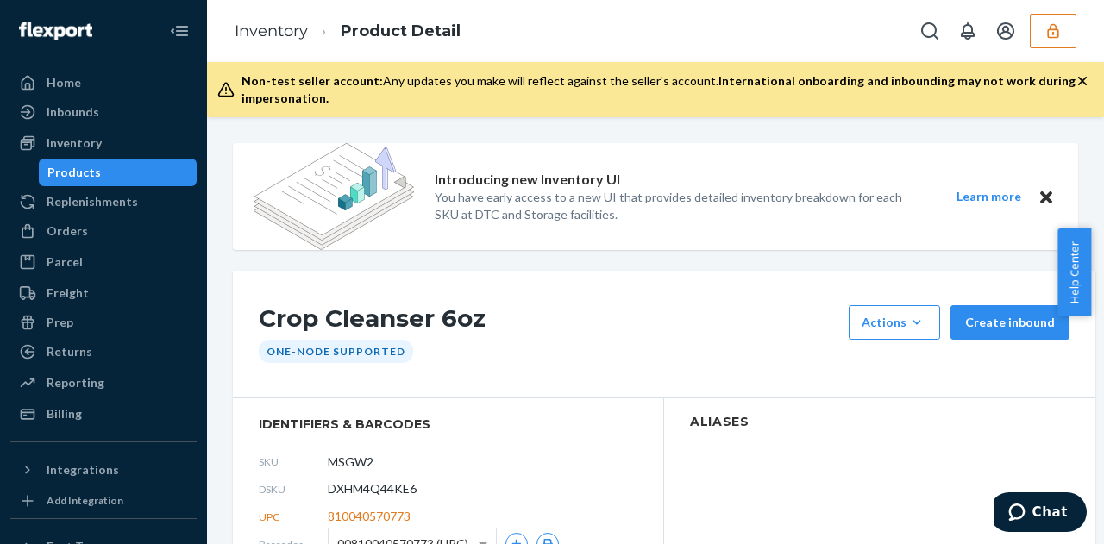
scroll to position [73, 0]
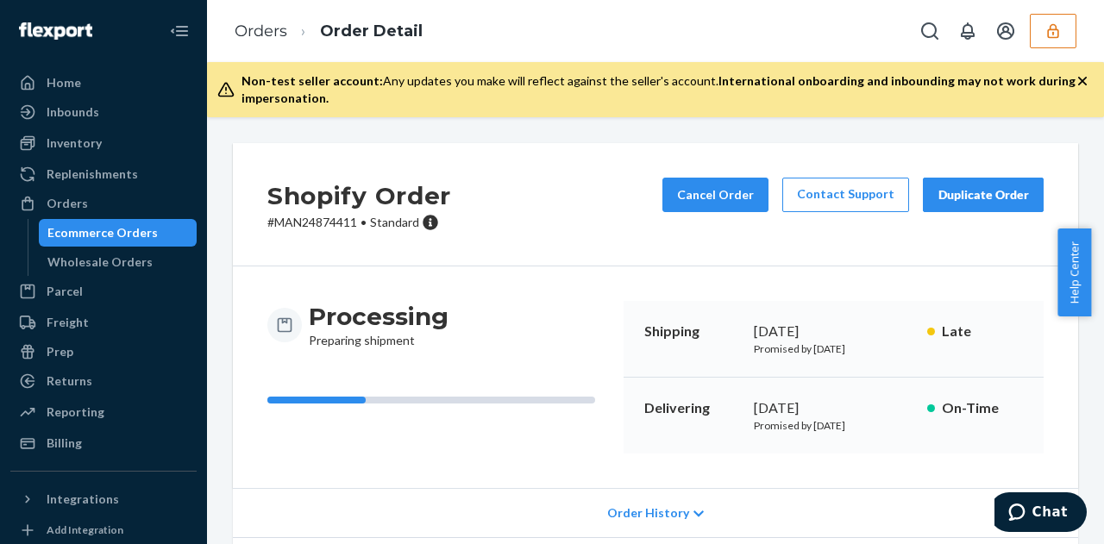
scroll to position [215, 0]
